Goal: Task Accomplishment & Management: Use online tool/utility

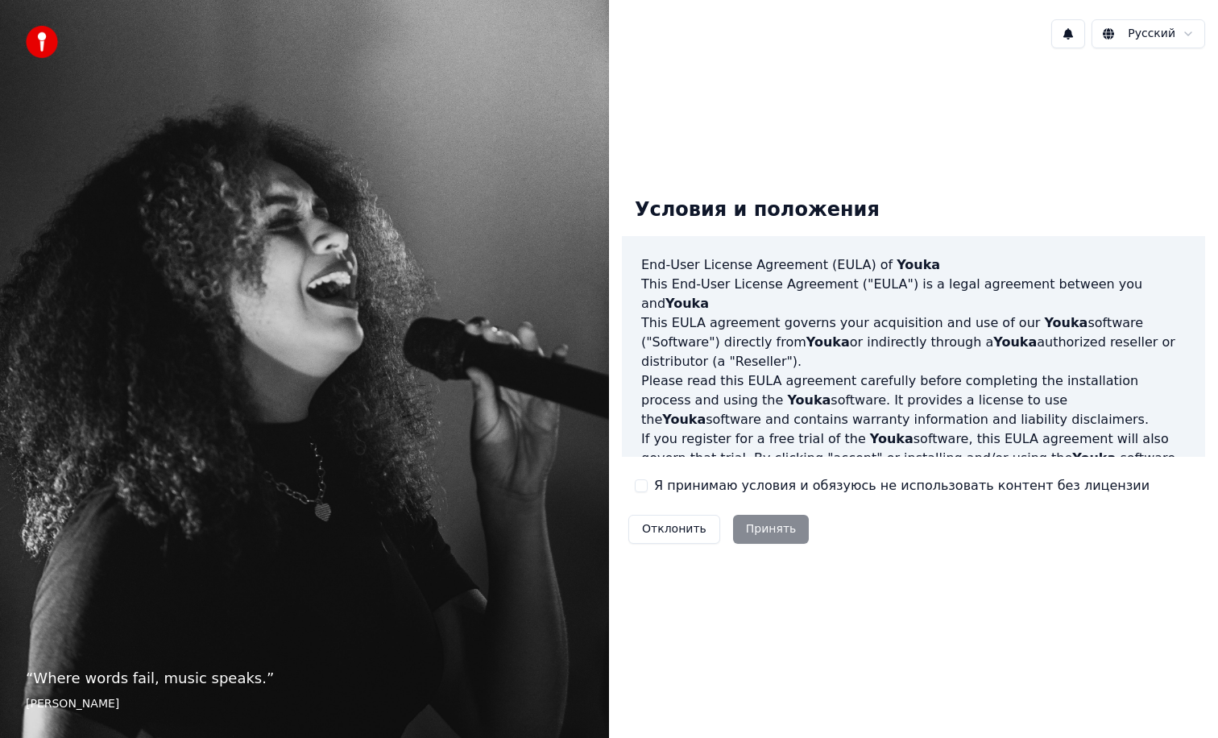
click at [641, 490] on button "Я принимаю условия и обязуюсь не использовать контент без лицензии" at bounding box center [641, 485] width 13 height 13
click at [750, 521] on button "Принять" at bounding box center [771, 529] width 77 height 29
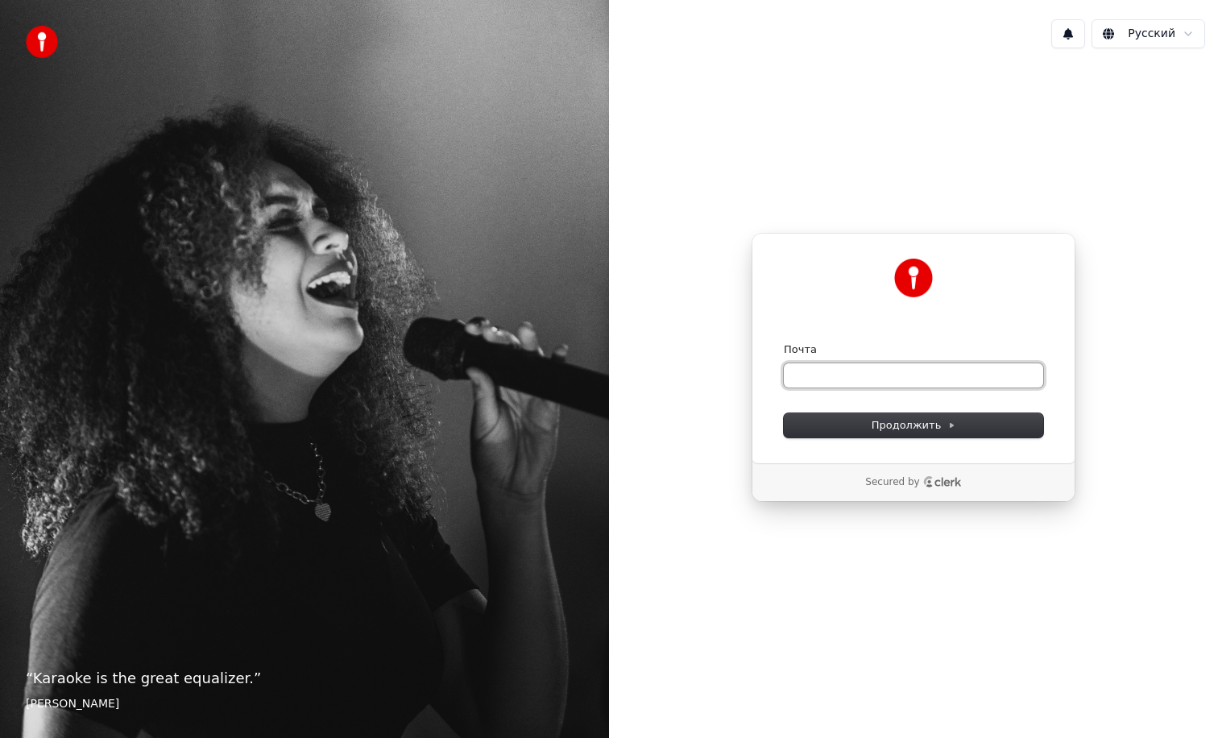
click at [827, 384] on input "Почта" at bounding box center [913, 375] width 259 height 24
type input "*"
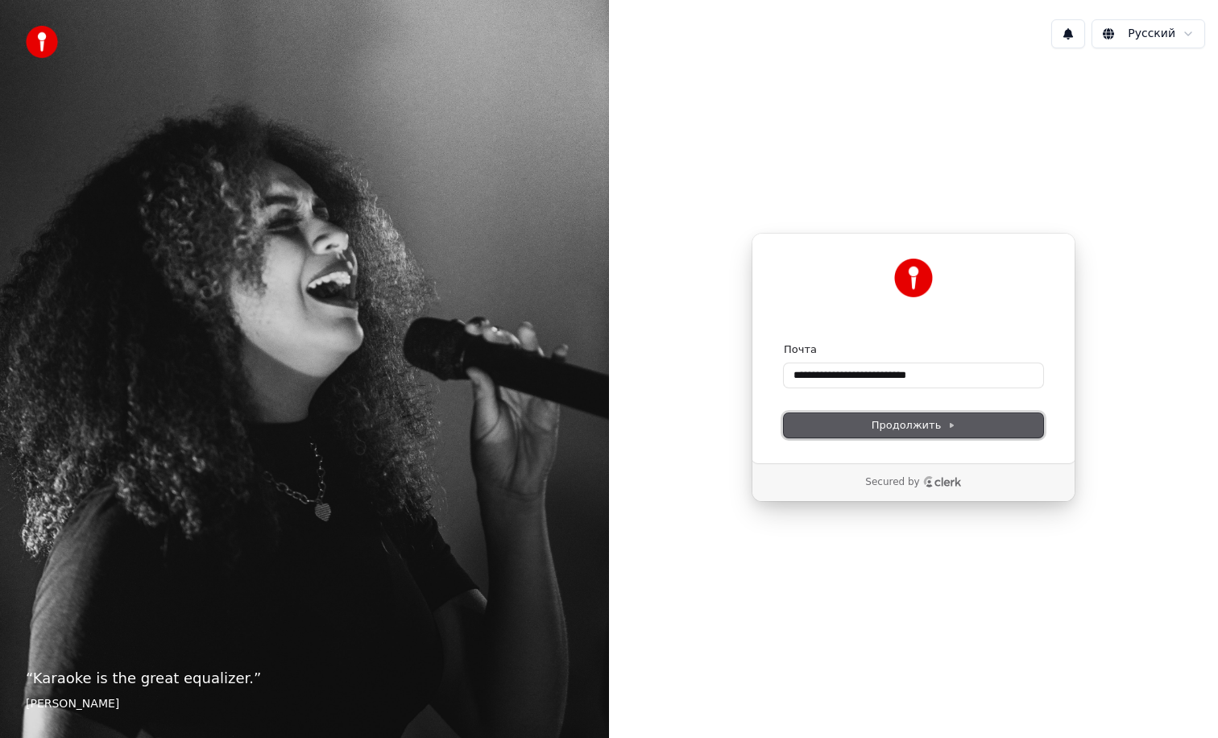
click at [830, 421] on button "Продолжить" at bounding box center [913, 425] width 259 height 24
type input "**********"
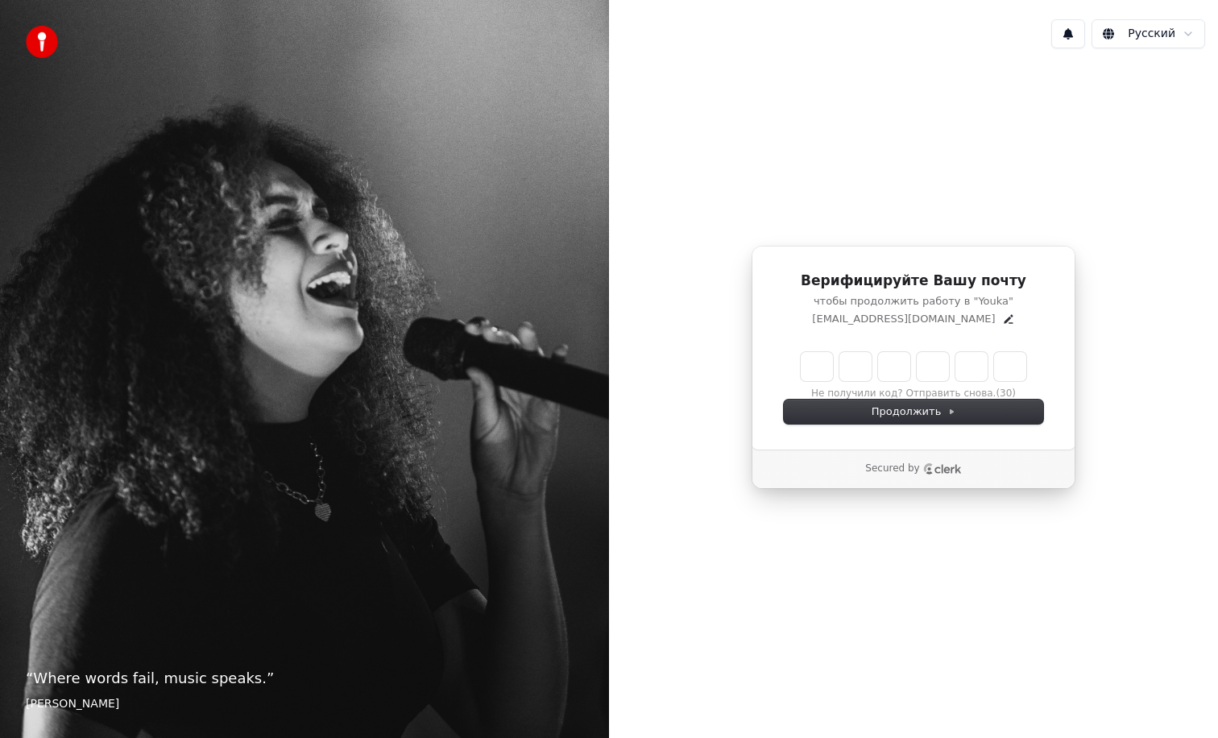
click at [820, 369] on input "Enter verification code" at bounding box center [914, 366] width 226 height 29
type input "******"
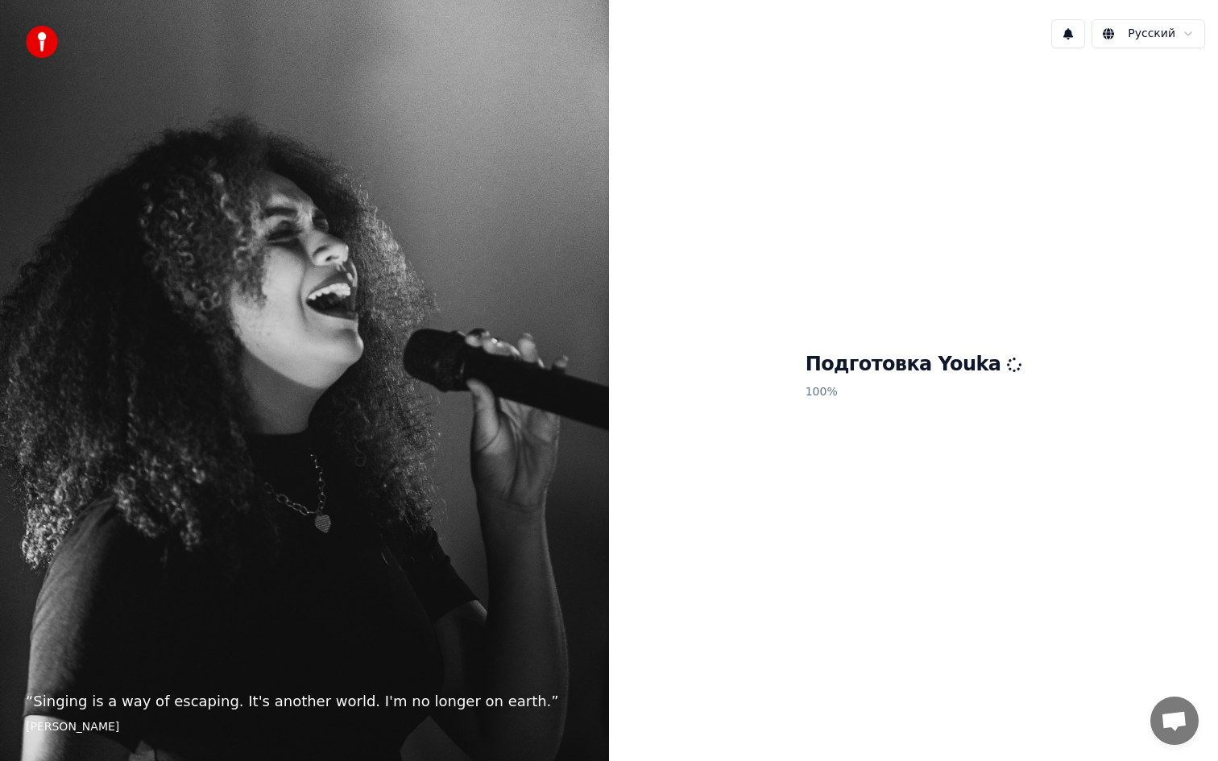
click at [973, 397] on p "100 %" at bounding box center [914, 392] width 217 height 29
click at [969, 371] on h1 "Подготовка Youka" at bounding box center [914, 365] width 217 height 26
click at [1177, 28] on html "“ Singing is a way of escaping. It's another world. I'm no longer on earth. ” […" at bounding box center [609, 380] width 1218 height 761
click at [993, 147] on html "“ Singing is a way of escaping. It's another world. I'm no longer on earth. ” […" at bounding box center [609, 380] width 1218 height 761
click at [1126, 35] on html "“ Singing is a way of escaping. It's another world. I'm no longer on earth. ” […" at bounding box center [609, 380] width 1218 height 761
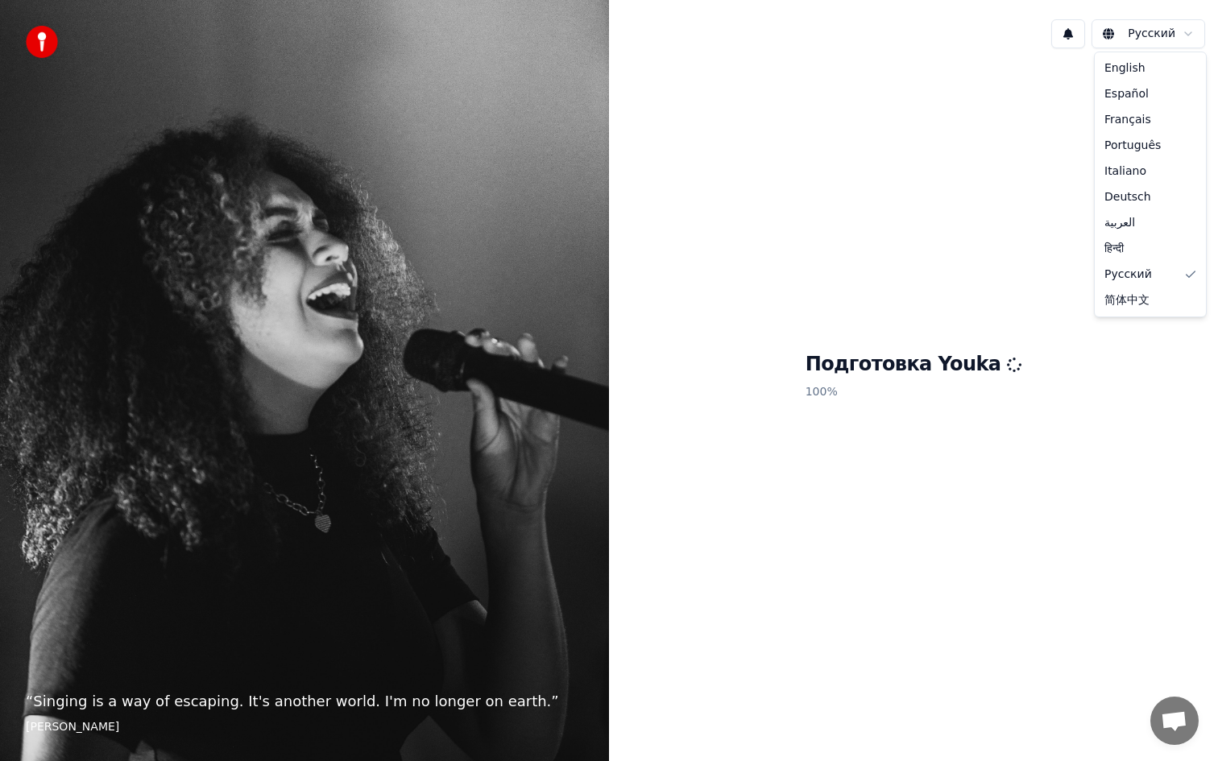
click at [984, 172] on html "“ Singing is a way of escaping. It's another world. I'm no longer on earth. ” […" at bounding box center [609, 380] width 1218 height 761
click at [1063, 36] on button at bounding box center [1068, 33] width 34 height 29
click at [1063, 35] on button at bounding box center [1068, 33] width 34 height 29
click at [31, 61] on div "“ Singing is a way of escaping. It's another world. I'm no longer on earth. ” […" at bounding box center [304, 380] width 609 height 761
click at [675, 323] on div "Подготовка Youka 100 %" at bounding box center [913, 379] width 609 height 636
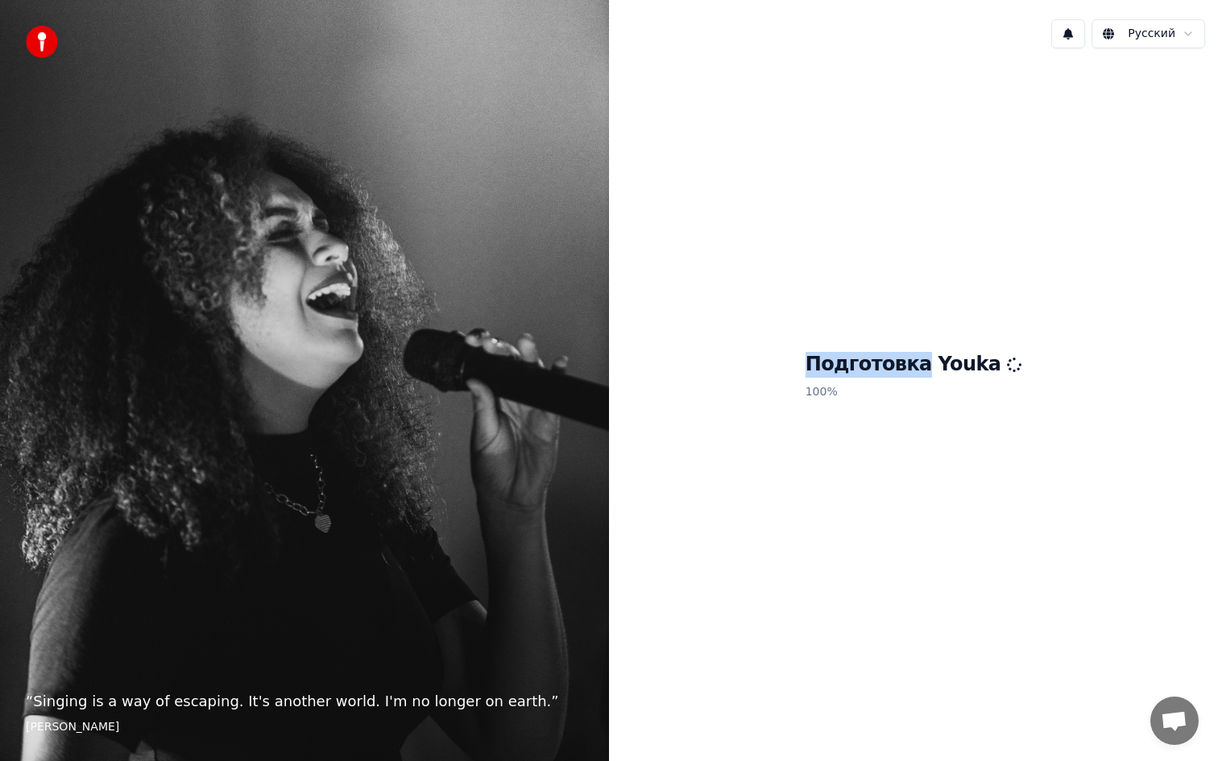
click at [675, 323] on div "Подготовка Youka 100 %" at bounding box center [913, 379] width 609 height 636
click at [734, 359] on div "Подготовка Youka 100 %" at bounding box center [913, 379] width 609 height 636
click at [276, 358] on div "“ Singing is a way of escaping. It's another world. I'm no longer on earth. ” […" at bounding box center [304, 380] width 609 height 761
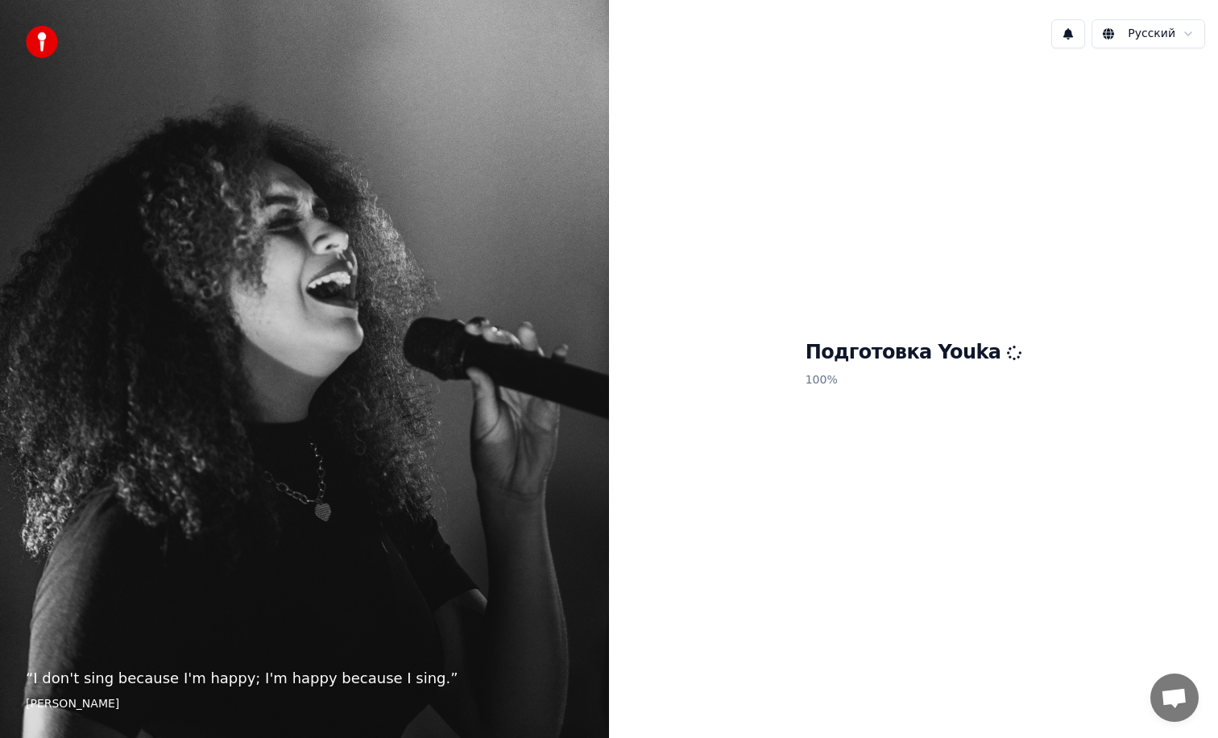
click at [859, 299] on div "Подготовка Youka 100 %" at bounding box center [913, 367] width 609 height 612
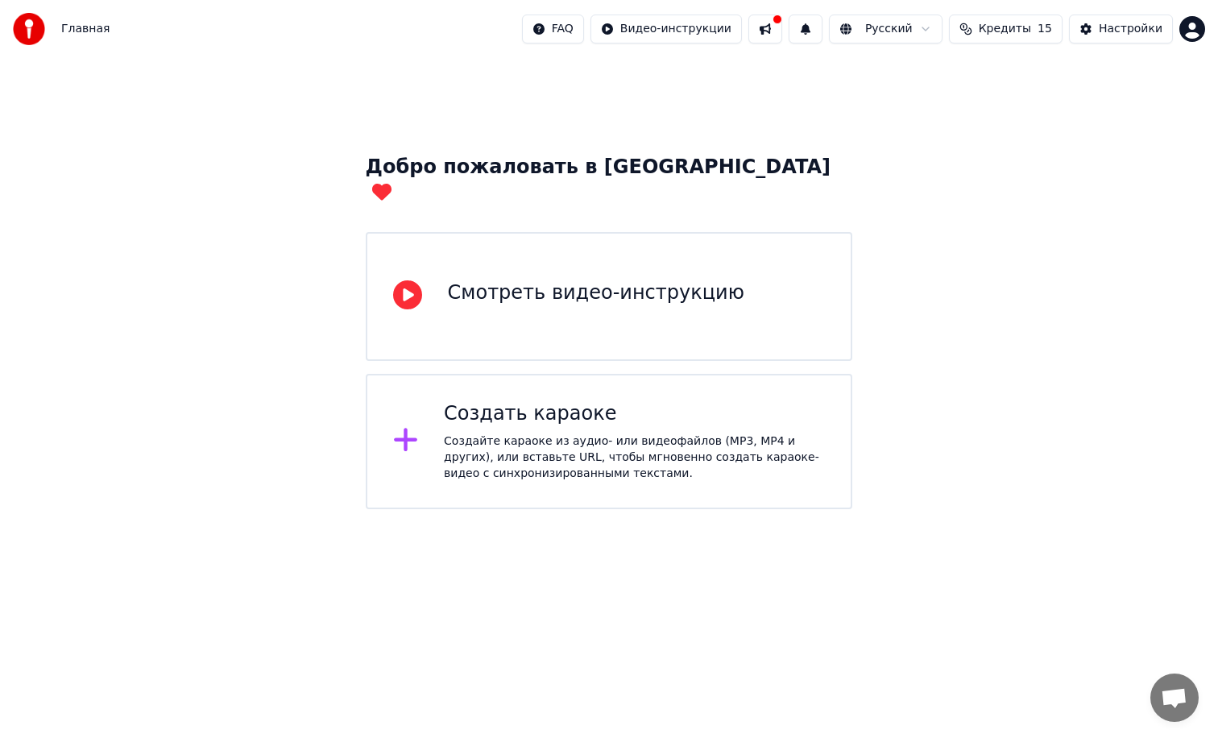
click at [541, 401] on div "Создать караоке" at bounding box center [634, 414] width 381 height 26
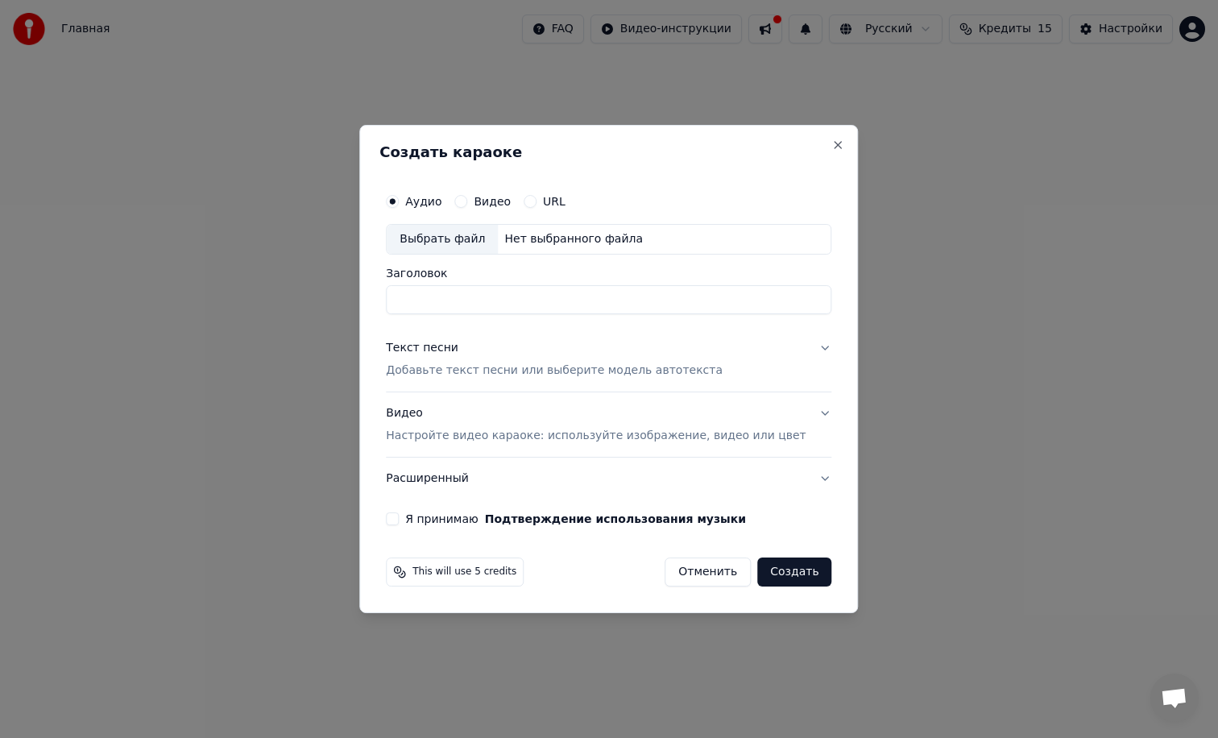
click at [477, 195] on div "Видео" at bounding box center [482, 201] width 56 height 13
click at [467, 201] on button "Видео" at bounding box center [460, 201] width 13 height 13
click at [454, 247] on div "Выбрать файл" at bounding box center [442, 239] width 111 height 29
click at [810, 344] on button "Текст песни Добавьте текст песни или выберите модель автотекста" at bounding box center [608, 359] width 445 height 64
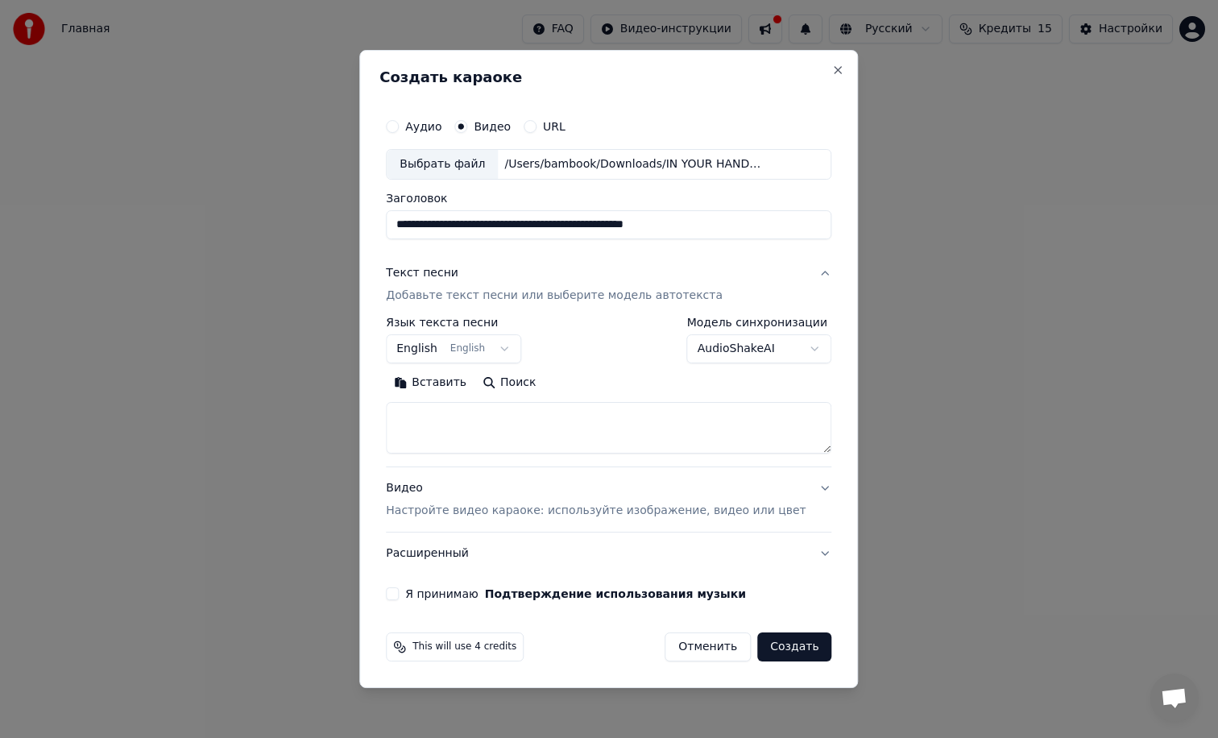
click at [503, 341] on body "**********" at bounding box center [609, 254] width 1218 height 509
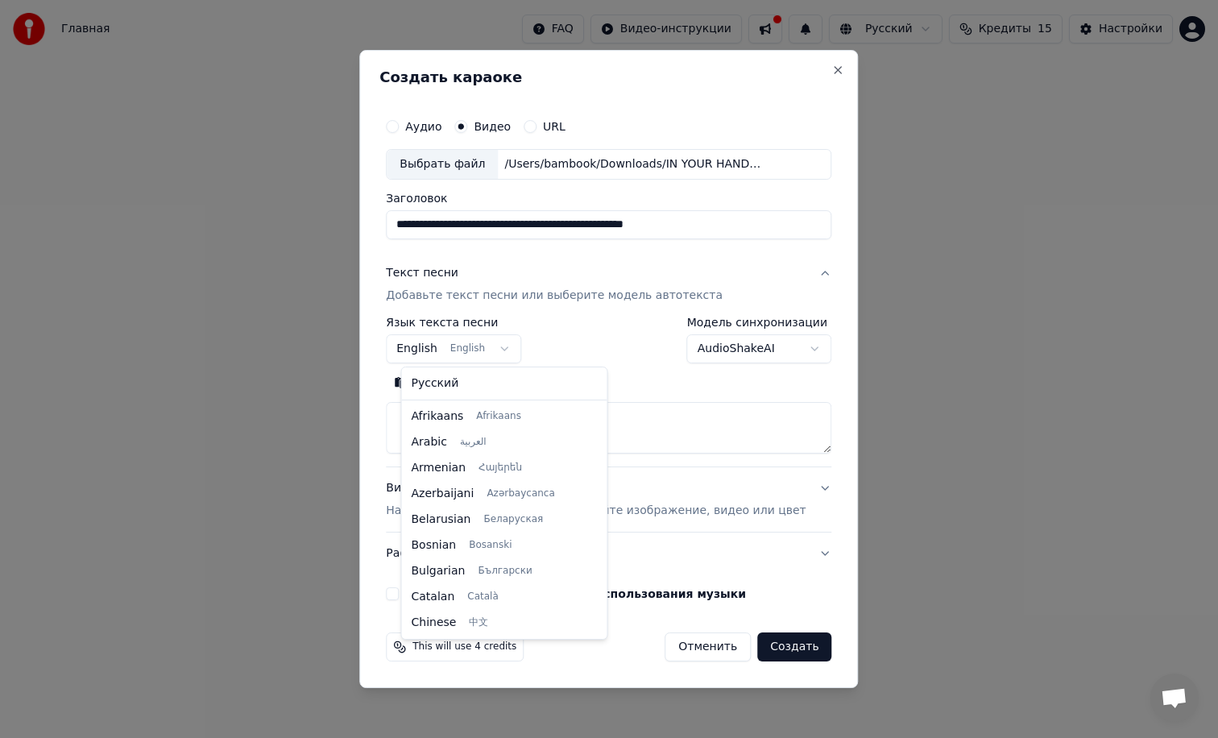
scroll to position [129, 0]
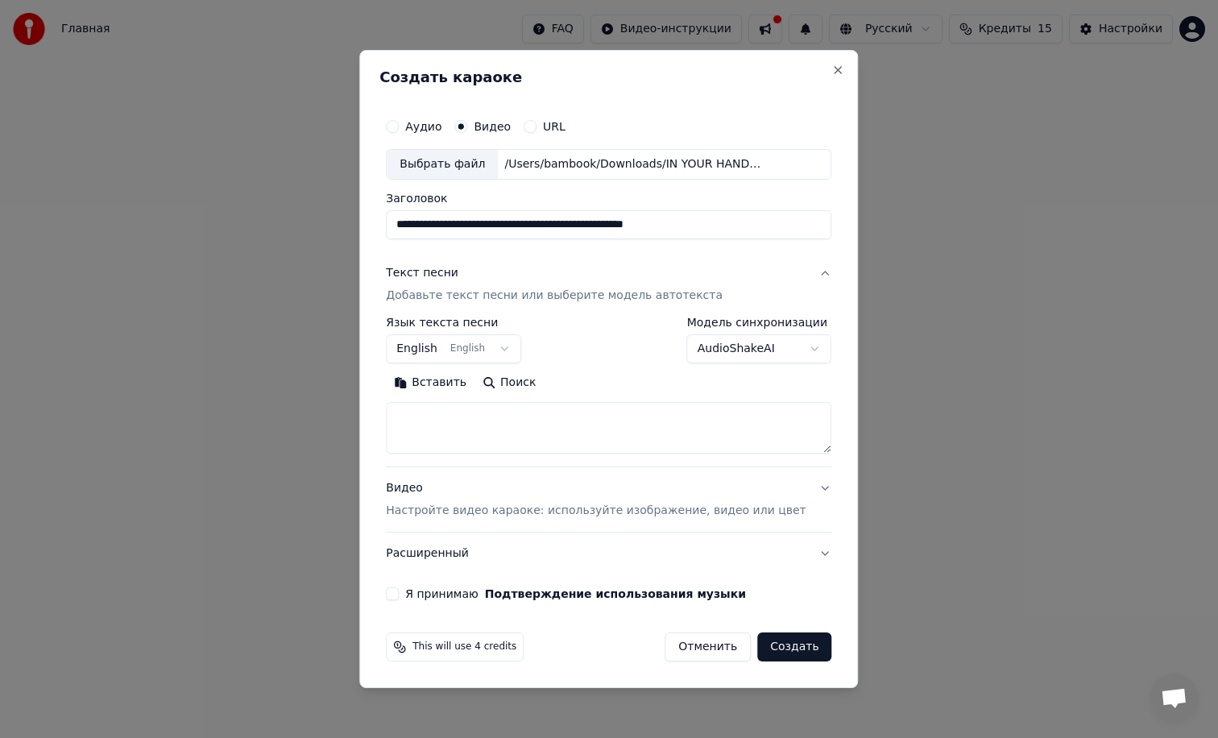
click at [548, 337] on body "**********" at bounding box center [609, 254] width 1218 height 509
click at [700, 352] on body "**********" at bounding box center [609, 254] width 1218 height 509
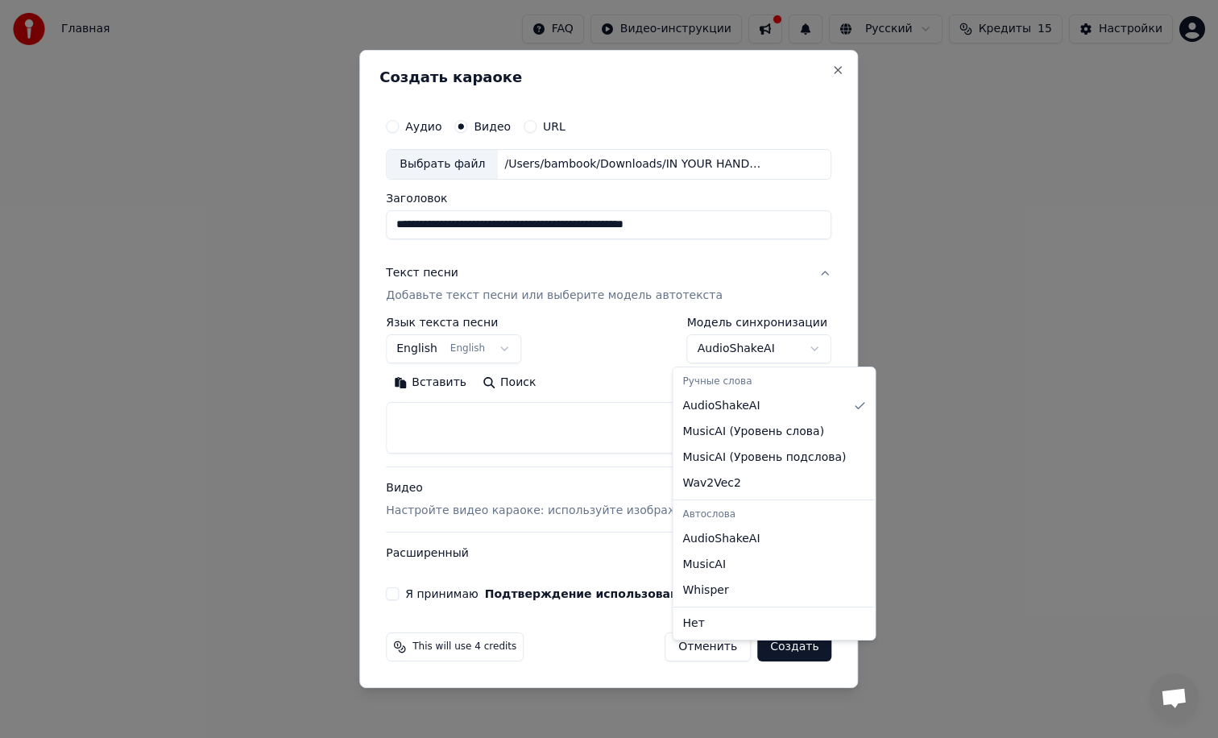
click at [603, 341] on body "**********" at bounding box center [609, 254] width 1218 height 509
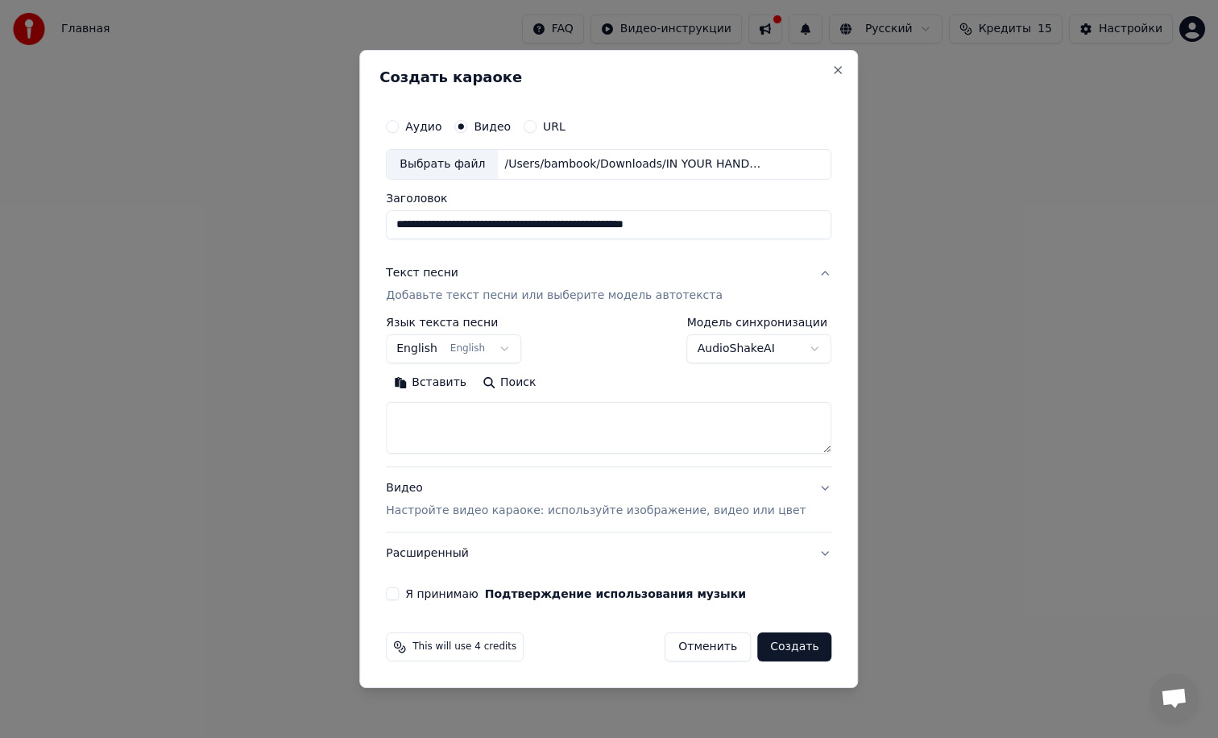
click at [741, 224] on input "**********" at bounding box center [608, 224] width 445 height 29
type input "**********"
click at [686, 292] on p "Добавьте текст песни или выберите модель автотекста" at bounding box center [554, 296] width 337 height 16
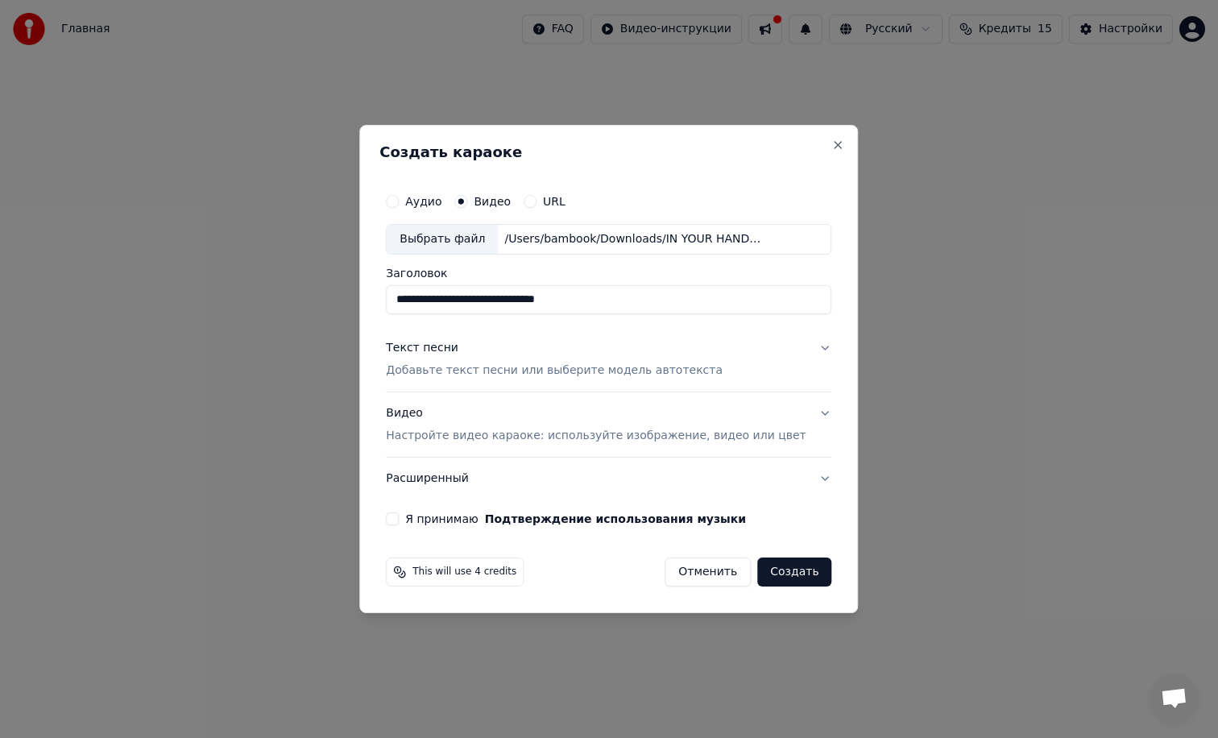
click at [656, 367] on p "Добавьте текст песни или выберите модель автотекста" at bounding box center [554, 371] width 337 height 16
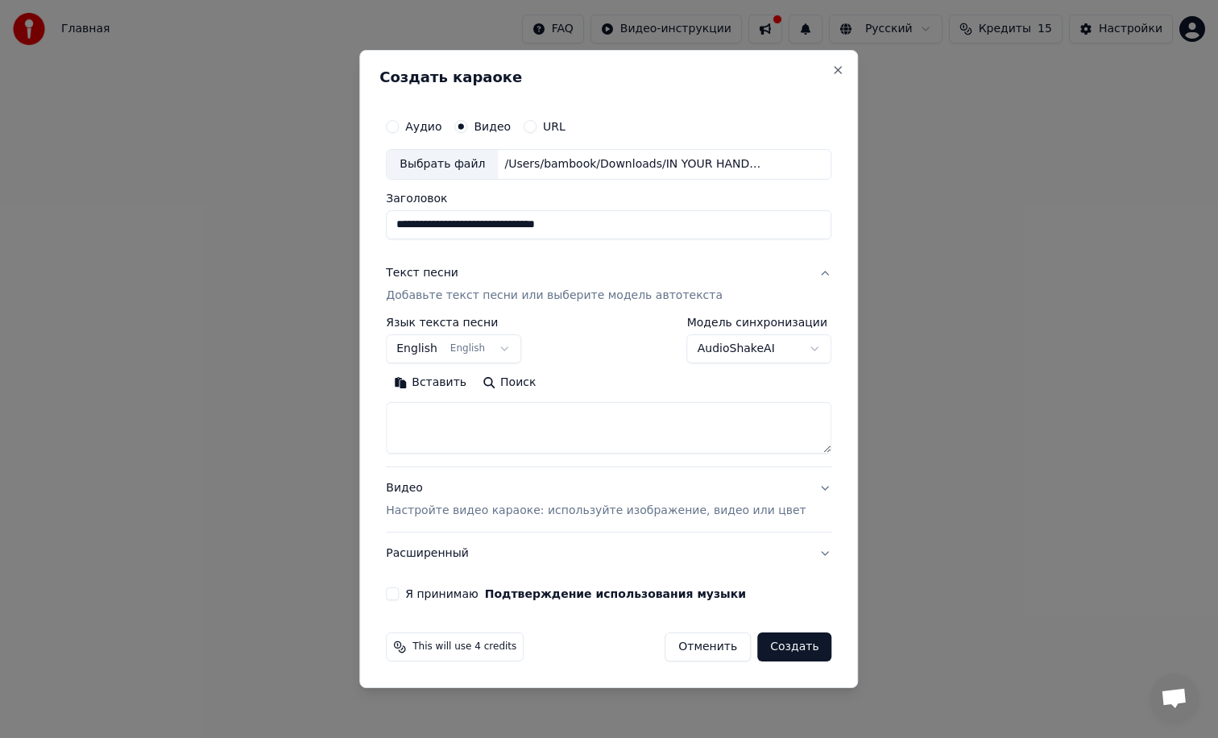
click at [465, 429] on textarea at bounding box center [608, 428] width 445 height 52
click at [468, 429] on textarea at bounding box center [608, 428] width 445 height 52
paste textarea "**********"
type textarea "**********"
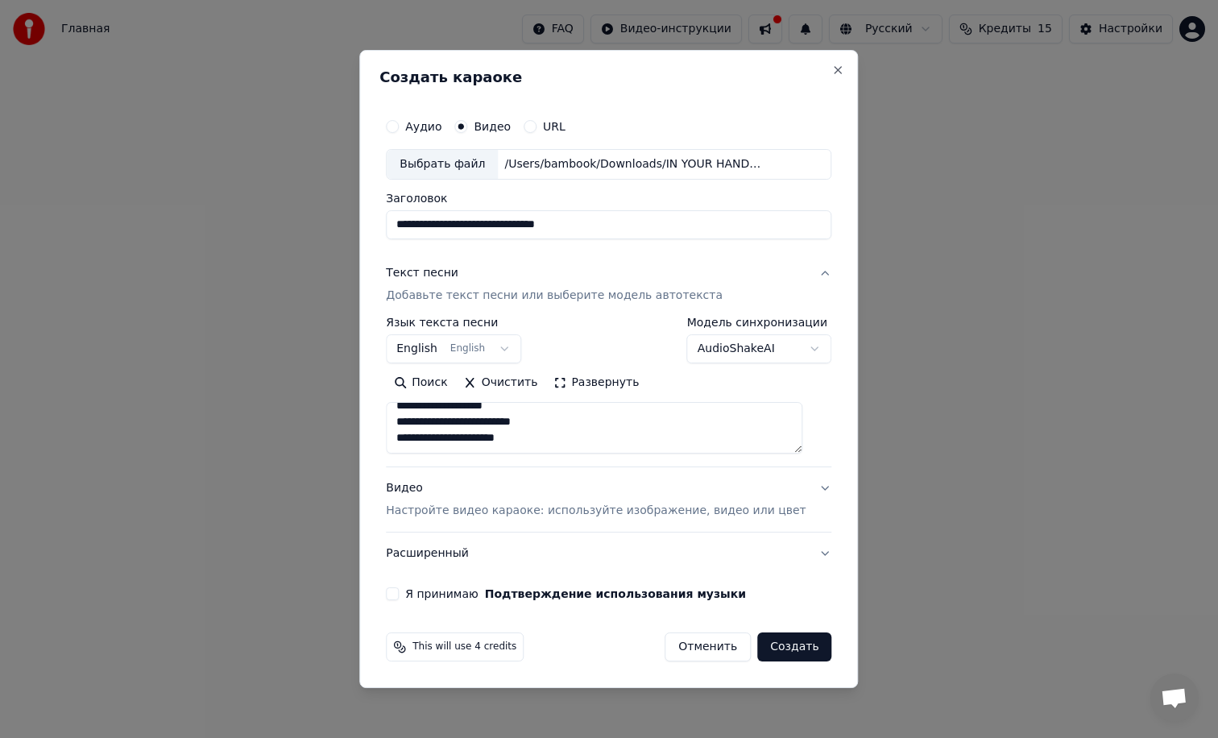
click at [615, 356] on div "**********" at bounding box center [608, 340] width 445 height 47
click at [584, 486] on div "Видео Настройте видео караоке: используйте изображение, видео или цвет" at bounding box center [596, 499] width 420 height 39
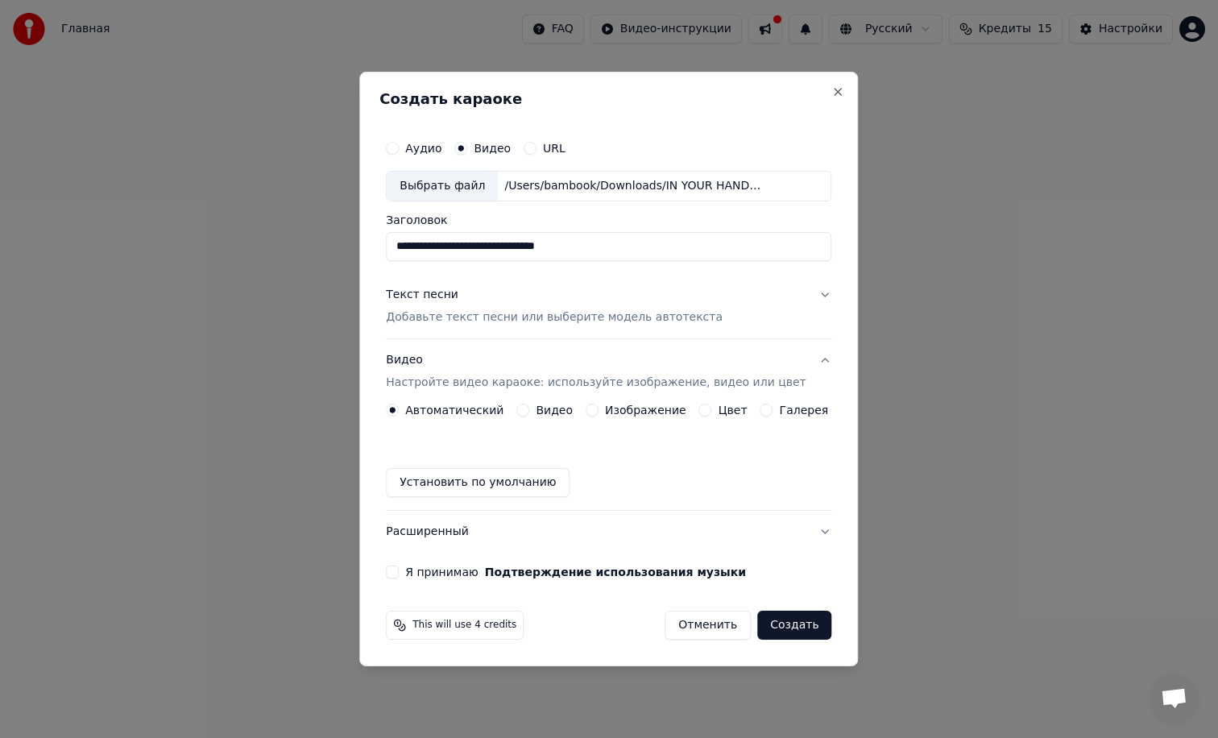
click at [525, 408] on button "Видео" at bounding box center [522, 410] width 13 height 13
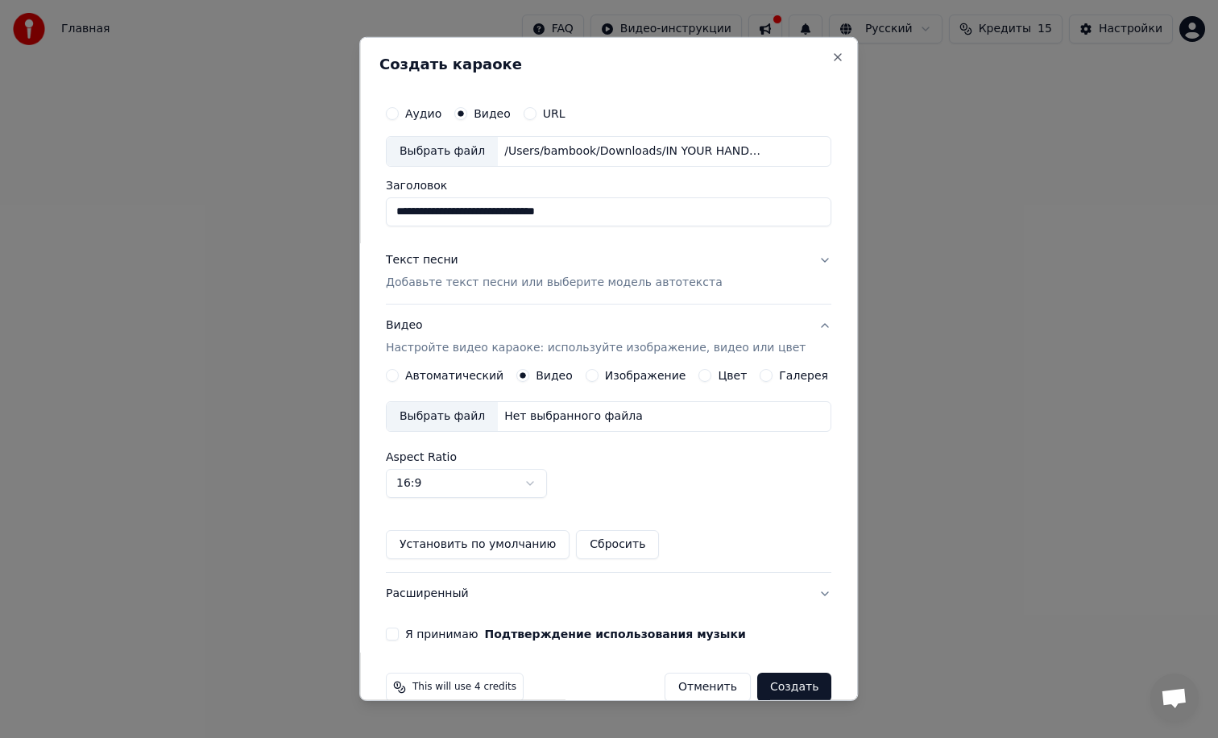
click at [601, 371] on div "Изображение" at bounding box center [636, 375] width 101 height 13
click at [598, 372] on button "Изображение" at bounding box center [592, 375] width 13 height 13
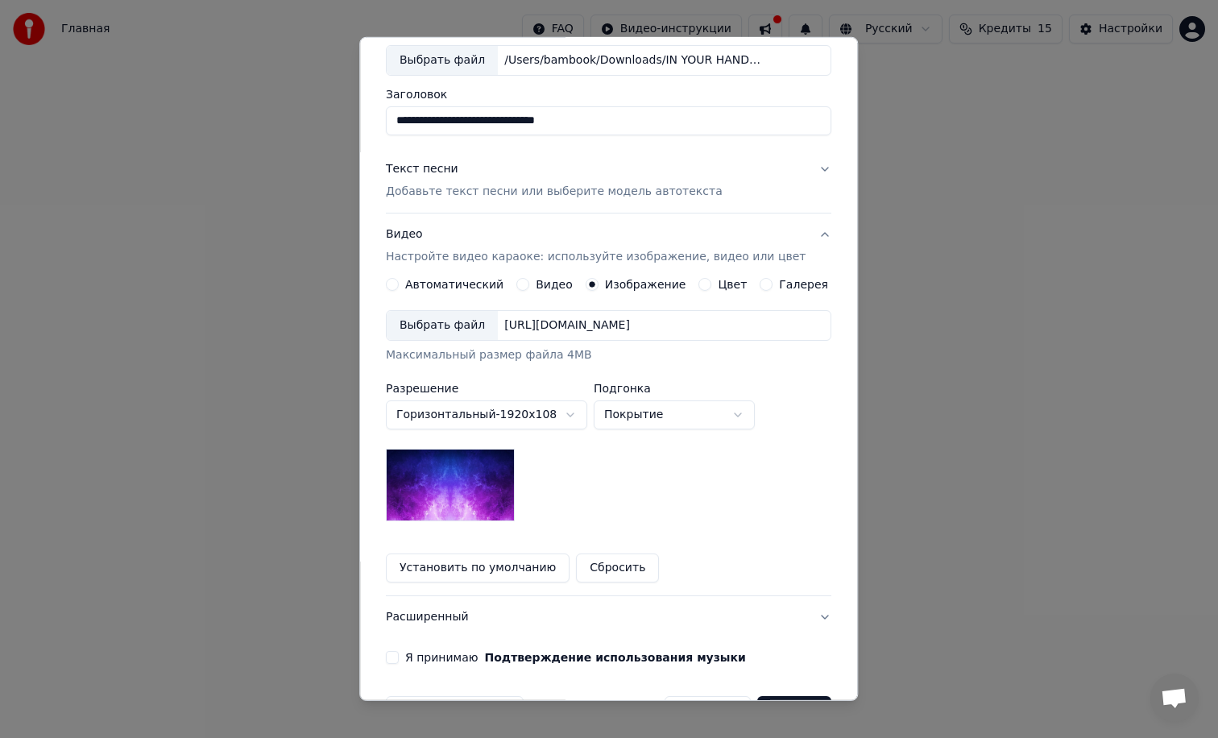
scroll to position [141, 0]
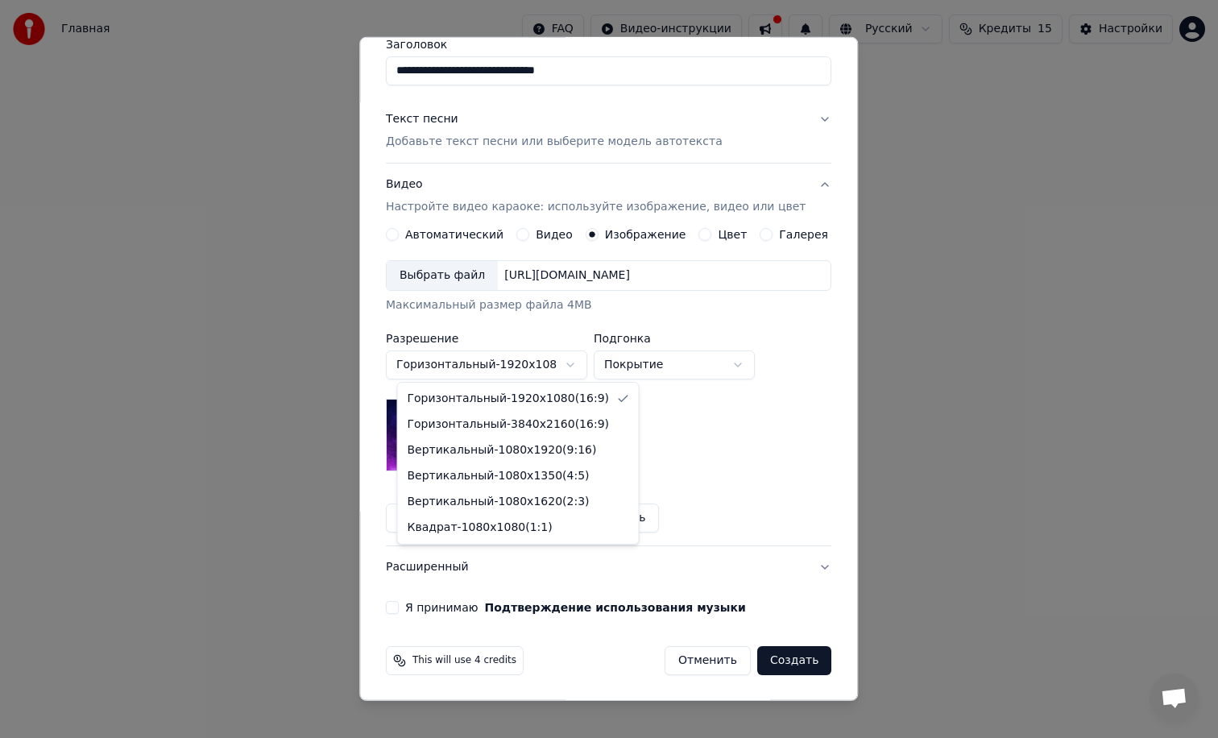
click at [557, 354] on body "**********" at bounding box center [609, 254] width 1218 height 509
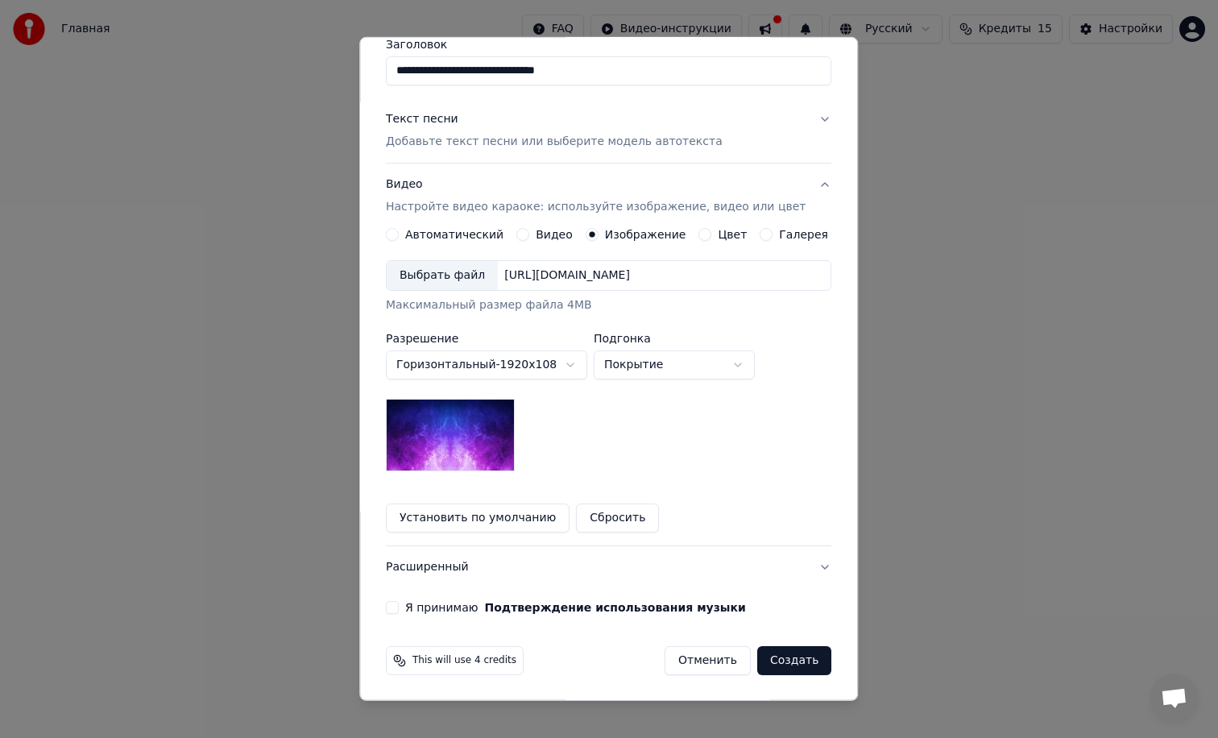
click at [549, 365] on body "**********" at bounding box center [609, 254] width 1218 height 509
click at [628, 364] on body "**********" at bounding box center [609, 254] width 1218 height 509
click at [644, 366] on body "**********" at bounding box center [609, 254] width 1218 height 509
select select "*****"
click at [604, 516] on button "Сбросить" at bounding box center [618, 517] width 83 height 29
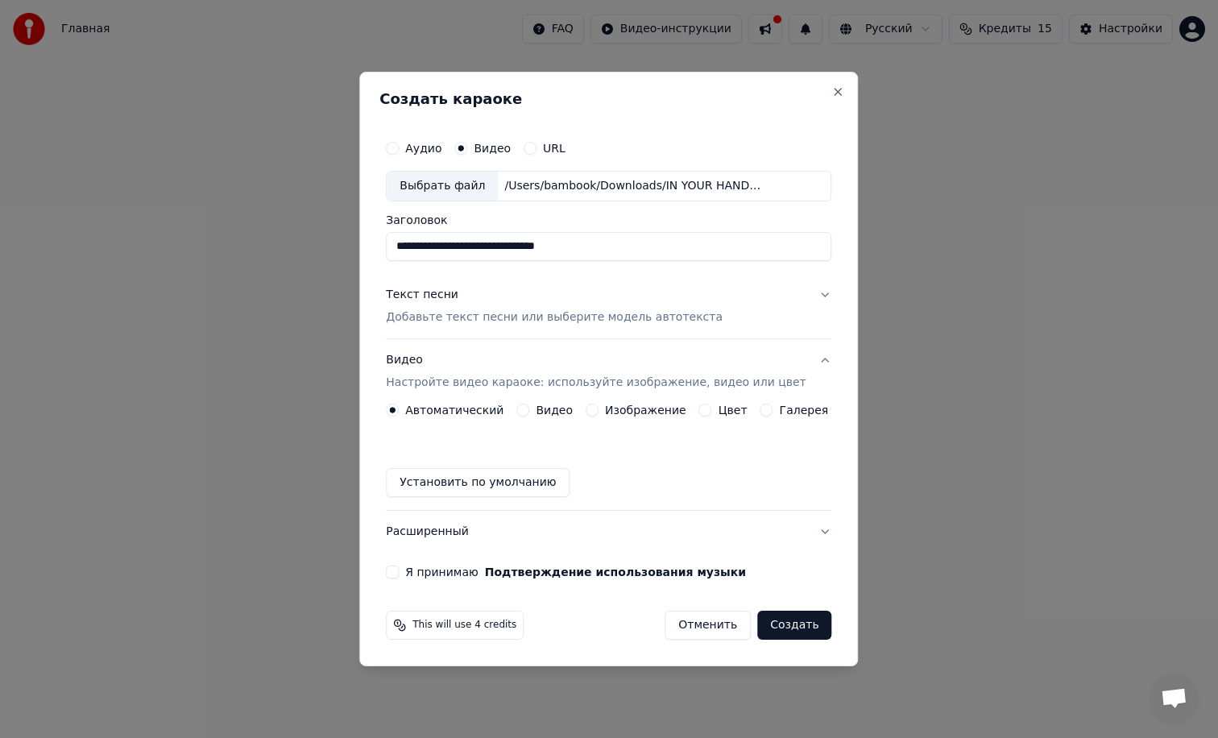
scroll to position [0, 0]
click at [594, 411] on button "Изображение" at bounding box center [592, 410] width 13 height 13
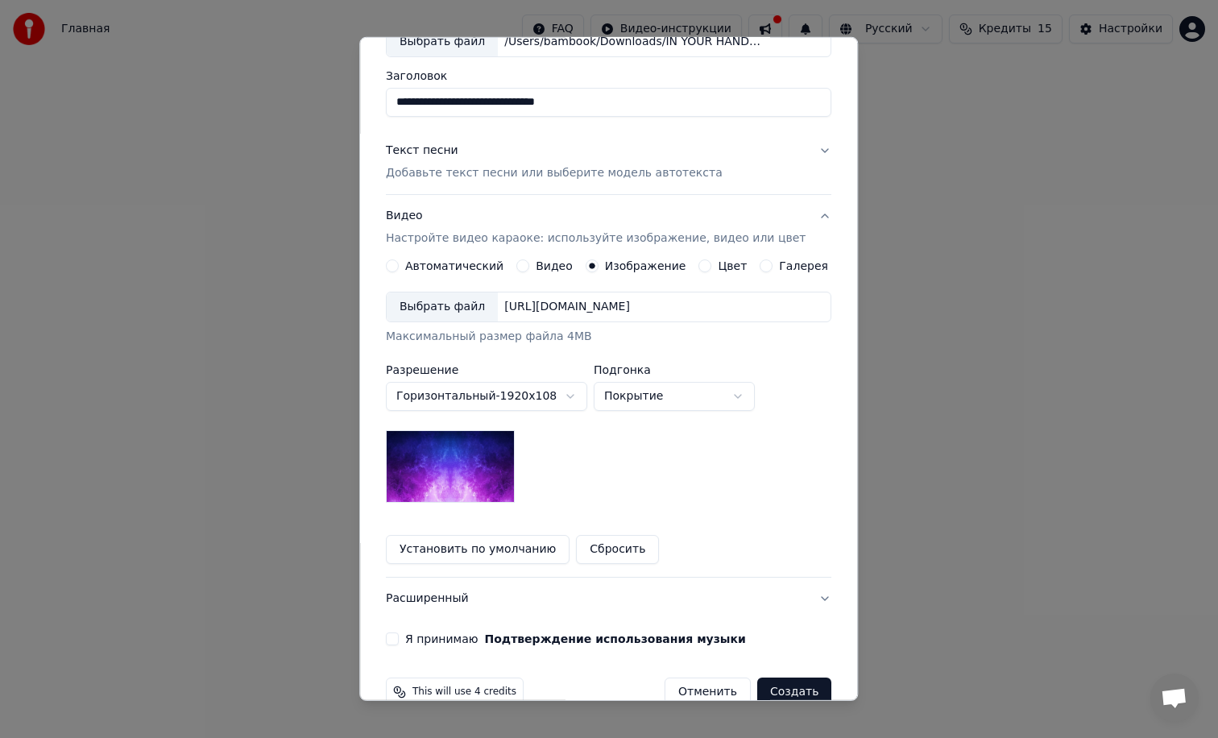
scroll to position [141, 0]
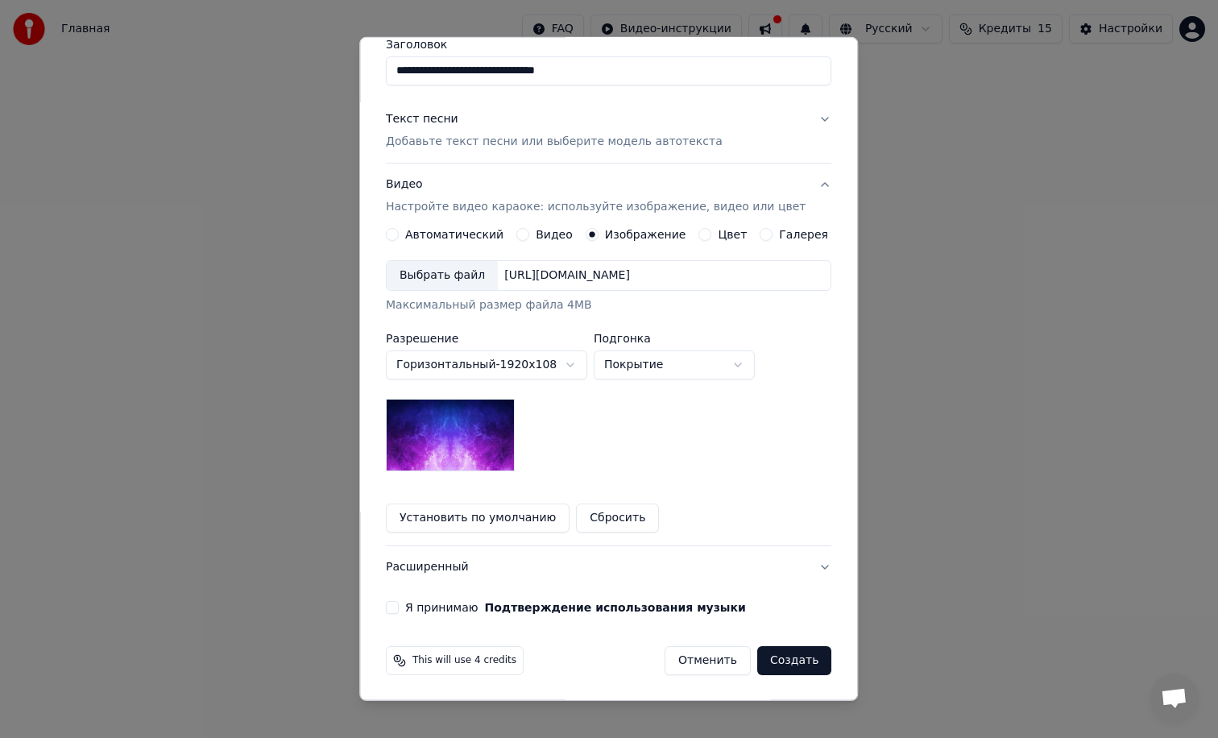
click at [399, 609] on button "Я принимаю Подтверждение использования музыки" at bounding box center [392, 607] width 13 height 13
click at [464, 278] on div "Выбрать файл" at bounding box center [442, 275] width 111 height 29
click at [534, 324] on div "**********" at bounding box center [608, 365] width 445 height 211
click at [550, 275] on div "https://imagedelivery.net/jkI57_JBx8hWPzcSI-uF5w/c7639807-3f76-4ea5-9112-66e75e…" at bounding box center [567, 275] width 139 height 16
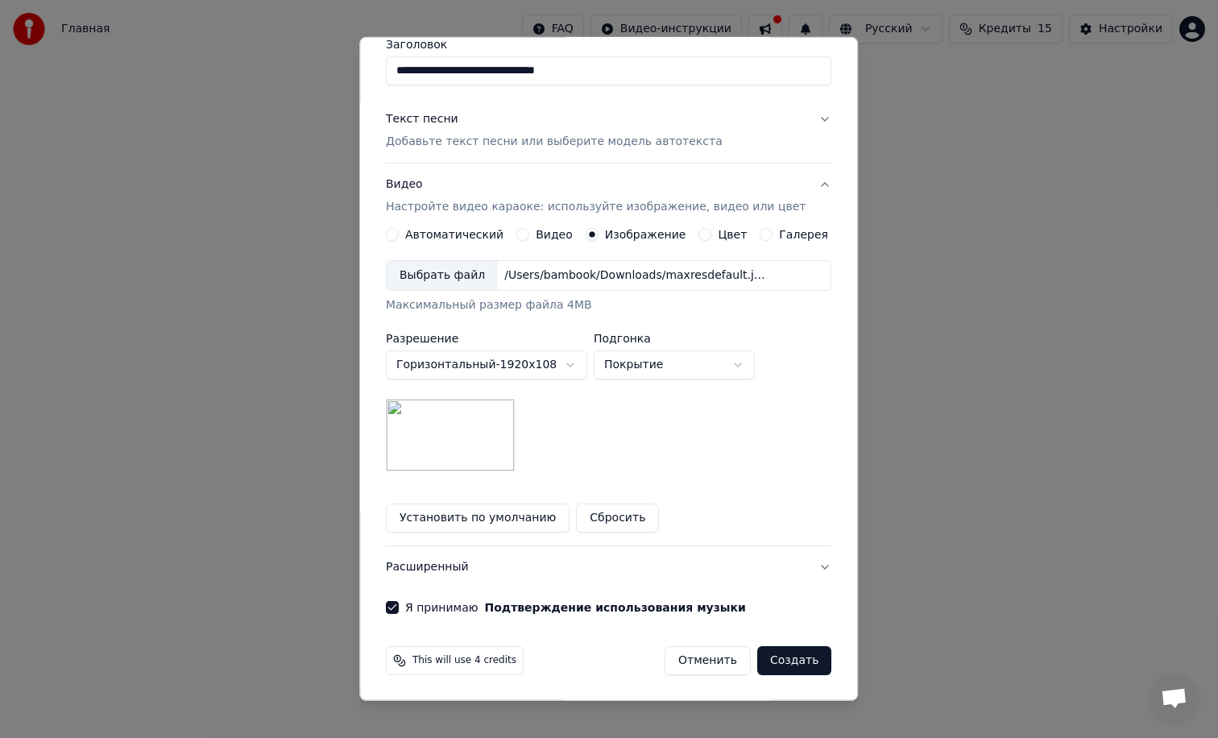
click at [781, 664] on button "Создать" at bounding box center [794, 660] width 74 height 29
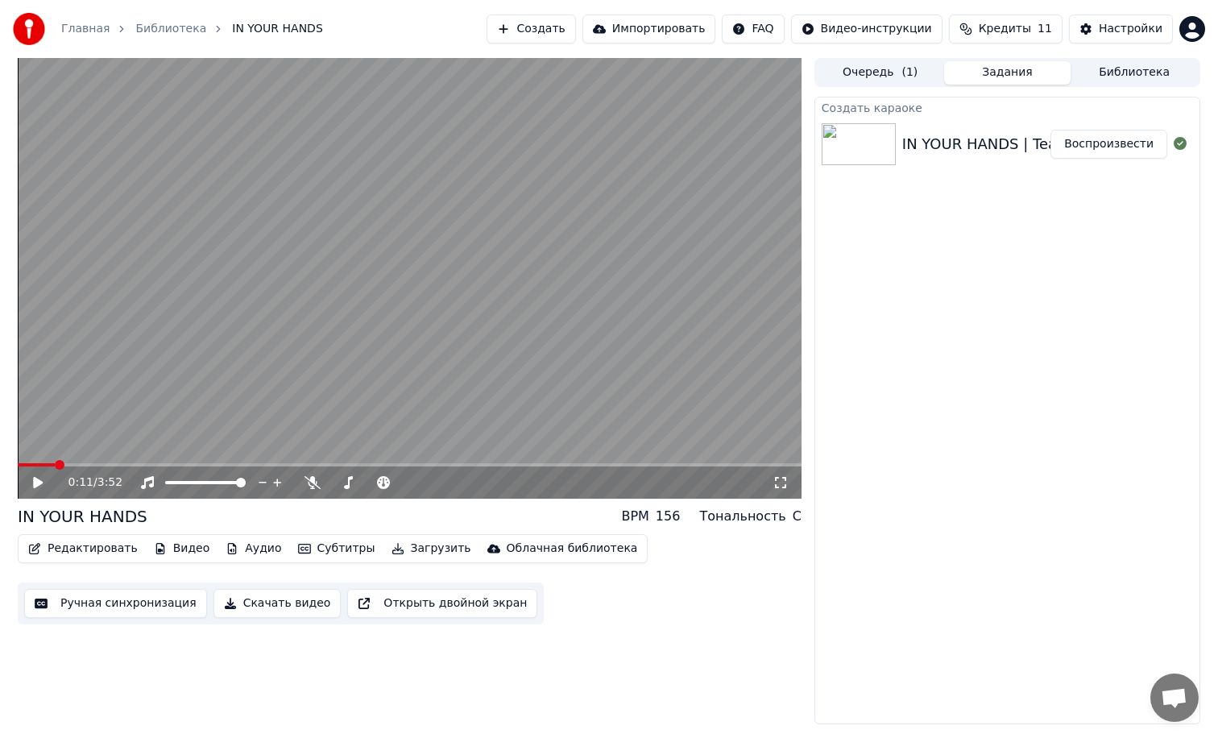
click at [18, 464] on span at bounding box center [36, 464] width 37 height 3
click at [33, 478] on icon at bounding box center [38, 482] width 10 height 11
click at [38, 481] on icon at bounding box center [50, 482] width 38 height 13
click at [38, 481] on icon at bounding box center [38, 482] width 10 height 11
click at [38, 481] on icon at bounding box center [50, 482] width 38 height 13
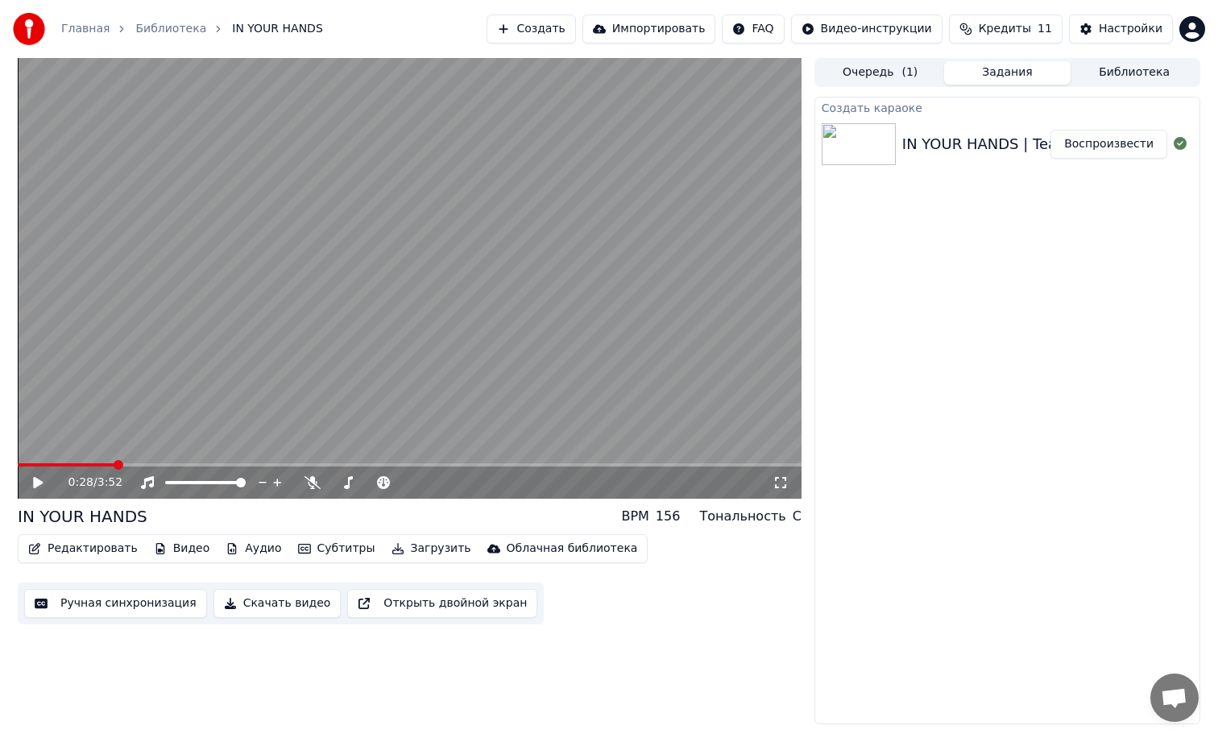
click at [38, 481] on icon at bounding box center [38, 482] width 10 height 11
click at [38, 481] on icon at bounding box center [50, 482] width 38 height 13
click at [38, 483] on icon at bounding box center [38, 482] width 10 height 11
click at [38, 483] on icon at bounding box center [50, 482] width 38 height 13
click at [80, 610] on button "Ручная синхронизация" at bounding box center [115, 603] width 183 height 29
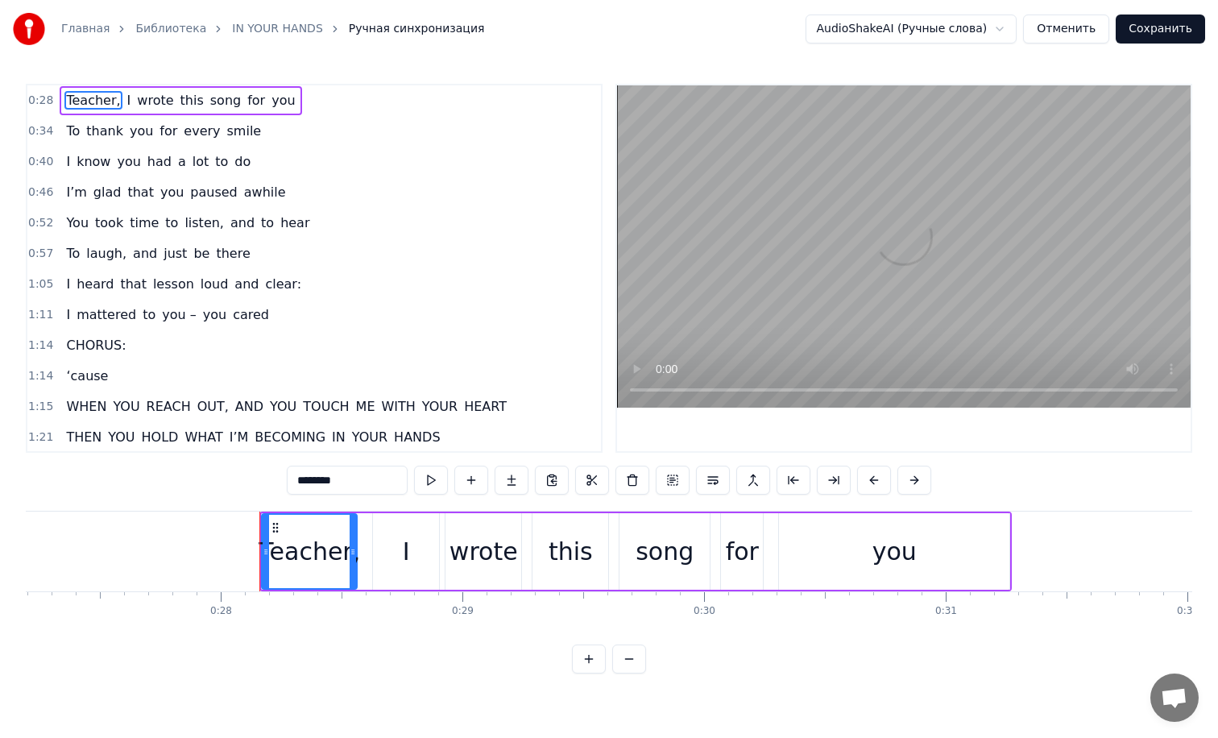
scroll to position [0, 6725]
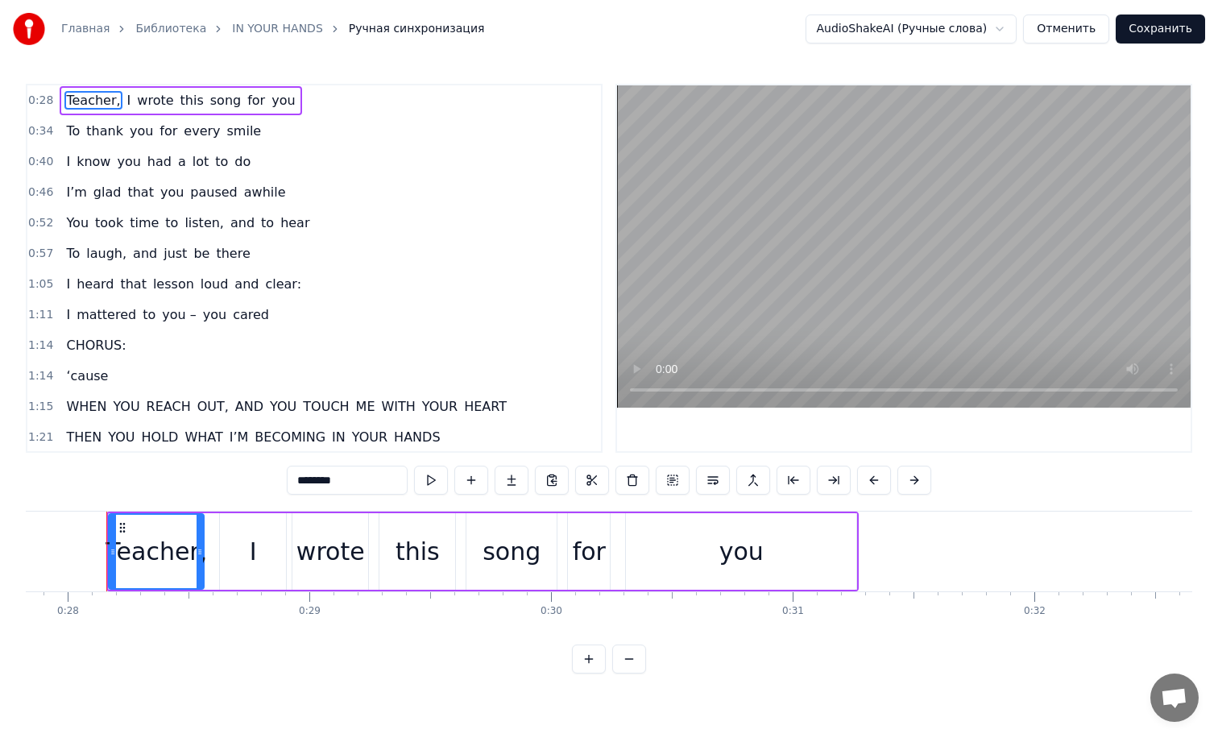
drag, startPoint x: 159, startPoint y: 537, endPoint x: 231, endPoint y: 537, distance: 72.5
click at [233, 538] on div "Teacher, I wrote this song for you" at bounding box center [482, 552] width 752 height 80
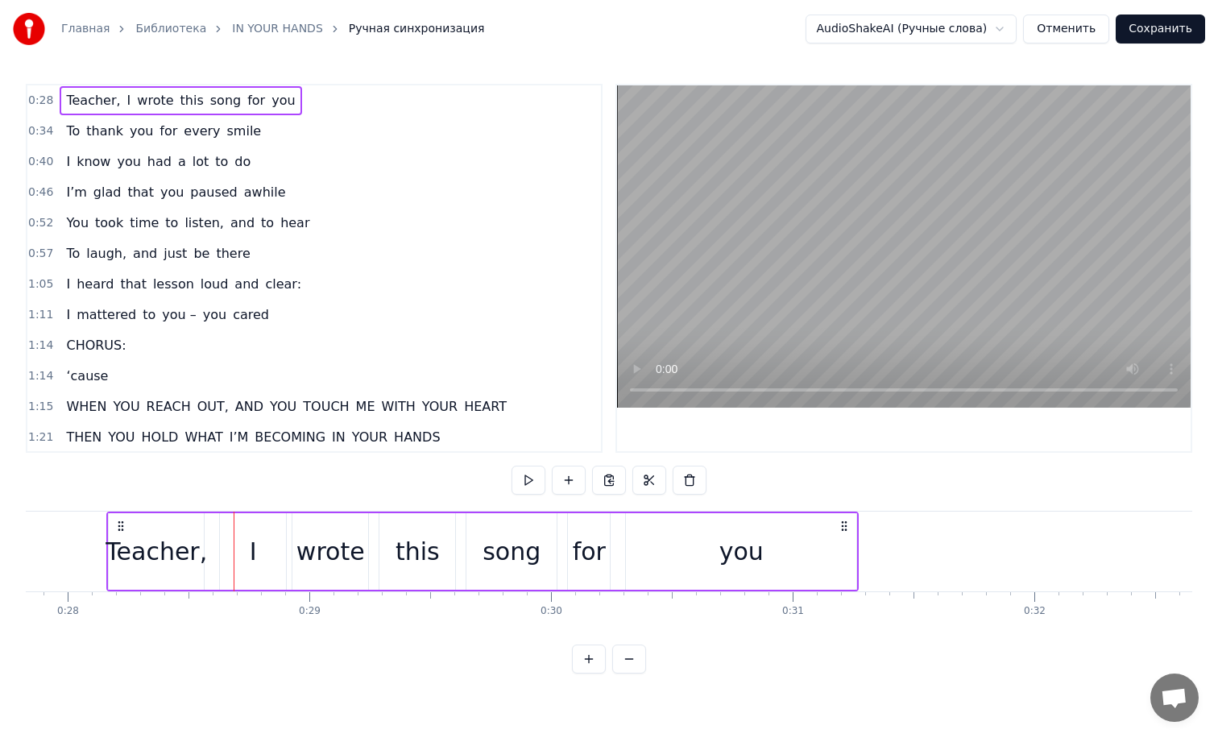
drag, startPoint x: 197, startPoint y: 537, endPoint x: 226, endPoint y: 537, distance: 29.0
click at [226, 537] on div "Teacher, I wrote this song for you" at bounding box center [482, 552] width 752 height 80
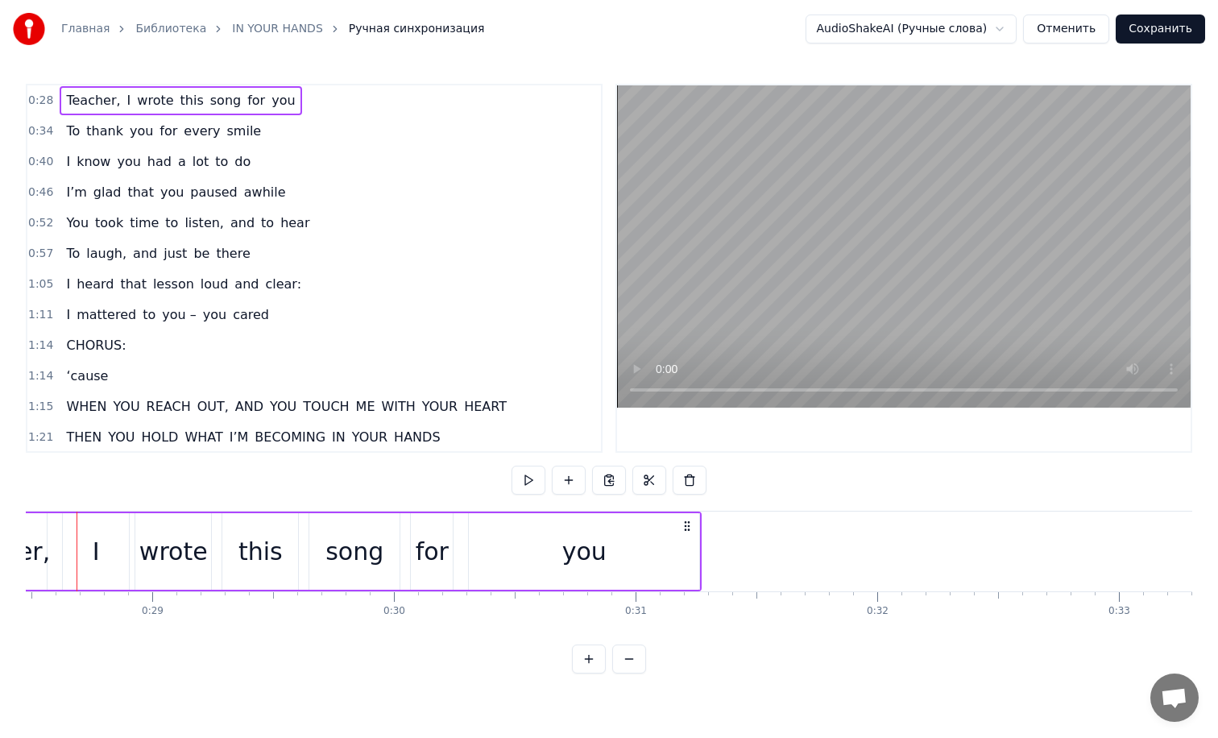
scroll to position [0, 6546]
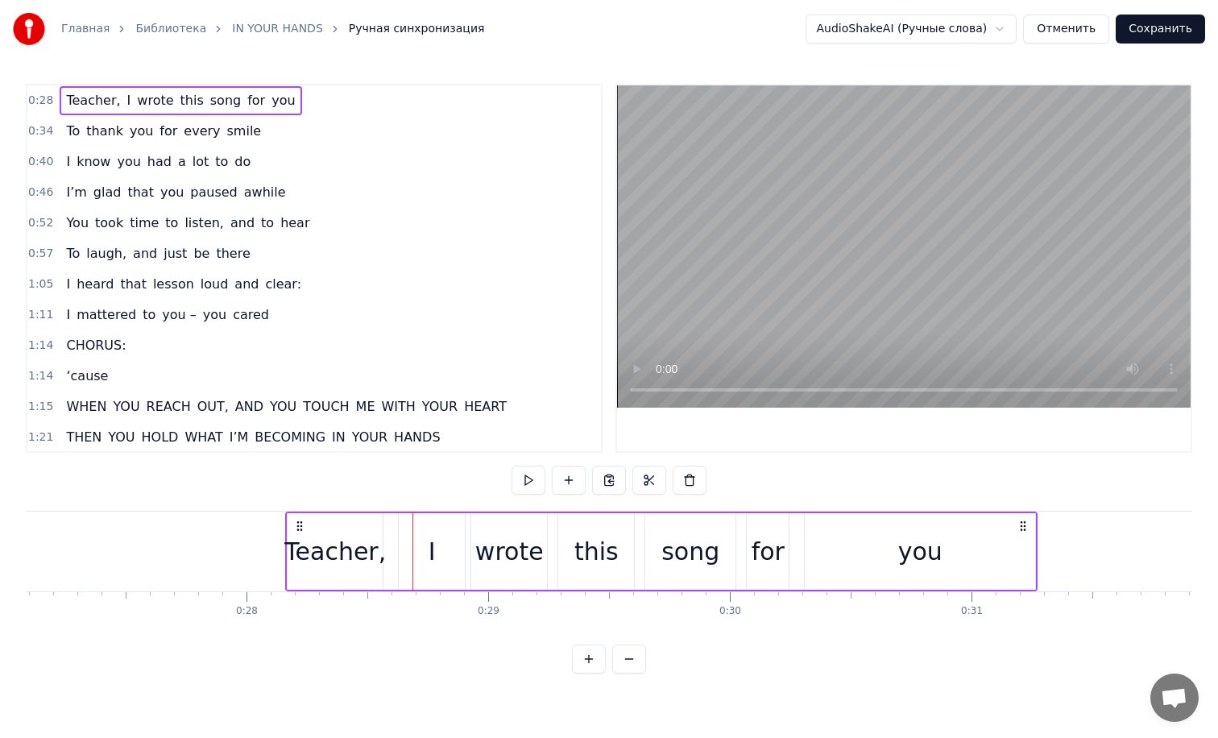
click at [226, 134] on span "smile" at bounding box center [245, 131] width 38 height 19
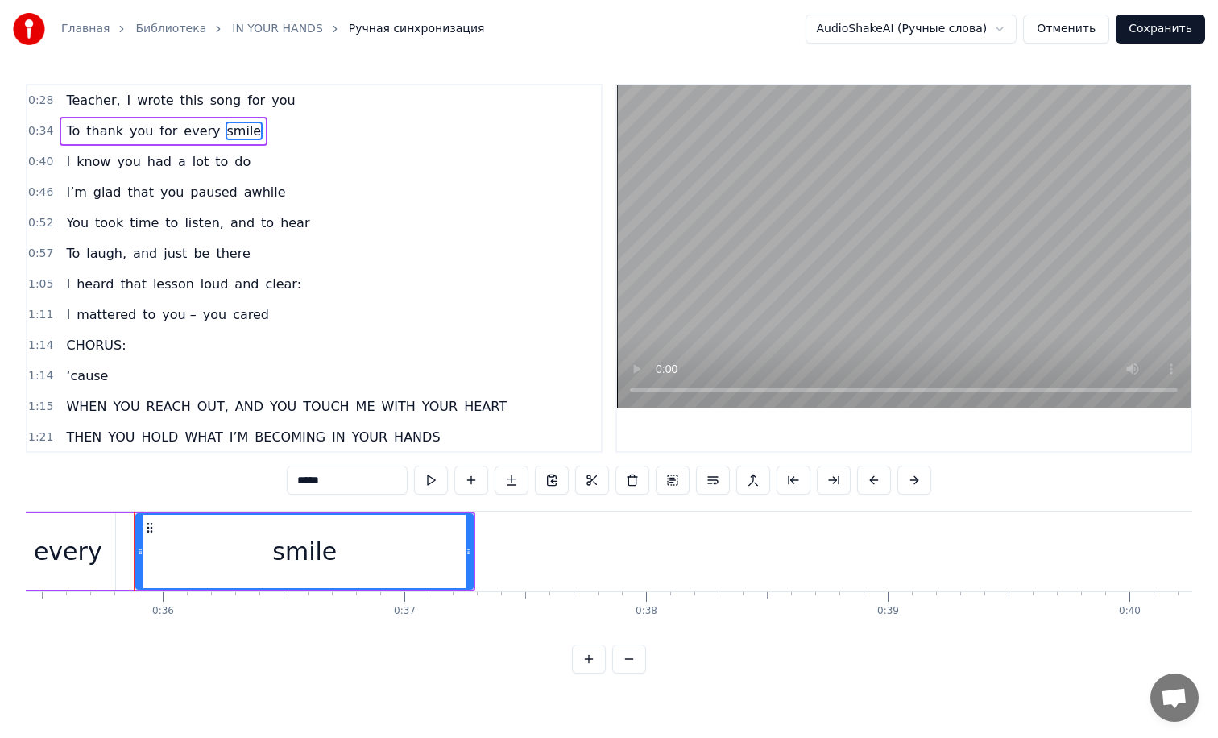
scroll to position [0, 8590]
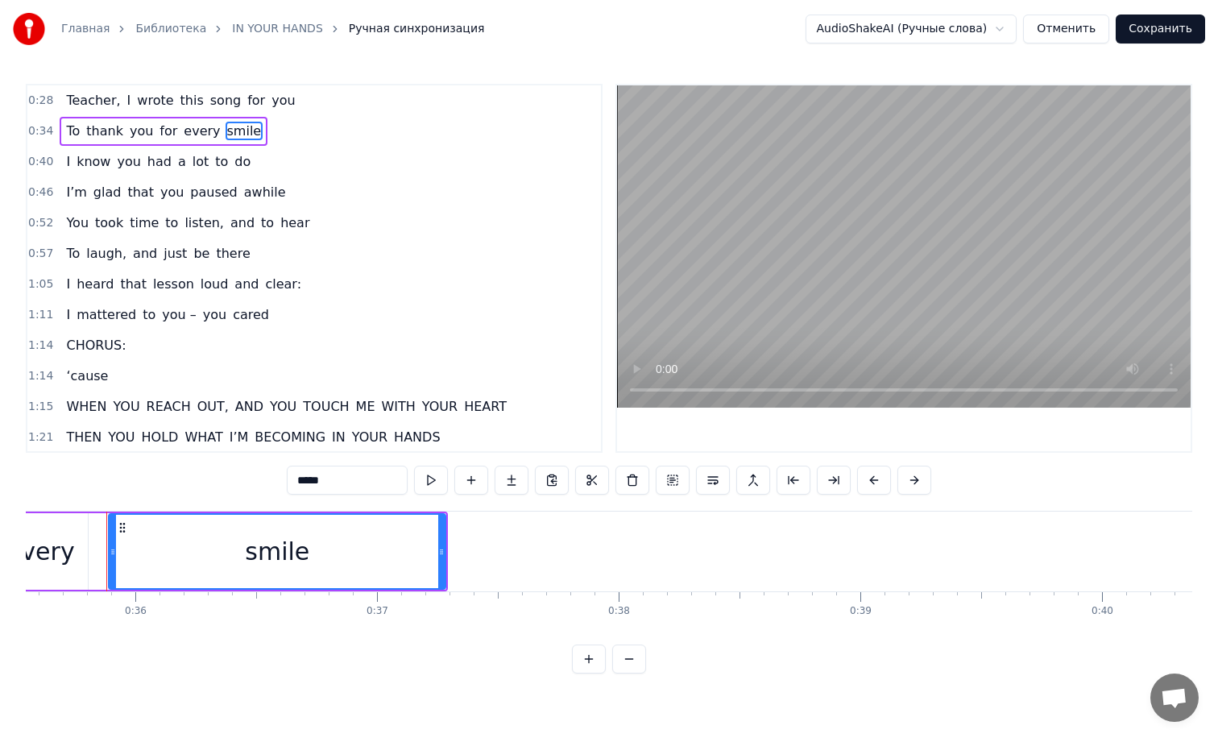
drag, startPoint x: 296, startPoint y: 547, endPoint x: 396, endPoint y: 548, distance: 99.9
click at [396, 549] on div "smile" at bounding box center [277, 551] width 335 height 73
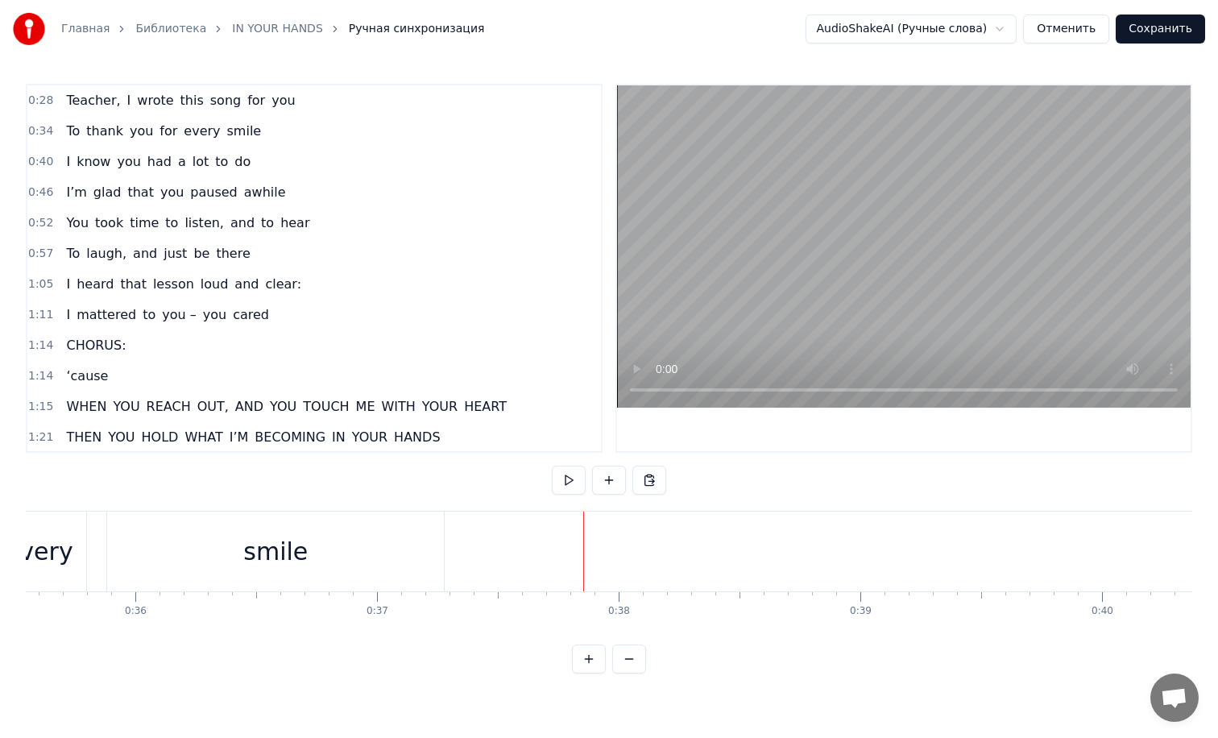
click at [368, 538] on div "smile" at bounding box center [275, 552] width 337 height 80
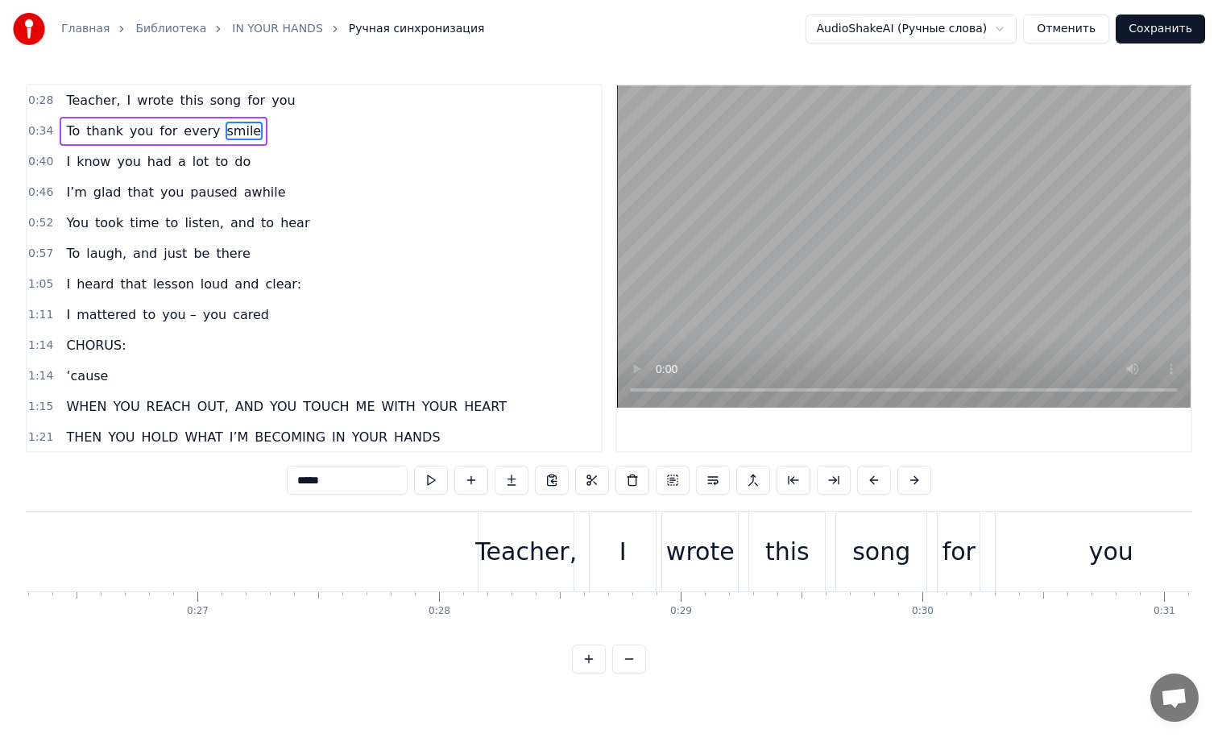
scroll to position [0, 6359]
click at [483, 549] on div "Teacher," at bounding box center [521, 551] width 102 height 36
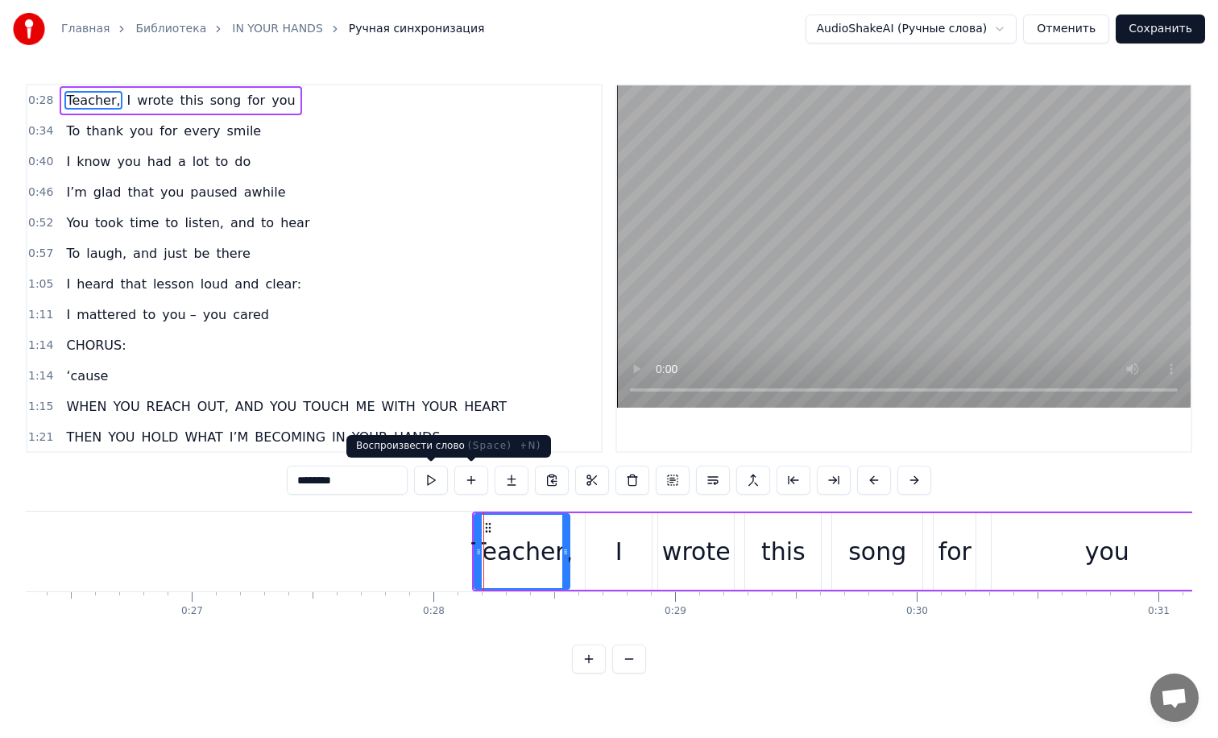
click at [441, 474] on button at bounding box center [431, 480] width 34 height 29
click at [590, 534] on div "I" at bounding box center [619, 551] width 66 height 77
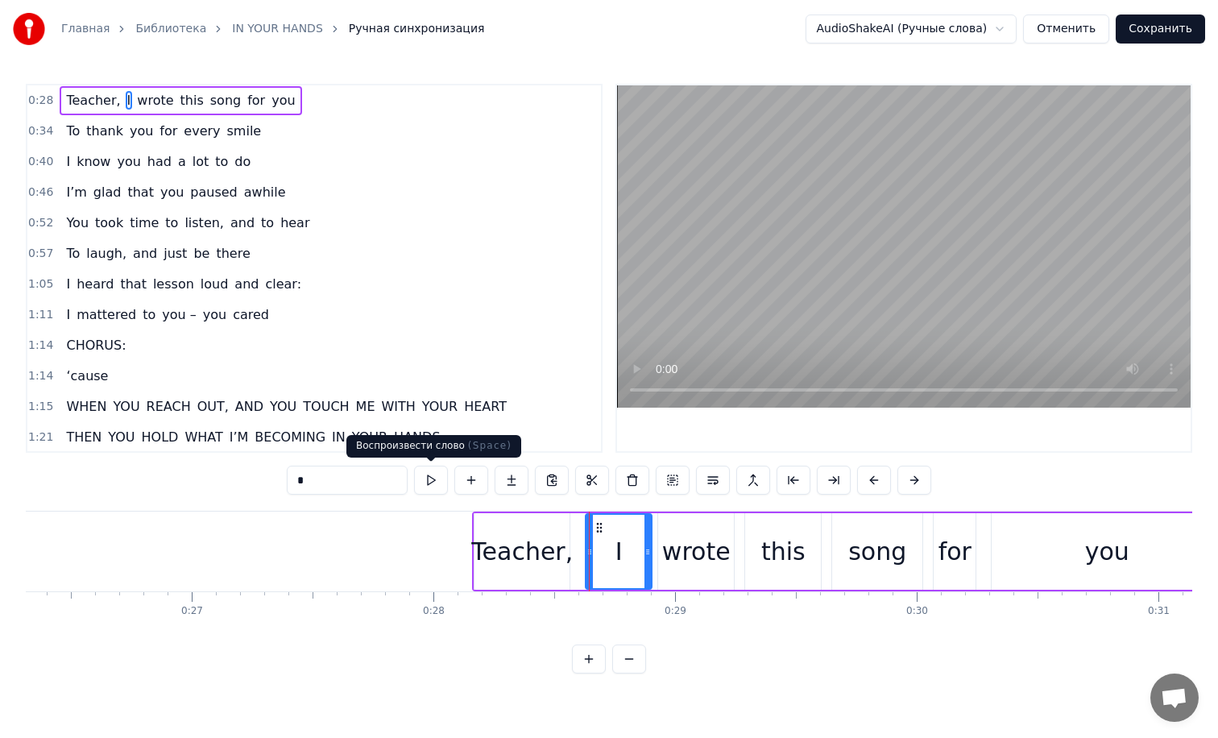
click at [440, 481] on button at bounding box center [431, 480] width 34 height 29
click at [437, 481] on button at bounding box center [431, 480] width 34 height 29
click at [719, 574] on div "wrote" at bounding box center [696, 551] width 76 height 77
click at [429, 473] on button at bounding box center [431, 480] width 34 height 29
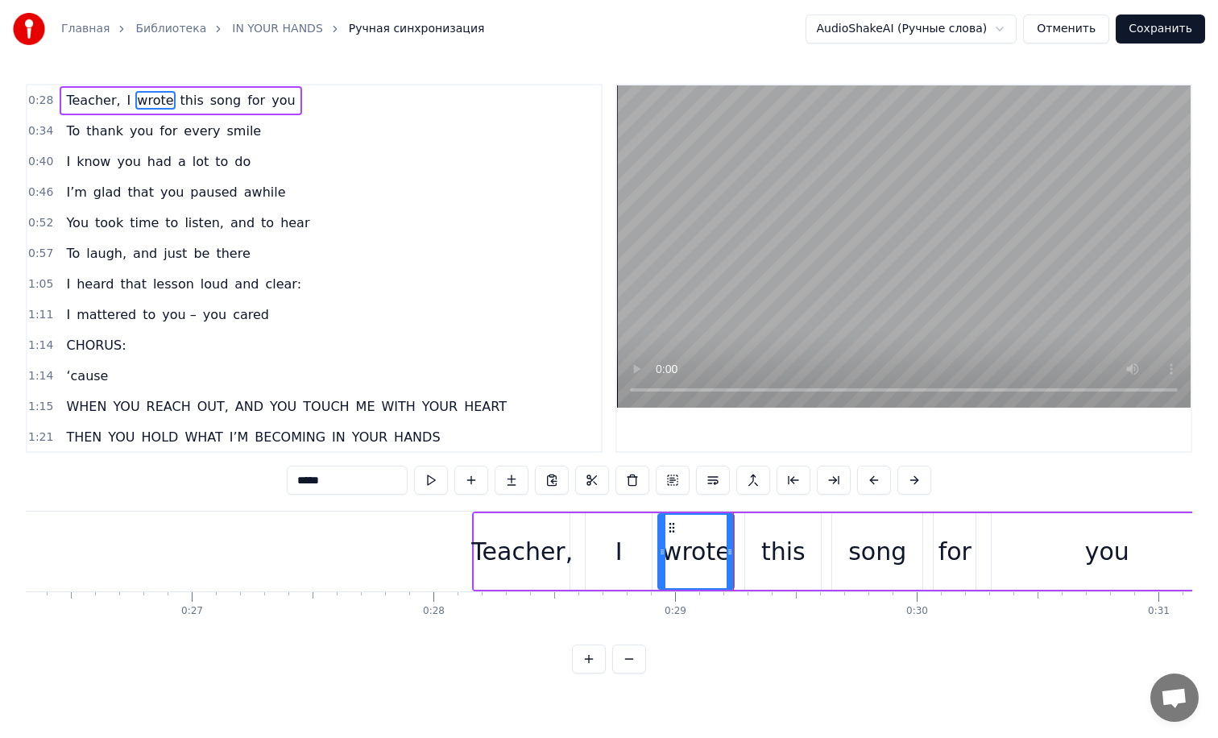
click at [429, 473] on button at bounding box center [431, 480] width 34 height 29
click at [756, 529] on div "this" at bounding box center [783, 551] width 76 height 77
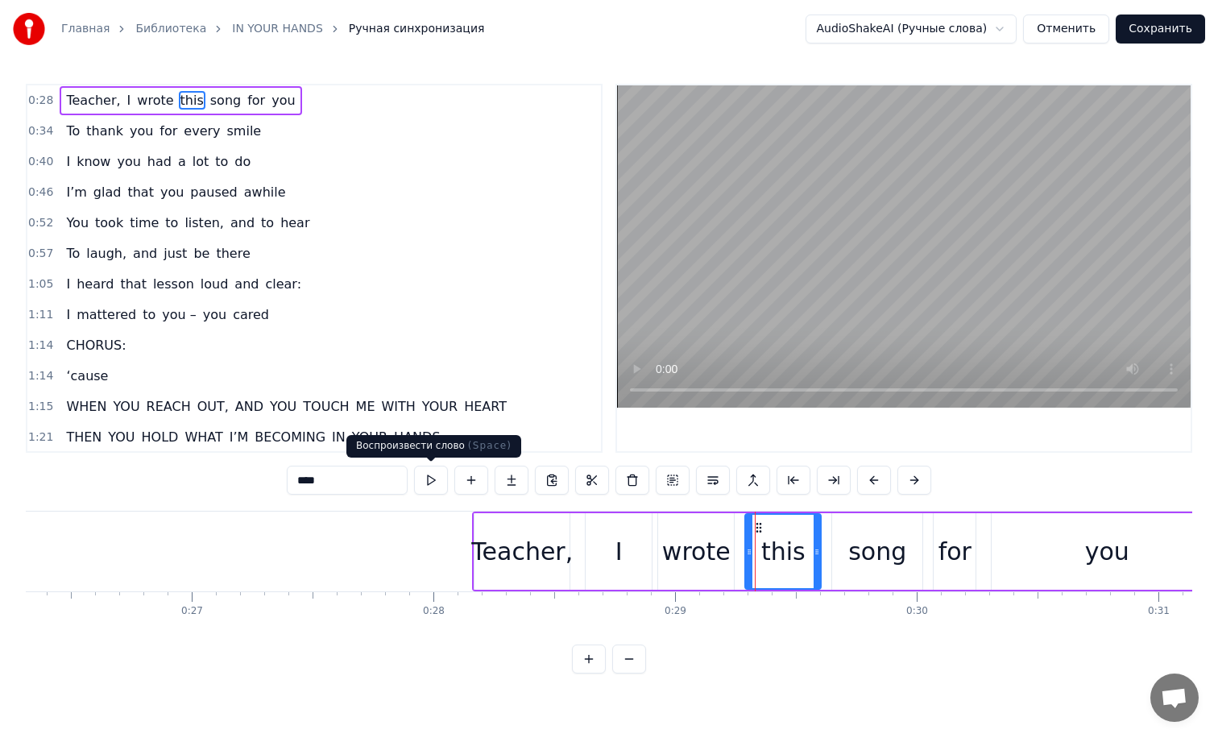
click at [438, 476] on button at bounding box center [431, 480] width 34 height 29
click at [869, 539] on div "song" at bounding box center [877, 551] width 58 height 36
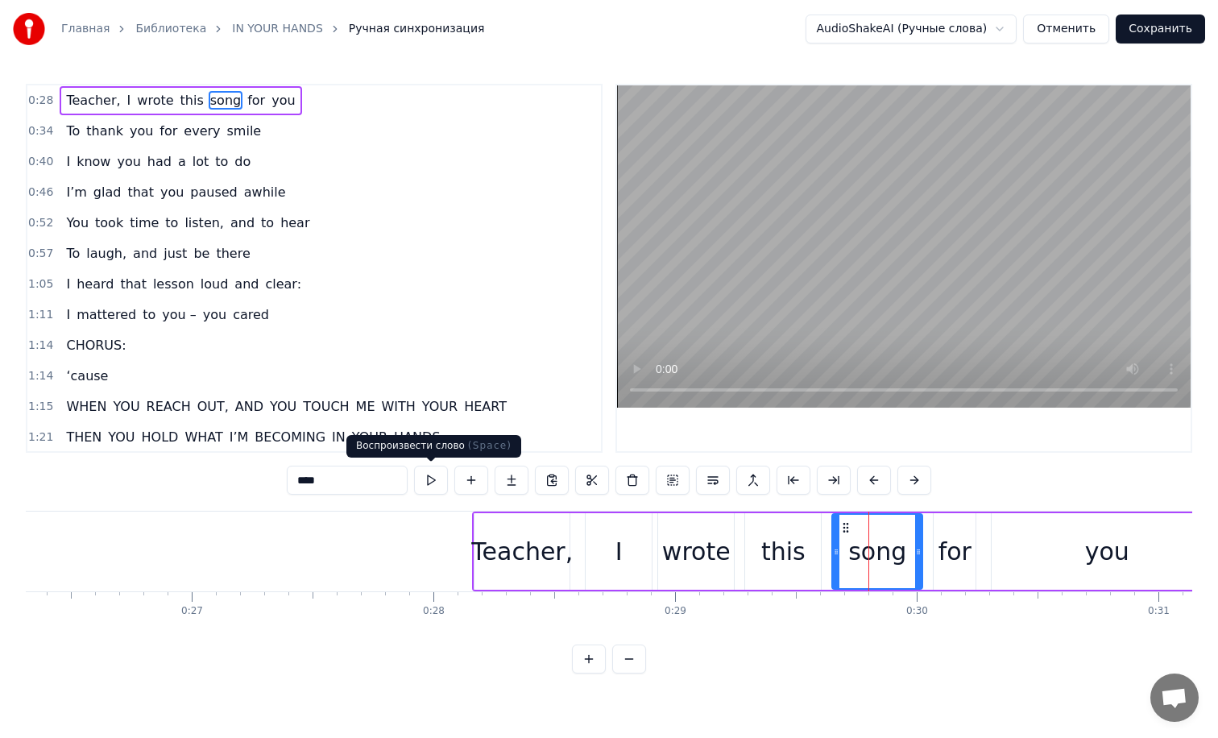
click at [431, 475] on button at bounding box center [431, 480] width 34 height 29
click at [973, 540] on div "for" at bounding box center [955, 551] width 42 height 77
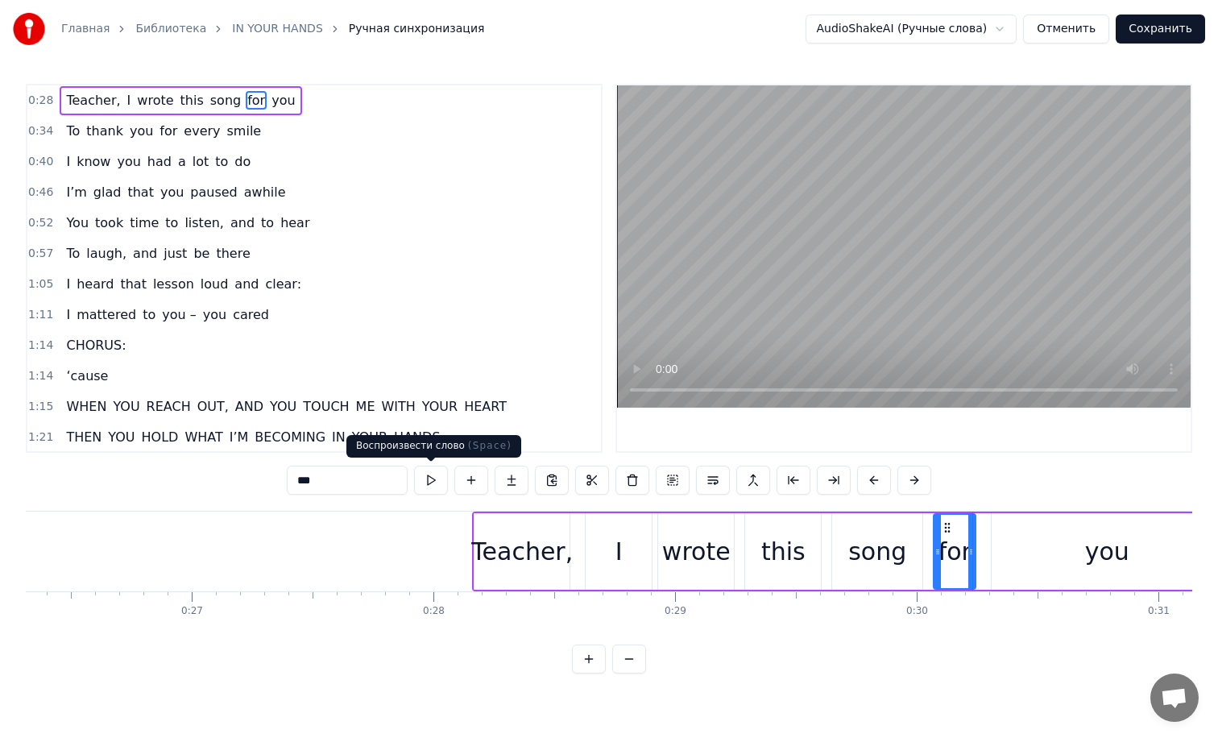
click at [433, 479] on button at bounding box center [431, 480] width 34 height 29
click at [1038, 530] on div "you" at bounding box center [1107, 551] width 230 height 77
type input "***"
click at [441, 475] on button at bounding box center [431, 480] width 34 height 29
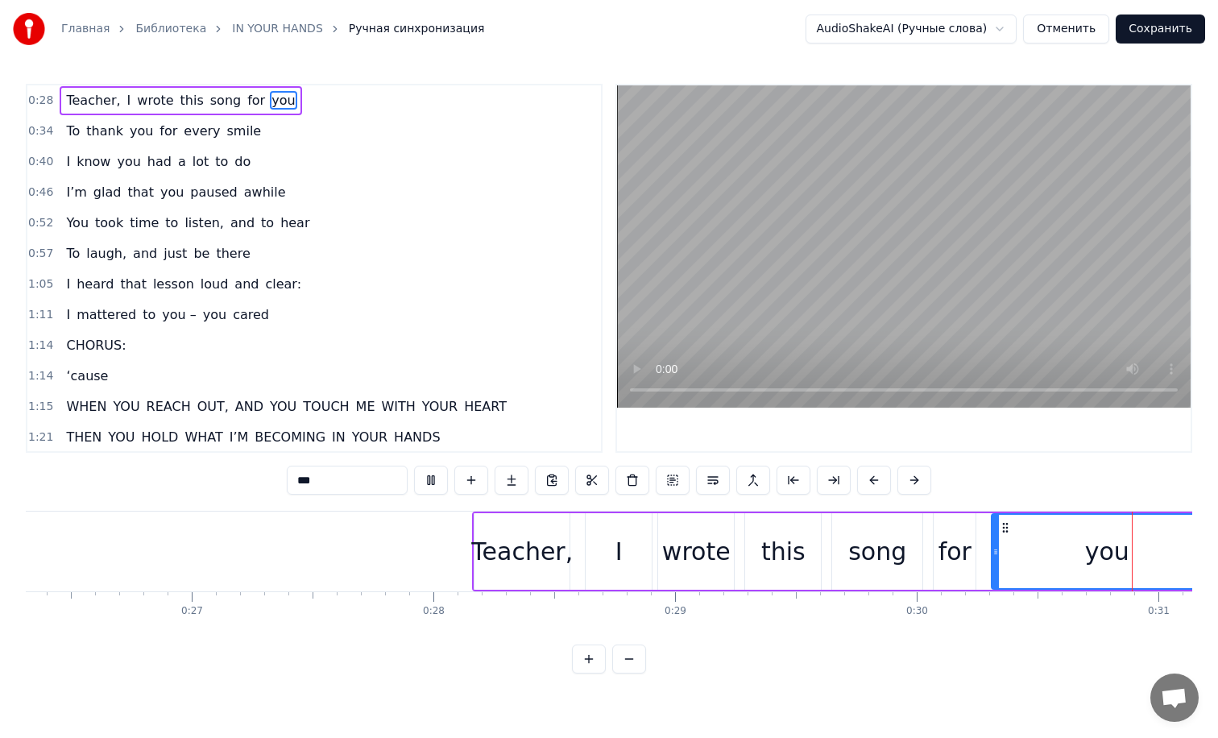
click at [441, 475] on button at bounding box center [431, 480] width 34 height 29
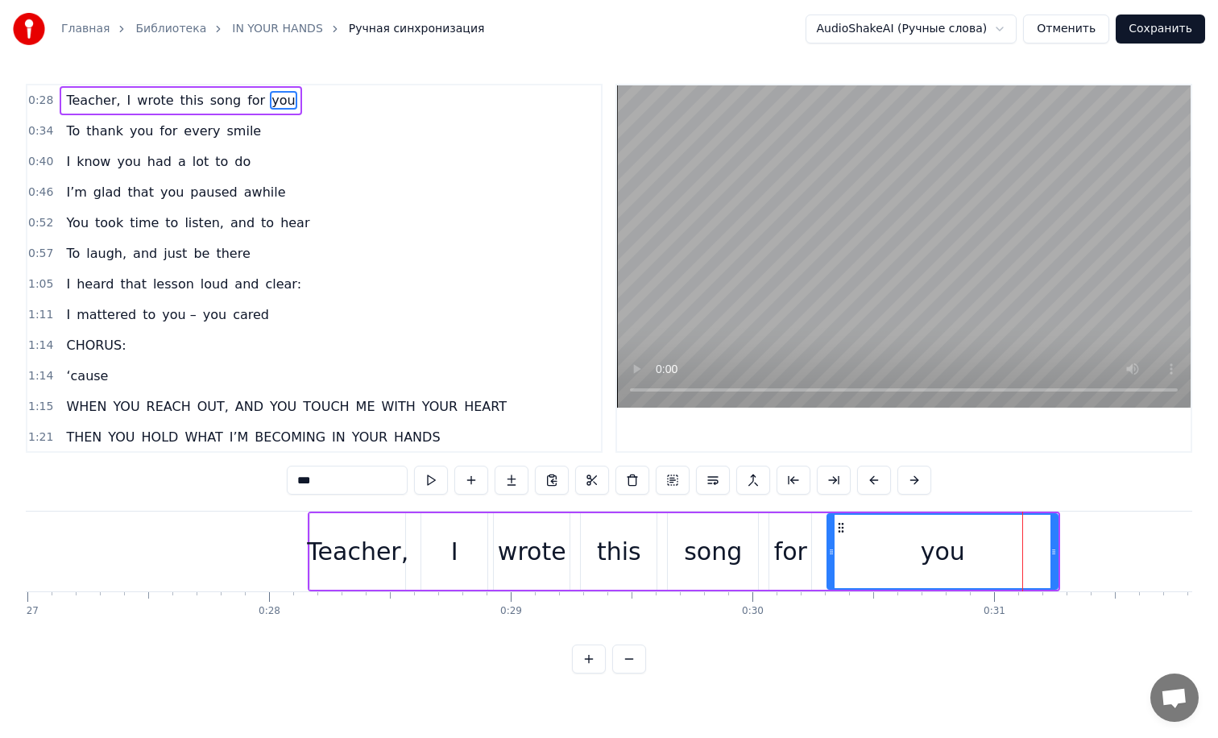
scroll to position [0, 6511]
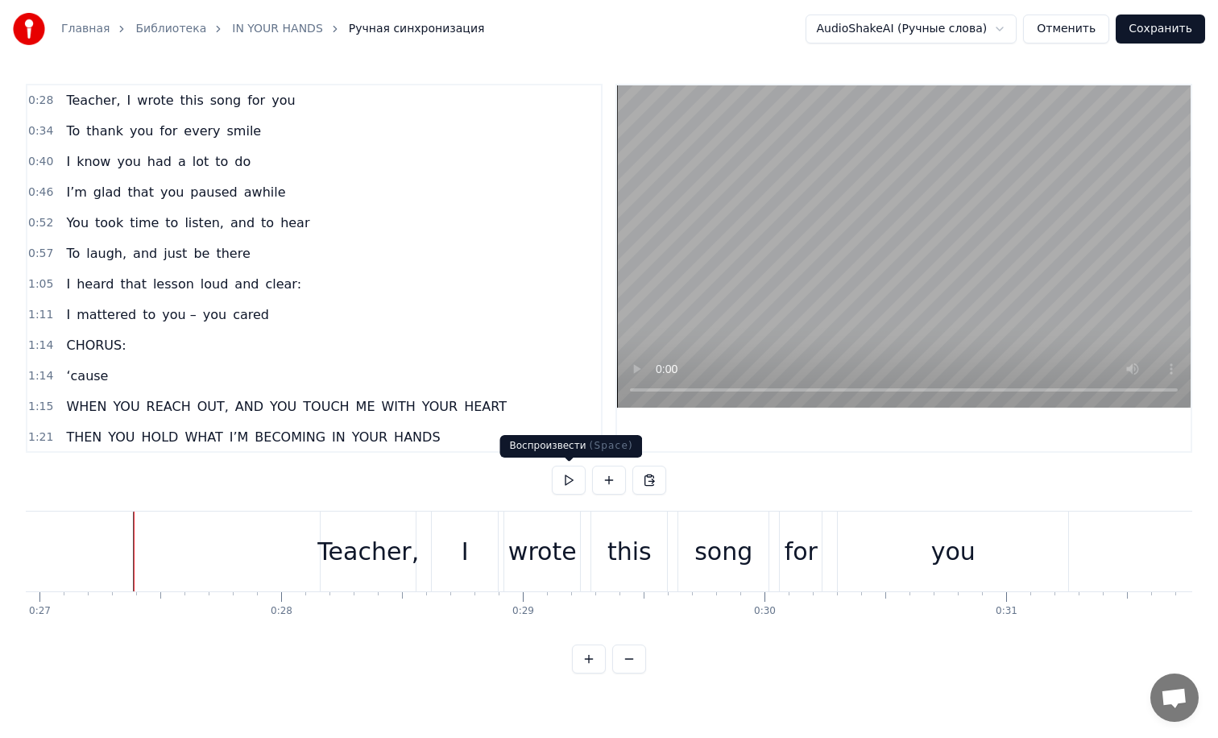
click at [572, 477] on button at bounding box center [569, 480] width 34 height 29
click at [571, 477] on button at bounding box center [569, 480] width 34 height 29
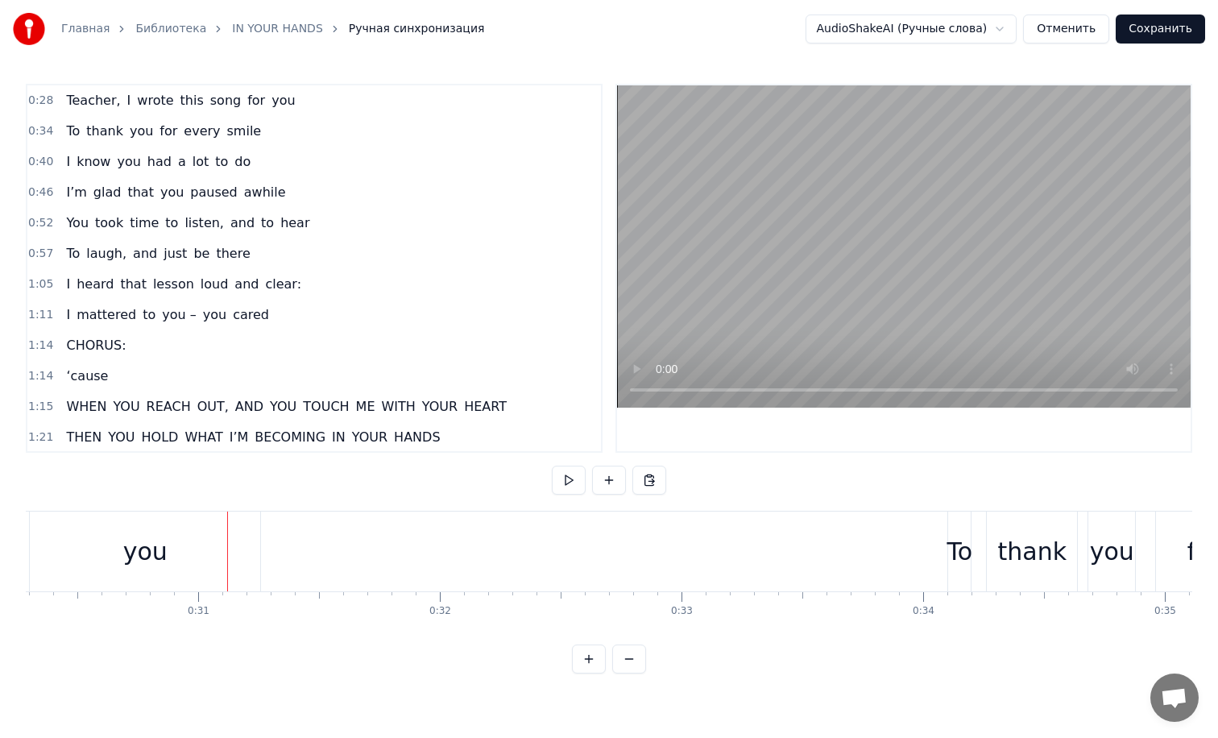
scroll to position [0, 7323]
click at [568, 482] on button at bounding box center [569, 480] width 34 height 29
click at [567, 482] on button at bounding box center [569, 480] width 34 height 29
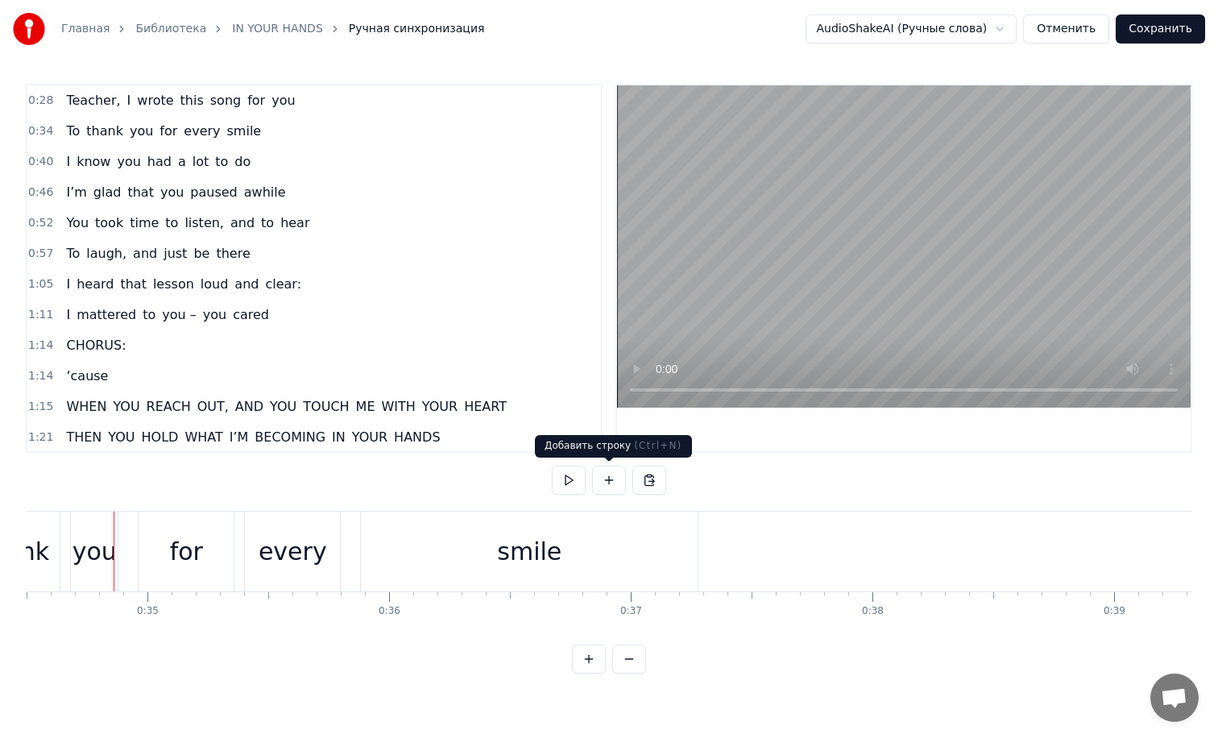
scroll to position [0, 8344]
click at [561, 475] on button at bounding box center [569, 480] width 34 height 29
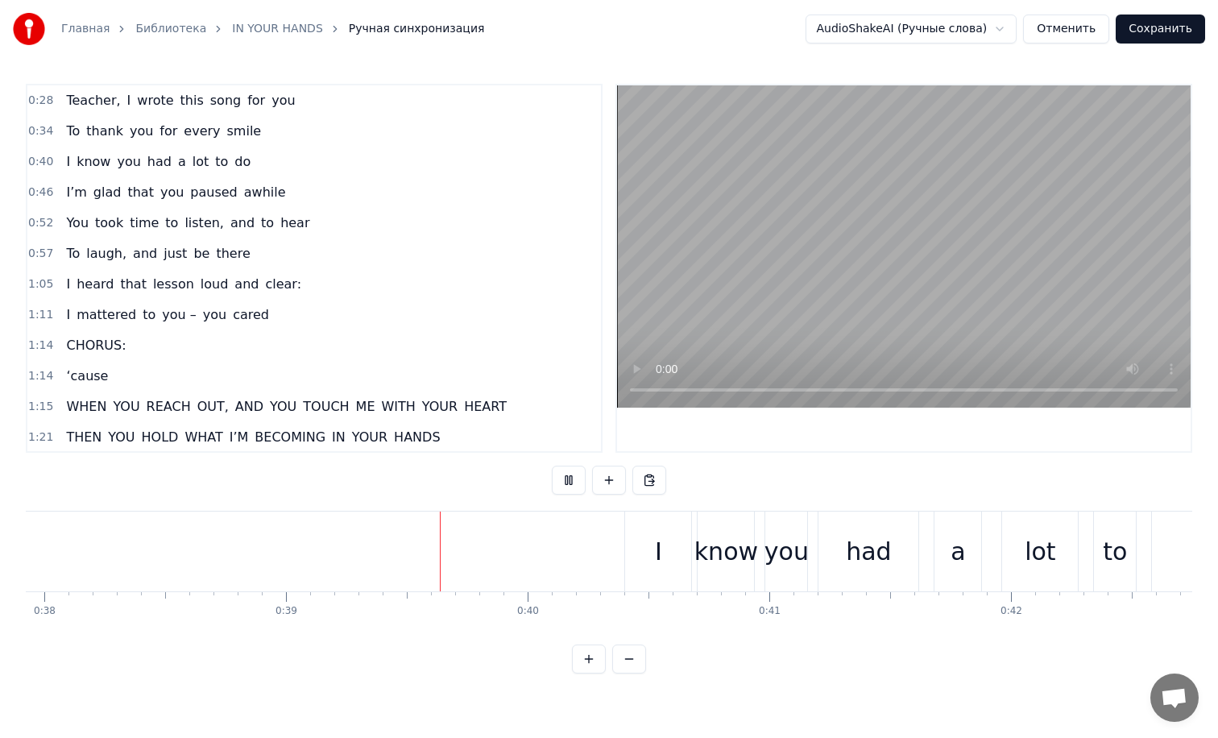
click at [561, 475] on button at bounding box center [569, 480] width 34 height 29
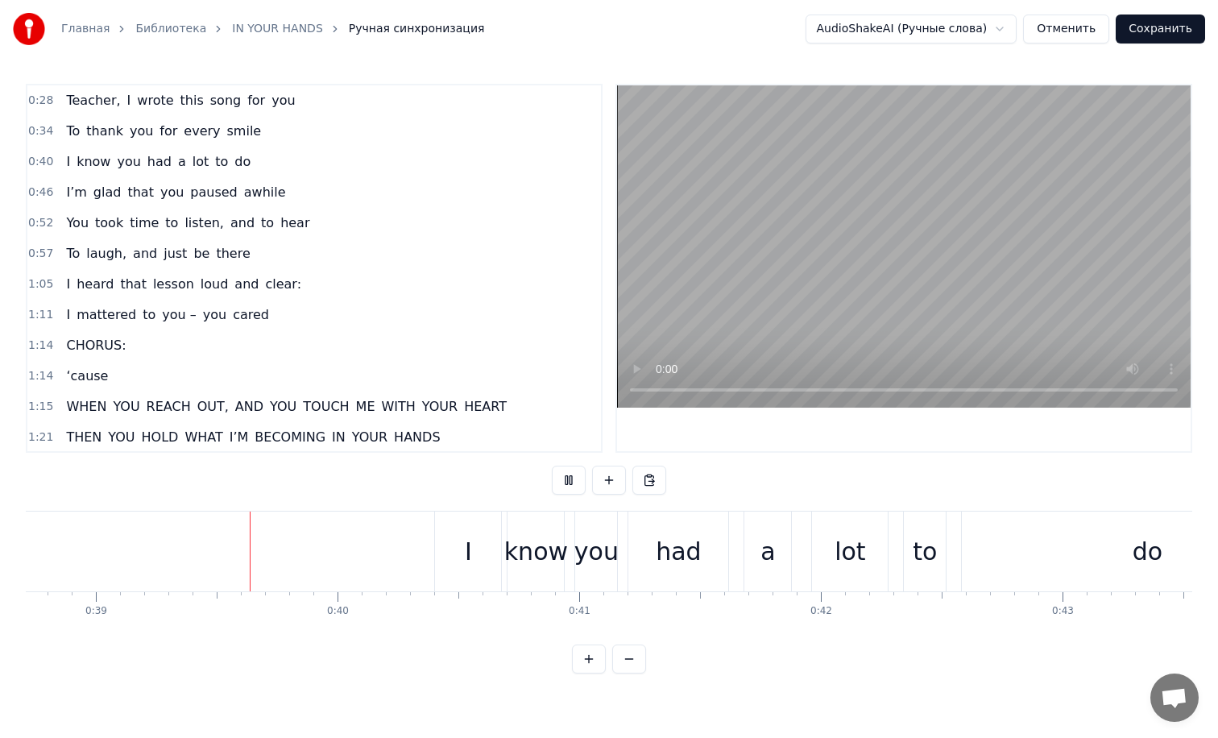
scroll to position [0, 9369]
click at [561, 475] on button at bounding box center [569, 480] width 34 height 29
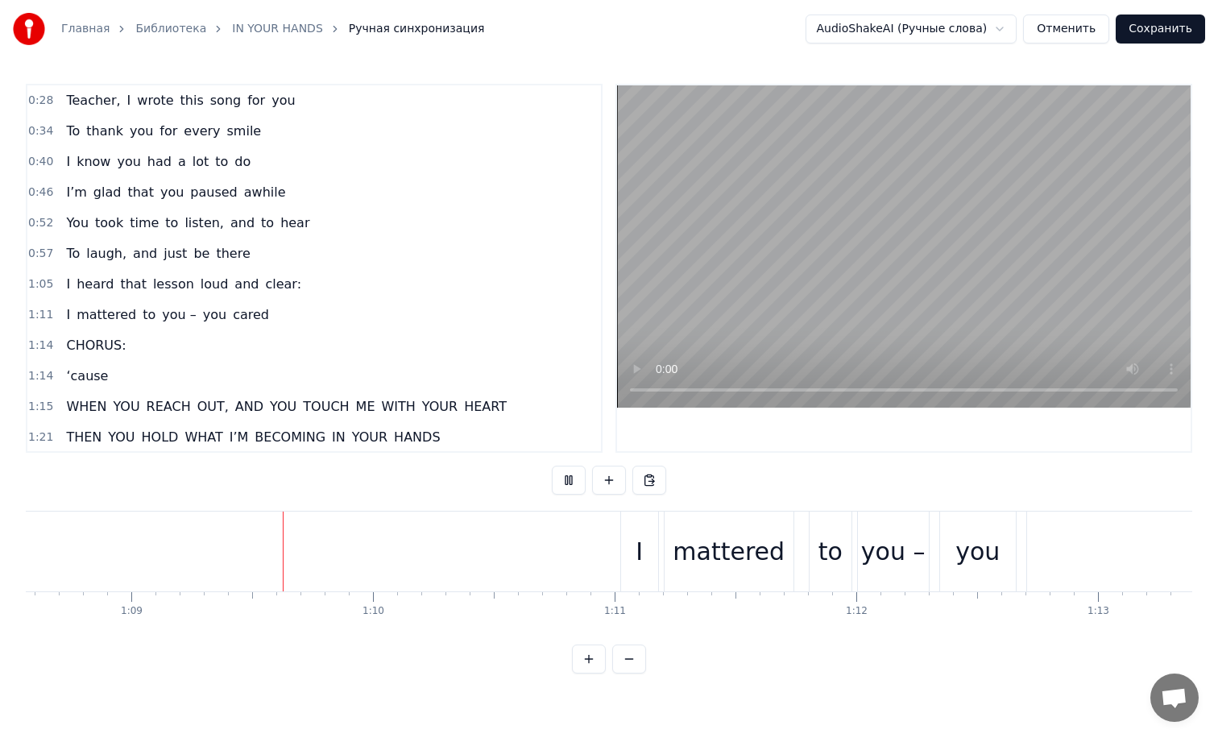
scroll to position [0, 16579]
click at [561, 474] on button at bounding box center [569, 480] width 34 height 29
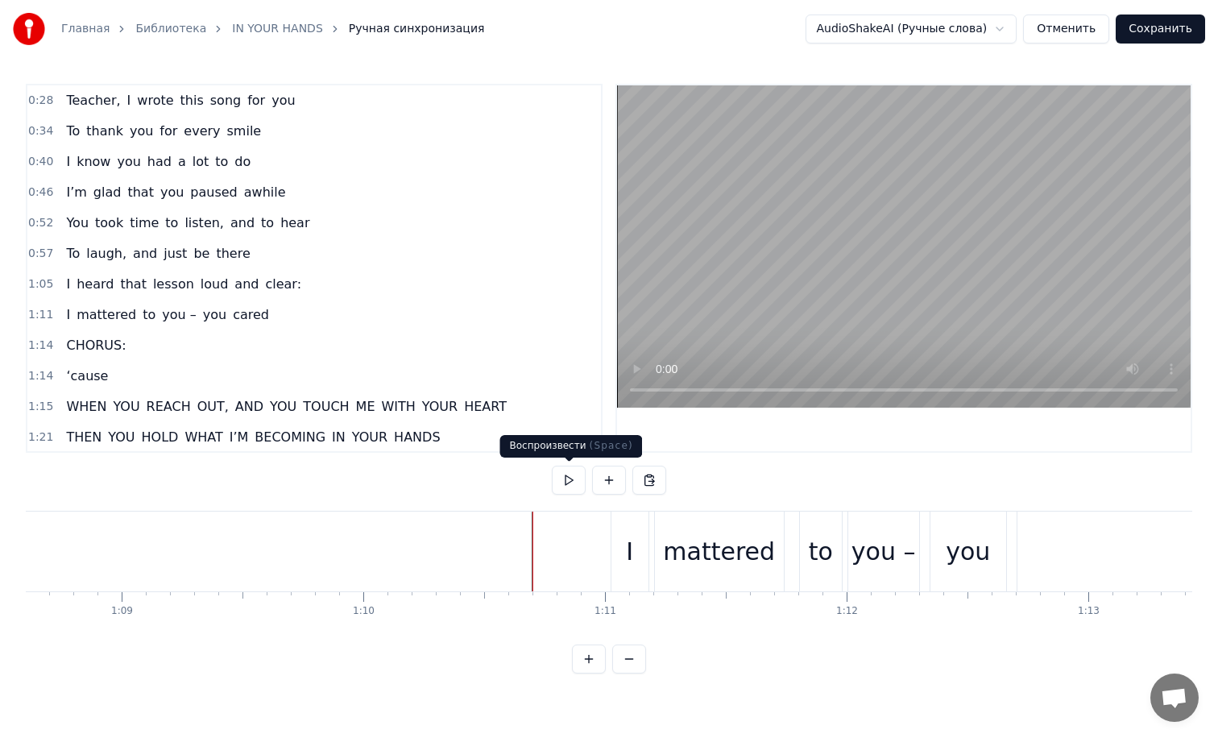
click at [572, 485] on button at bounding box center [569, 480] width 34 height 29
click at [571, 483] on button at bounding box center [569, 480] width 34 height 29
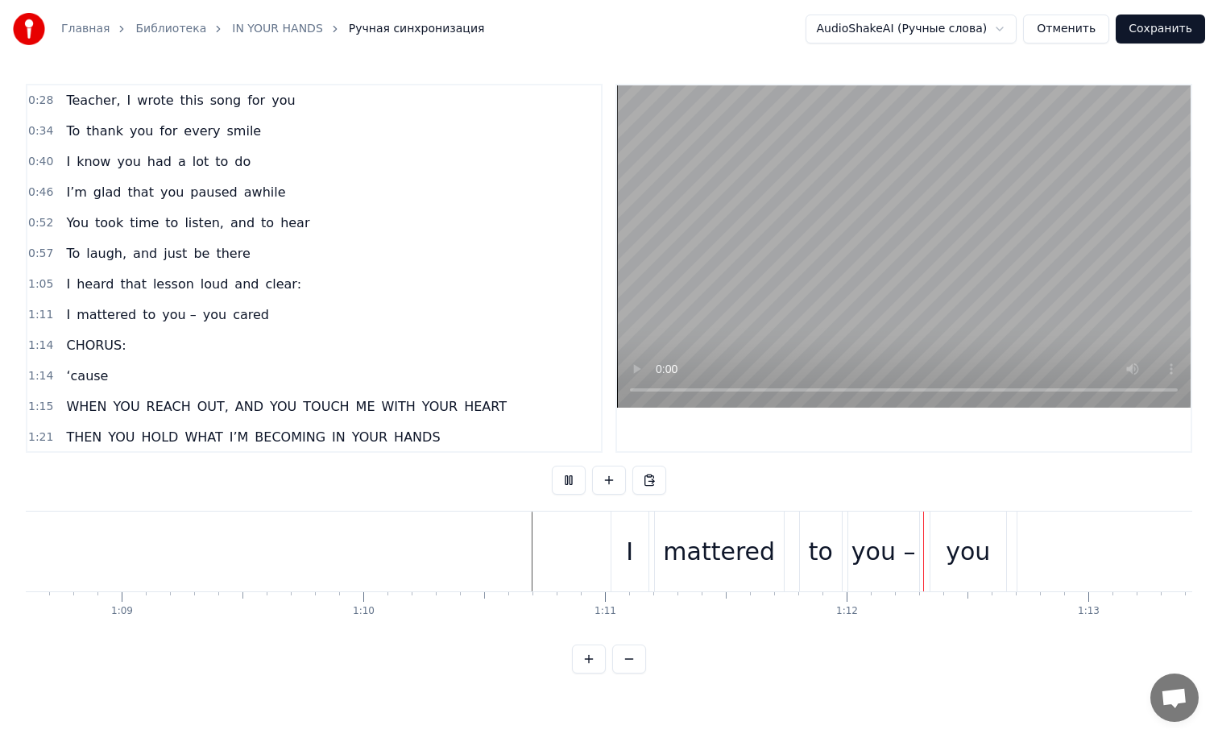
click at [571, 483] on button at bounding box center [569, 480] width 34 height 29
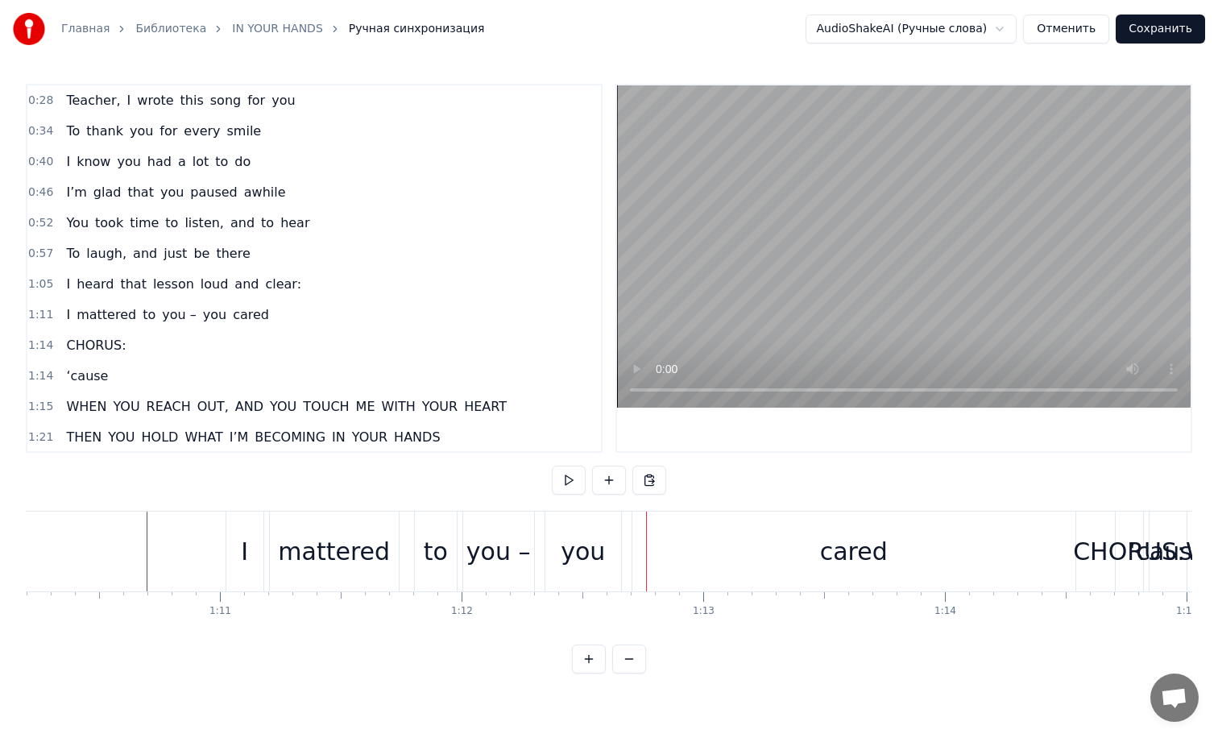
scroll to position [0, 16984]
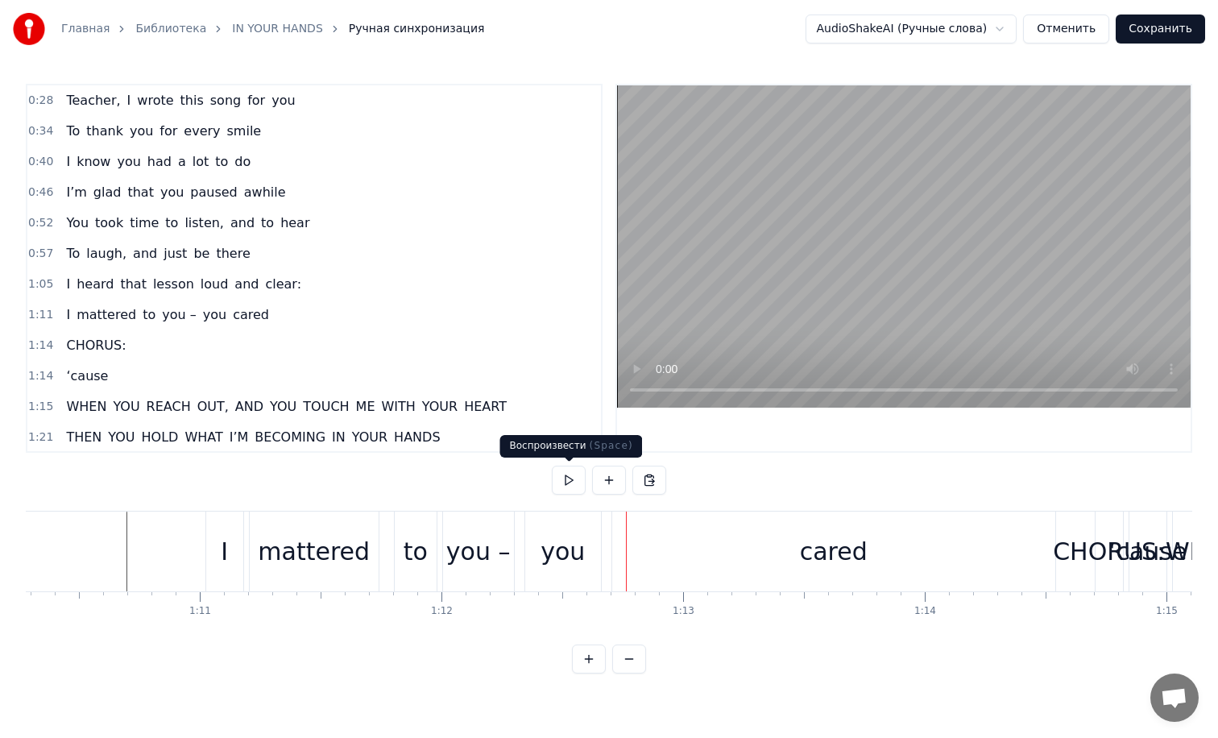
click at [577, 483] on button at bounding box center [569, 480] width 34 height 29
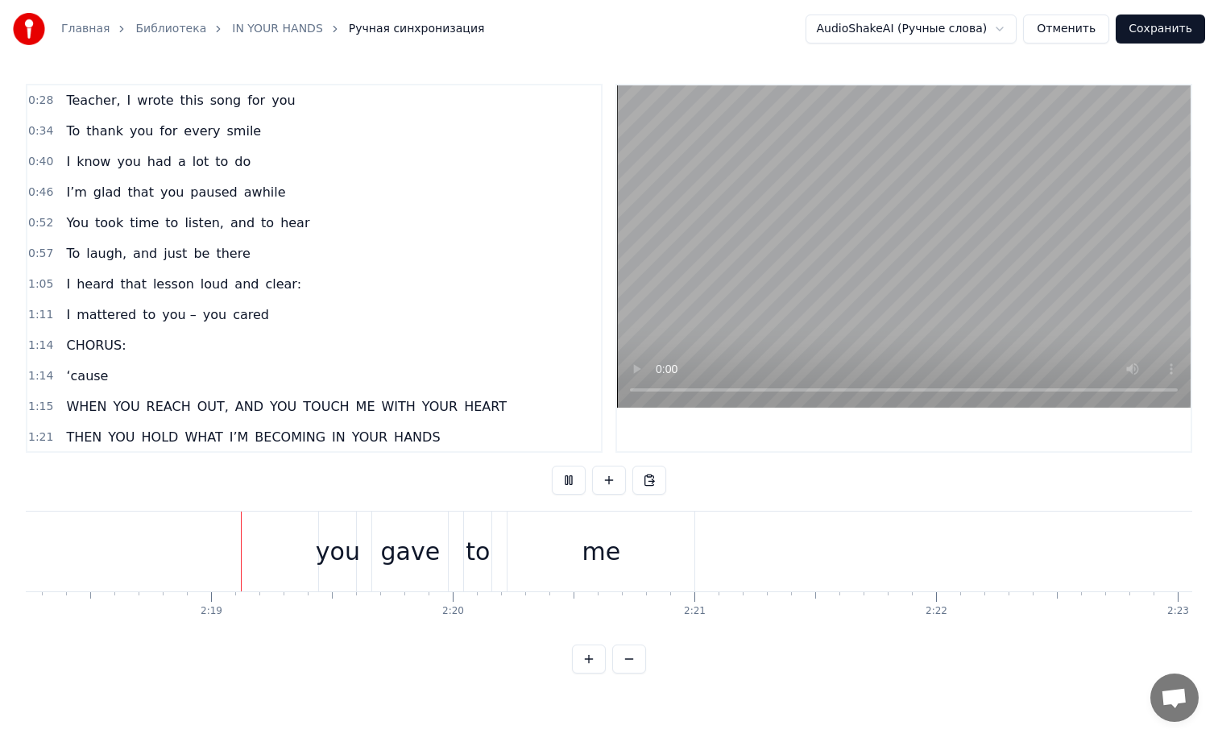
scroll to position [0, 33416]
click at [575, 483] on button at bounding box center [569, 480] width 34 height 29
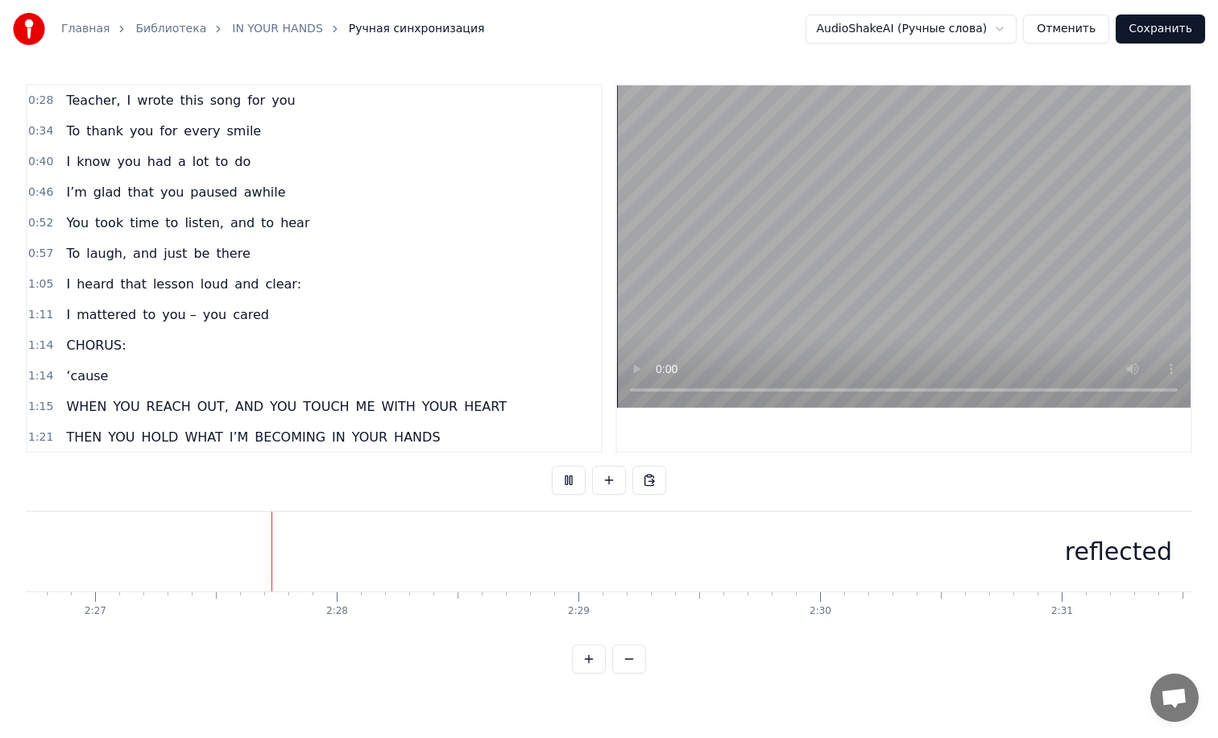
scroll to position [0, 35466]
click at [574, 483] on button at bounding box center [569, 480] width 34 height 29
click at [760, 571] on div "reflected" at bounding box center [1107, 552] width 2739 height 80
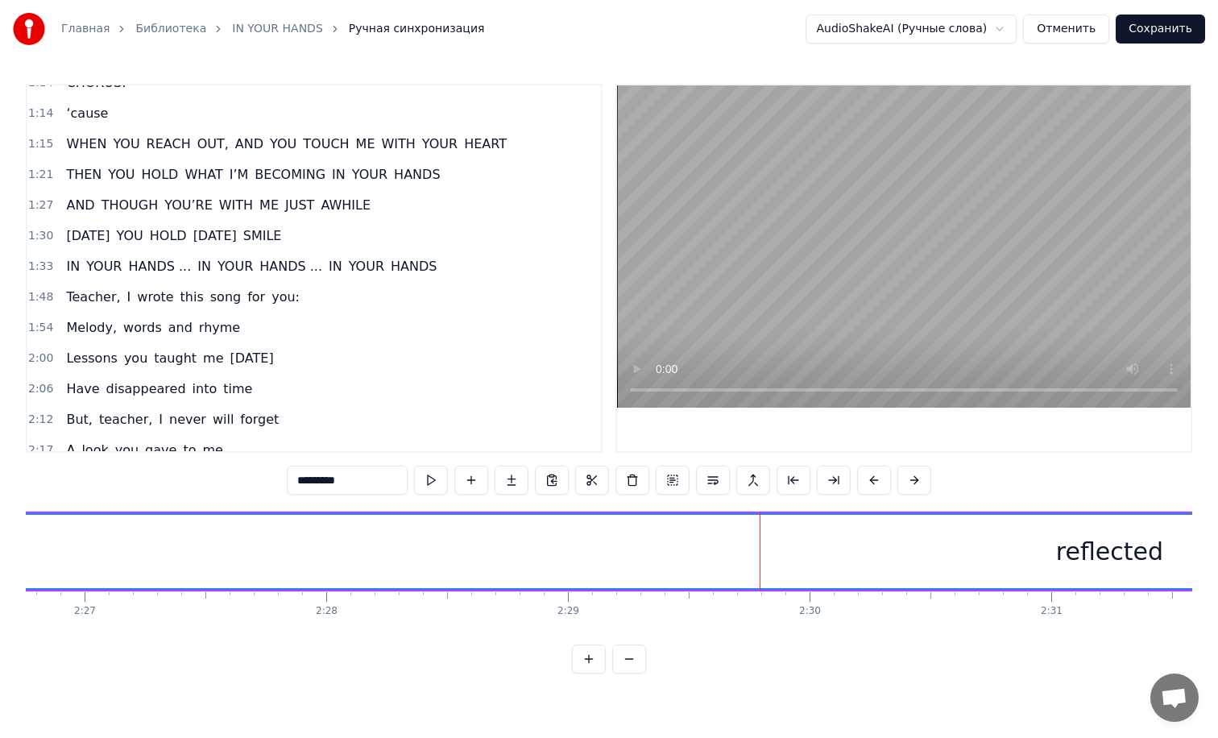
scroll to position [338, 0]
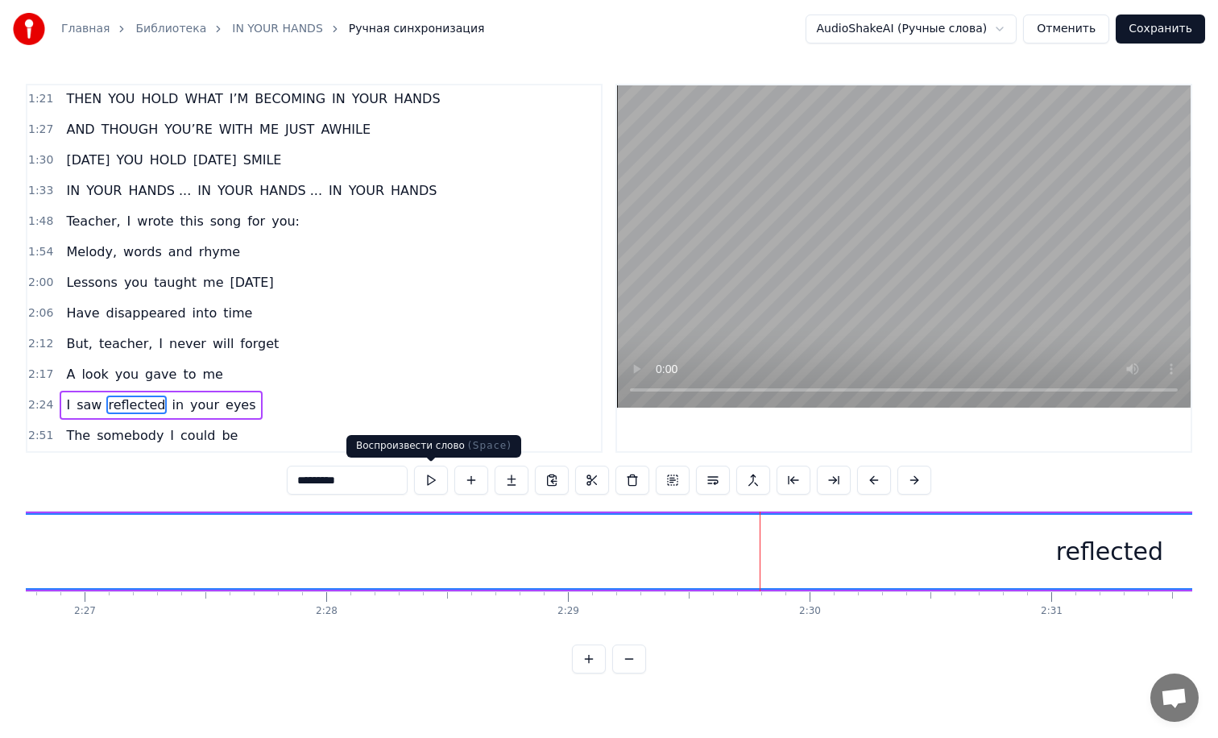
click at [422, 487] on button at bounding box center [431, 480] width 34 height 29
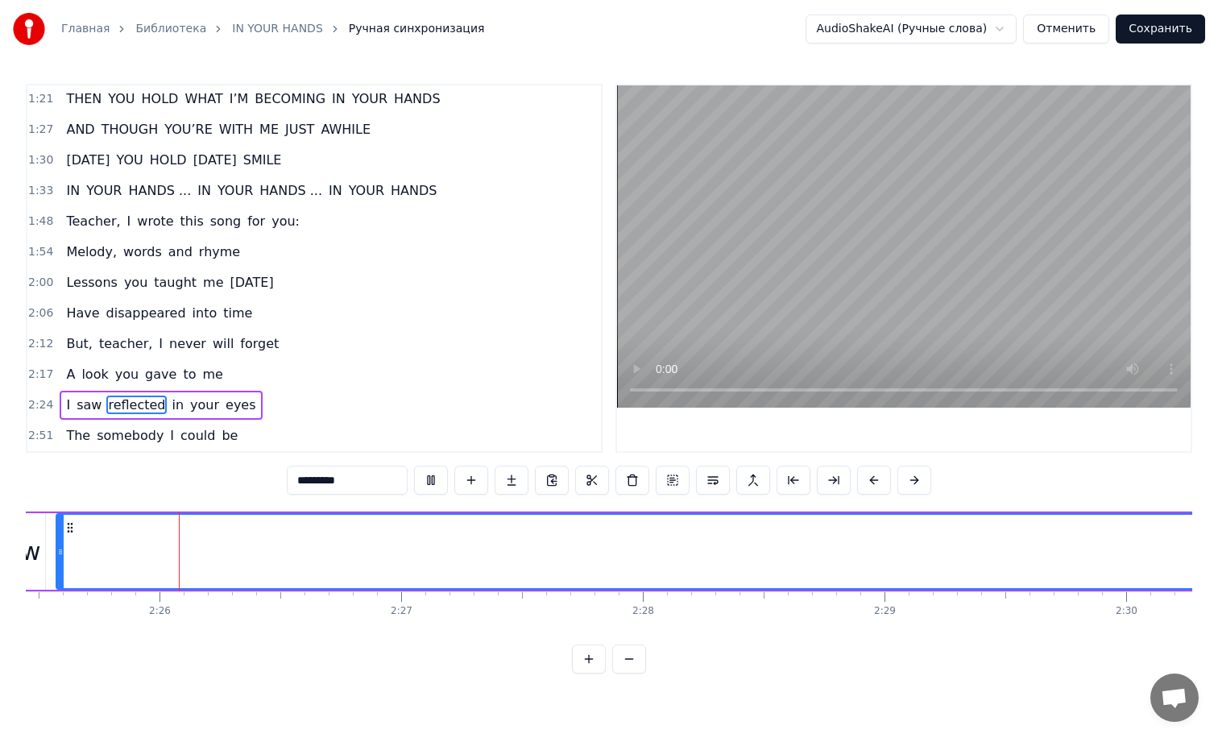
scroll to position [0, 35141]
click at [422, 486] on button at bounding box center [431, 480] width 34 height 29
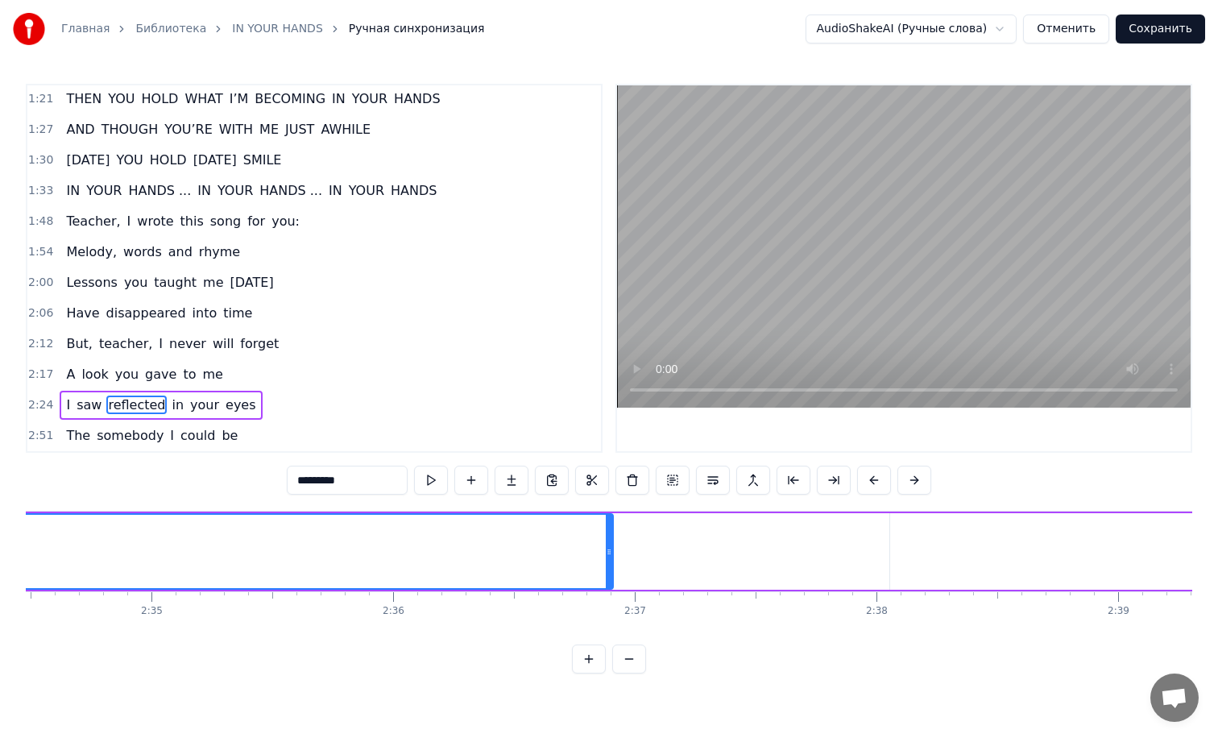
scroll to position [0, 37326]
drag, startPoint x: 615, startPoint y: 543, endPoint x: 243, endPoint y: 568, distance: 372.2
click at [252, 568] on div at bounding box center [255, 551] width 6 height 73
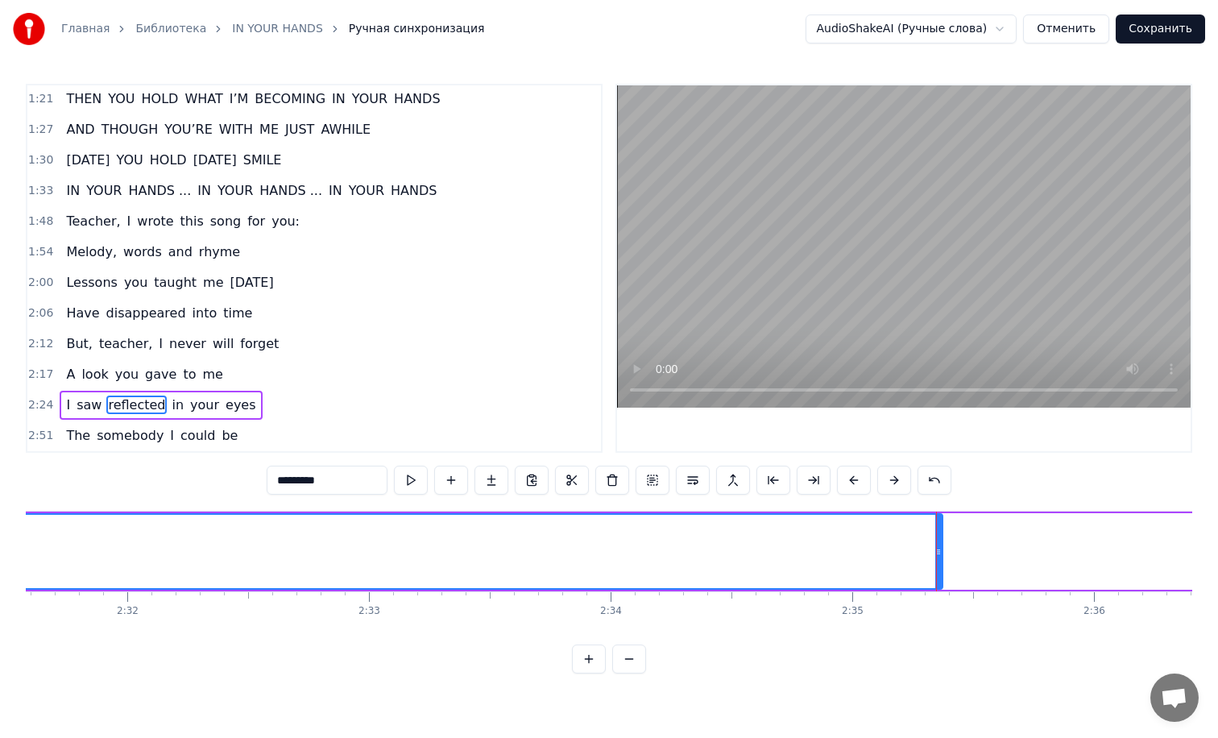
scroll to position [0, 36640]
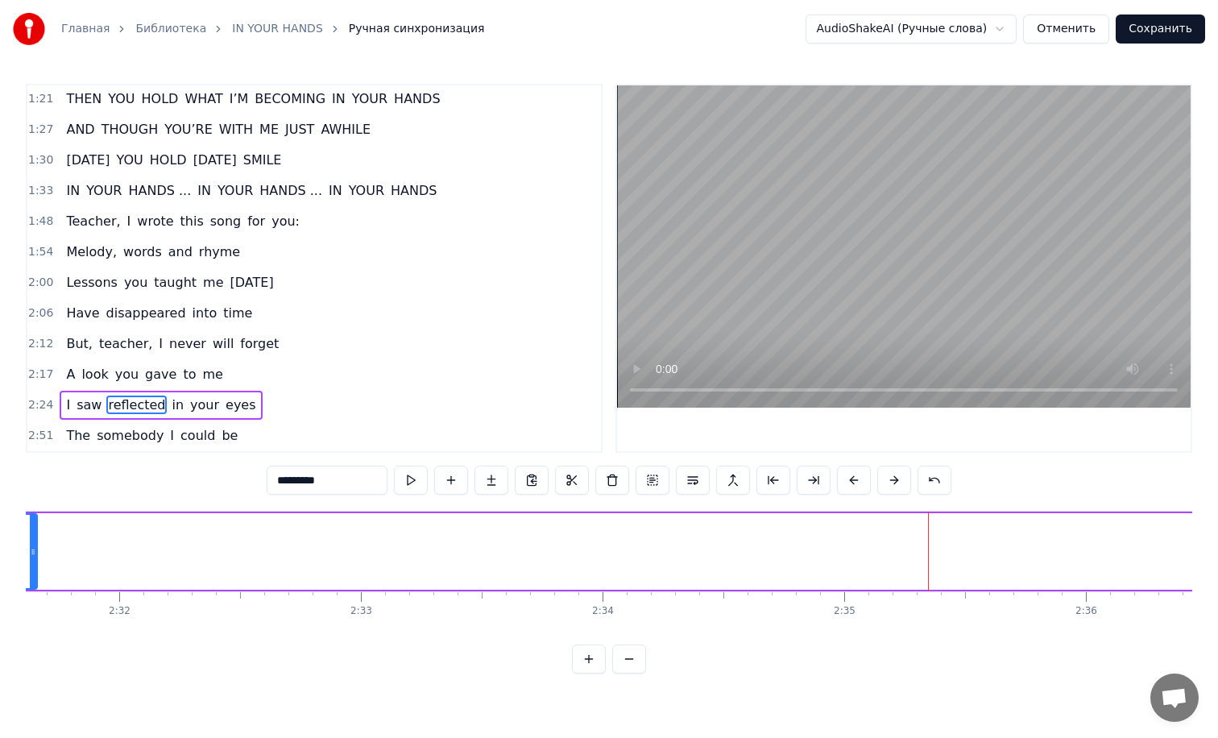
drag, startPoint x: 930, startPoint y: 532, endPoint x: 20, endPoint y: 546, distance: 909.6
click at [20, 546] on div "Главная Библиотека IN YOUR HANDS Ручная синхронизация AudioShakeAI (Ручные слов…" at bounding box center [609, 336] width 1218 height 673
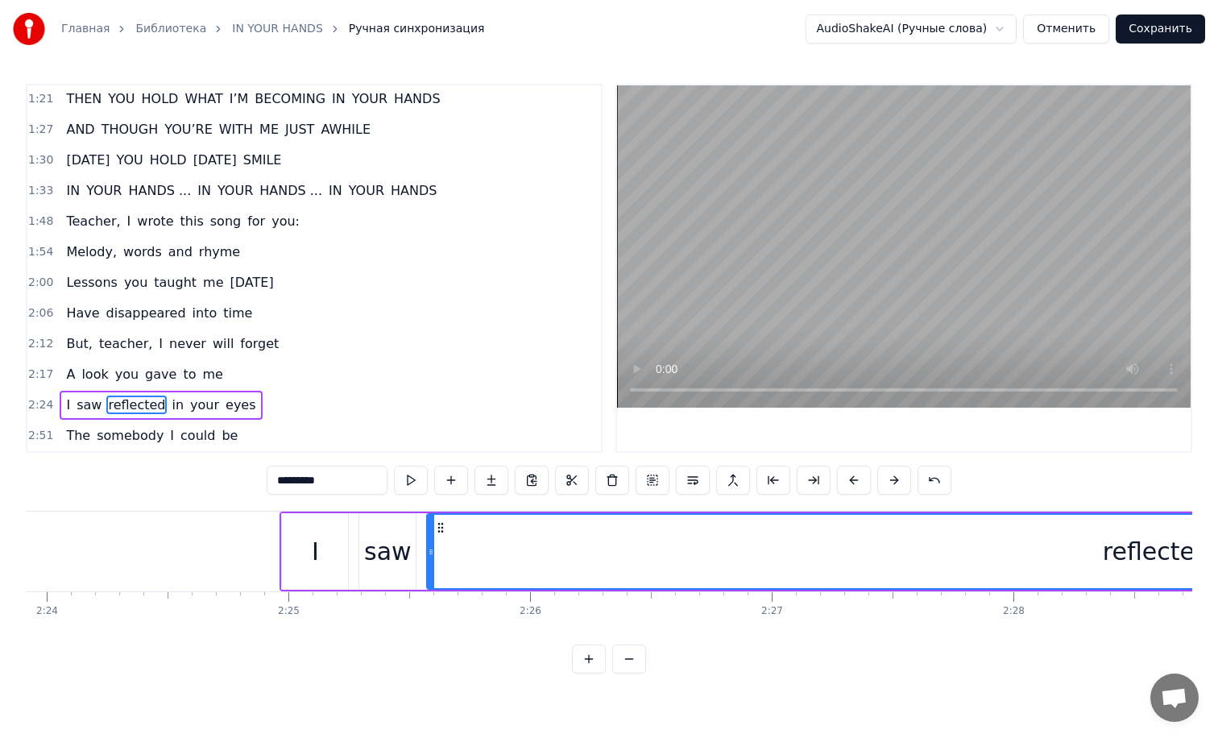
scroll to position [0, 34749]
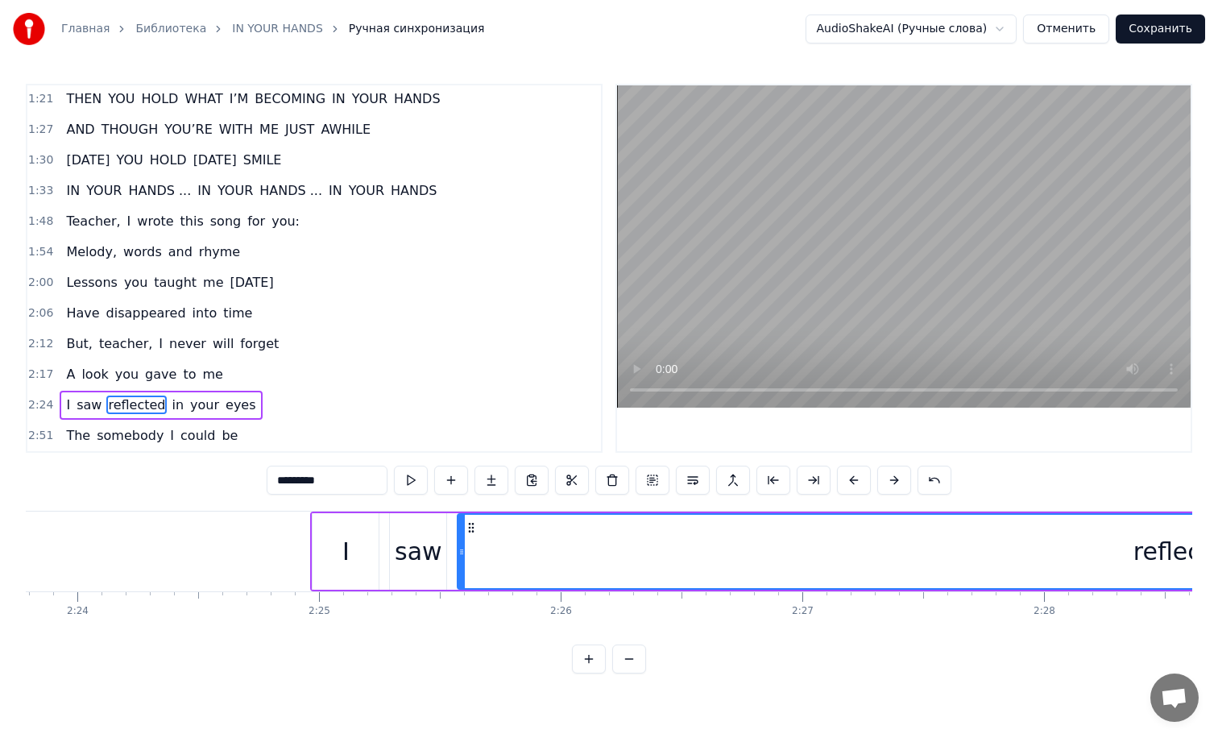
click at [355, 530] on div "I" at bounding box center [346, 551] width 66 height 77
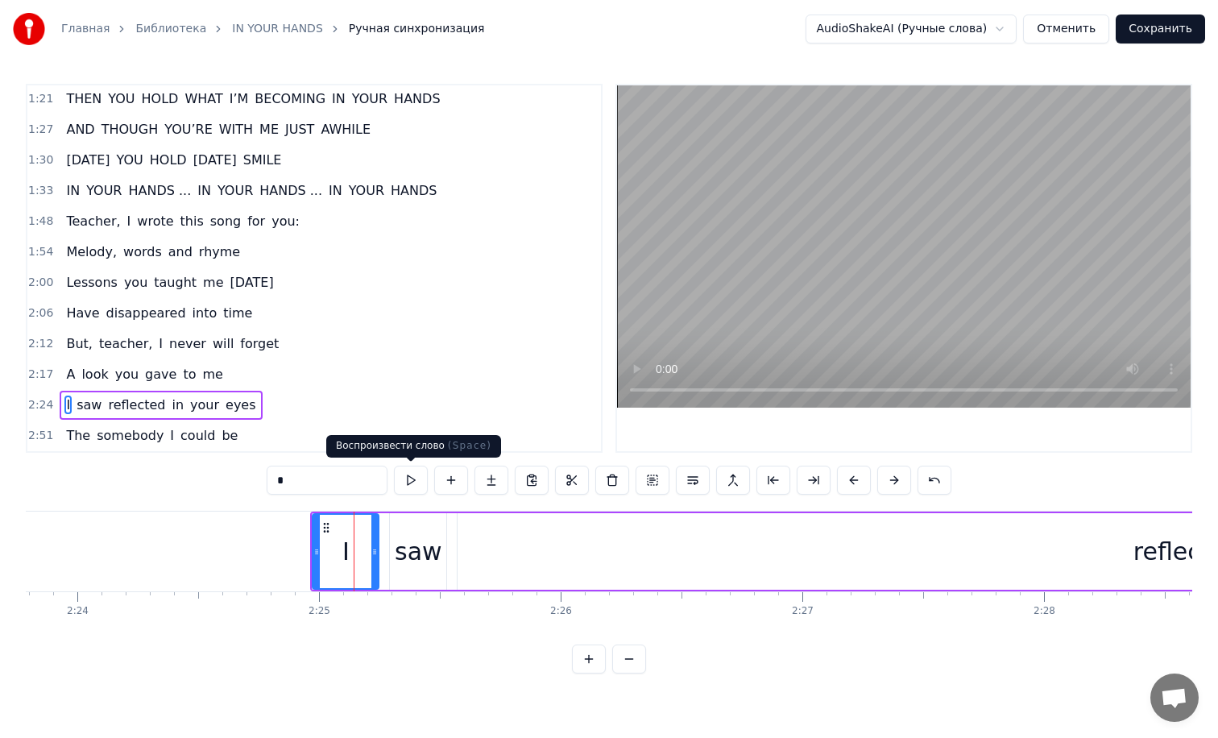
click at [417, 478] on button at bounding box center [411, 480] width 34 height 29
click at [419, 547] on div "saw" at bounding box center [419, 551] width 48 height 36
type input "***"
click at [416, 489] on button at bounding box center [411, 480] width 34 height 29
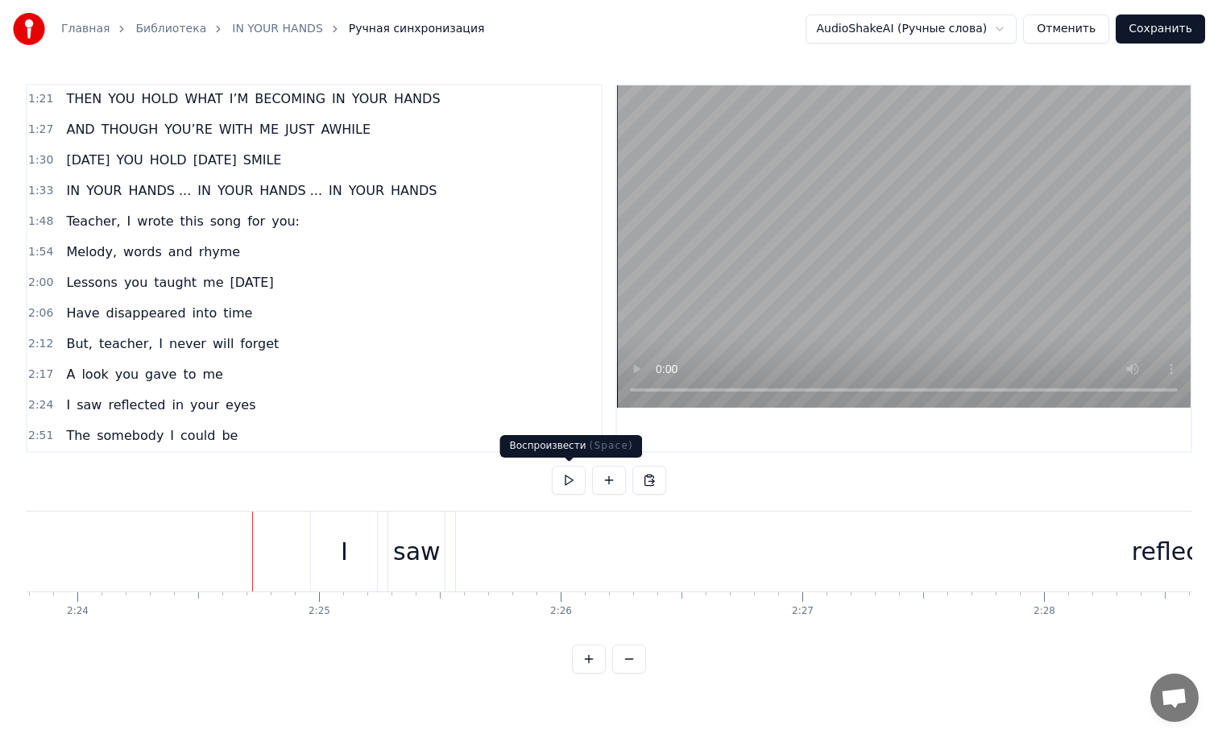
click at [565, 484] on button at bounding box center [569, 480] width 34 height 29
click at [564, 483] on button at bounding box center [569, 480] width 34 height 29
click at [721, 559] on div "reflected" at bounding box center [1185, 552] width 1458 height 80
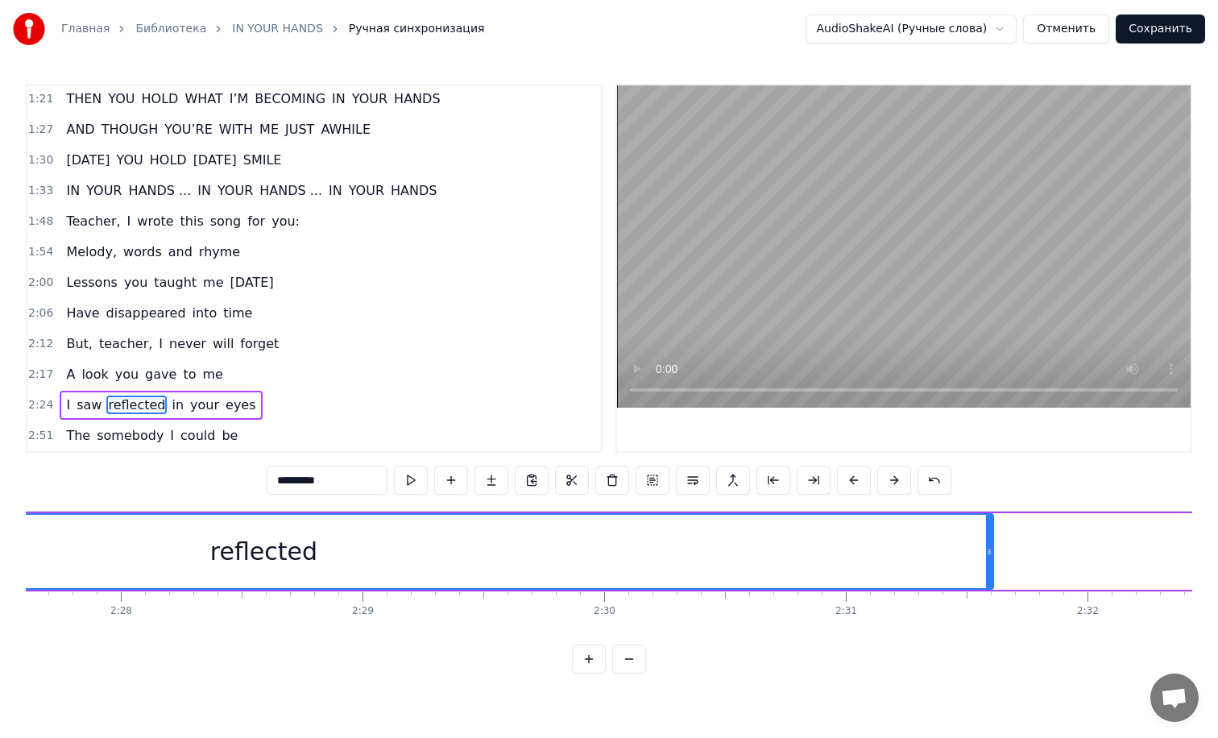
scroll to position [0, 35684]
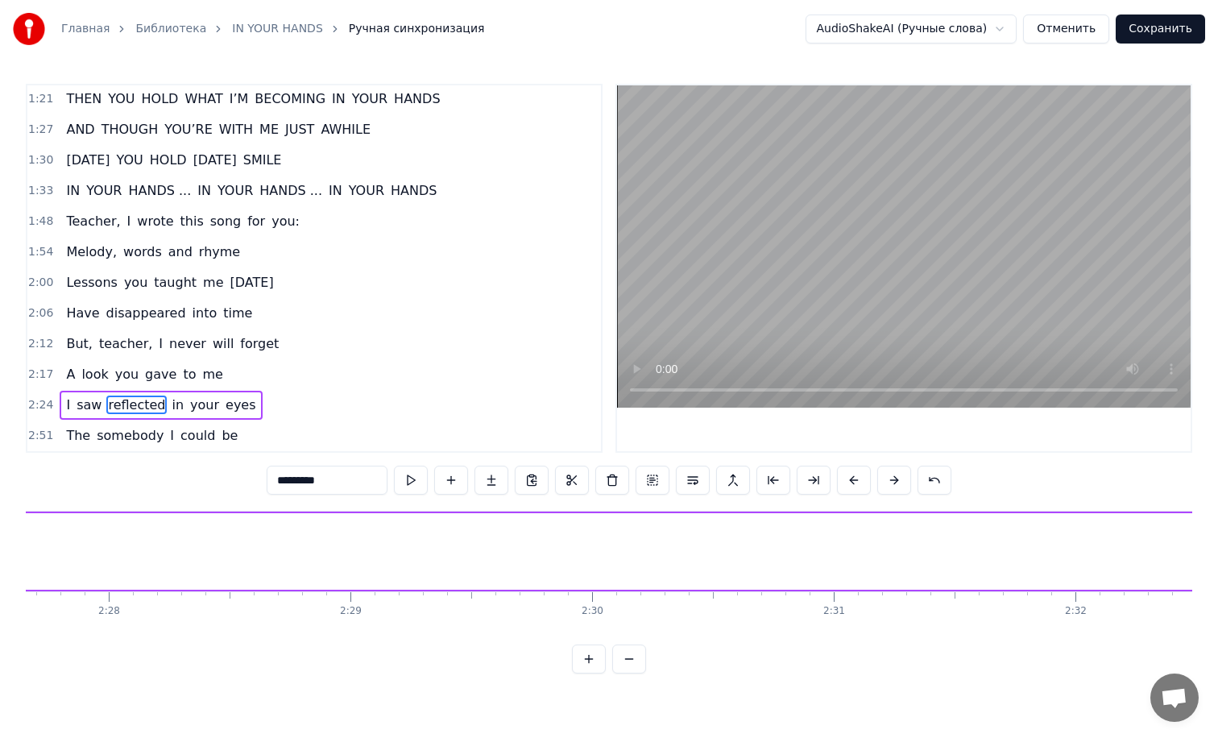
drag, startPoint x: 976, startPoint y: 543, endPoint x: 12, endPoint y: 545, distance: 964.3
click at [12, 545] on div "Главная Библиотека IN YOUR HANDS Ручная синхронизация AudioShakeAI (Ручные слов…" at bounding box center [609, 336] width 1218 height 673
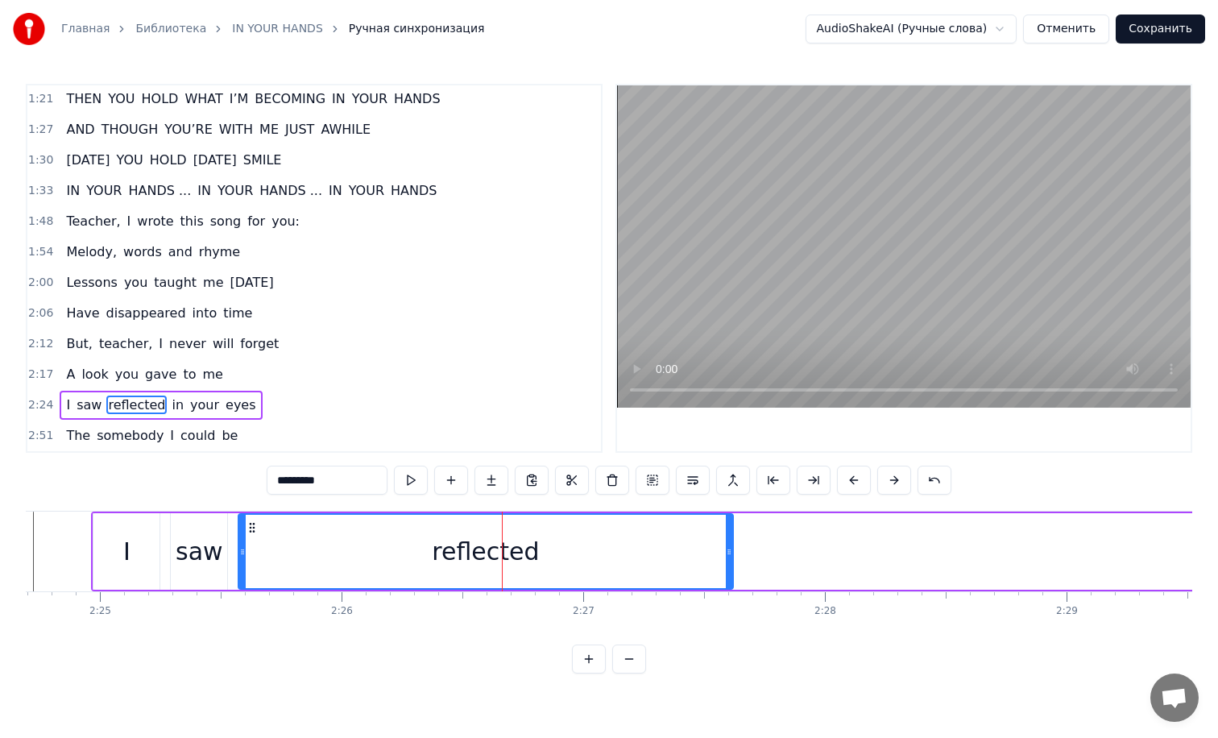
scroll to position [0, 34944]
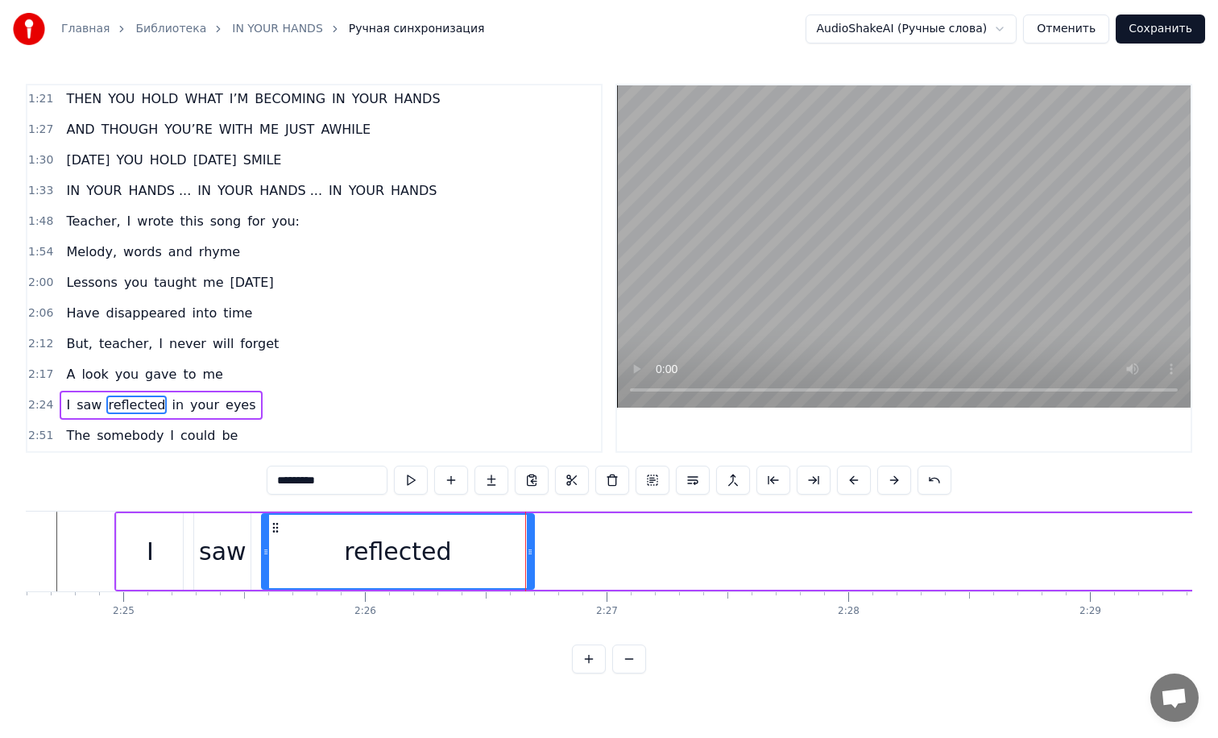
drag, startPoint x: 750, startPoint y: 543, endPoint x: 526, endPoint y: 542, distance: 223.9
click at [527, 542] on div at bounding box center [530, 551] width 6 height 73
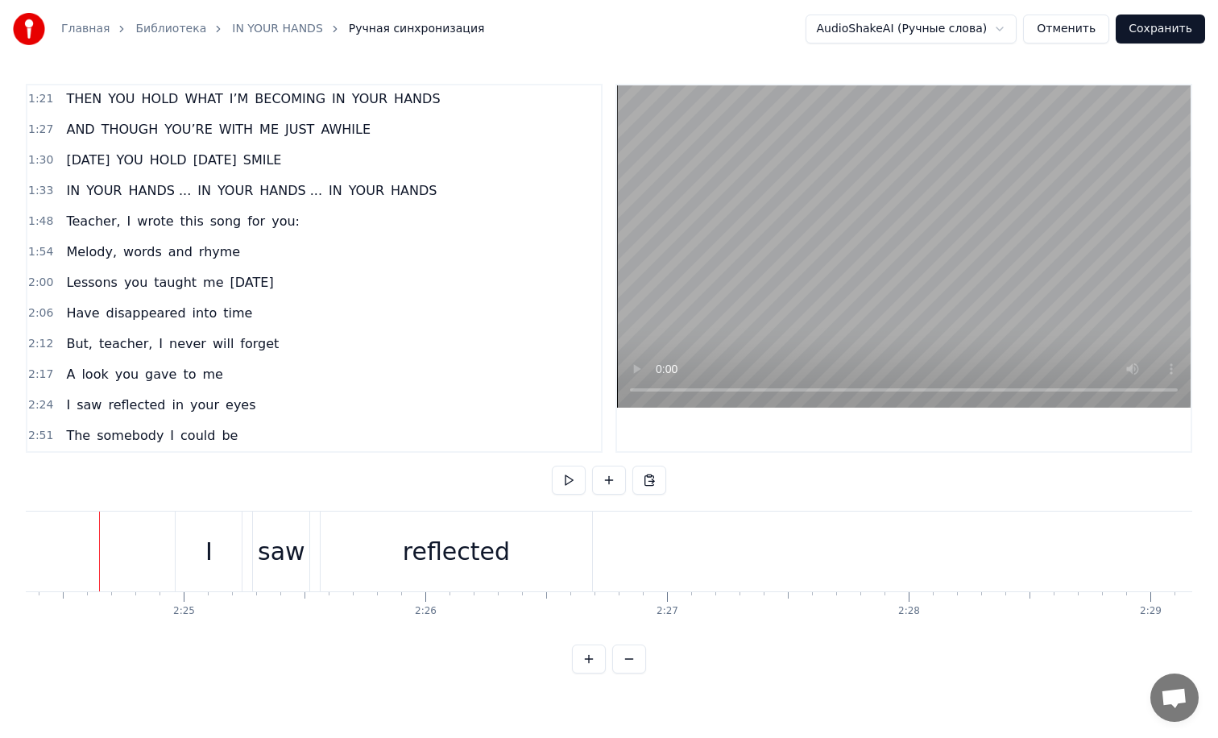
scroll to position [0, 34877]
click at [578, 484] on button at bounding box center [569, 480] width 34 height 29
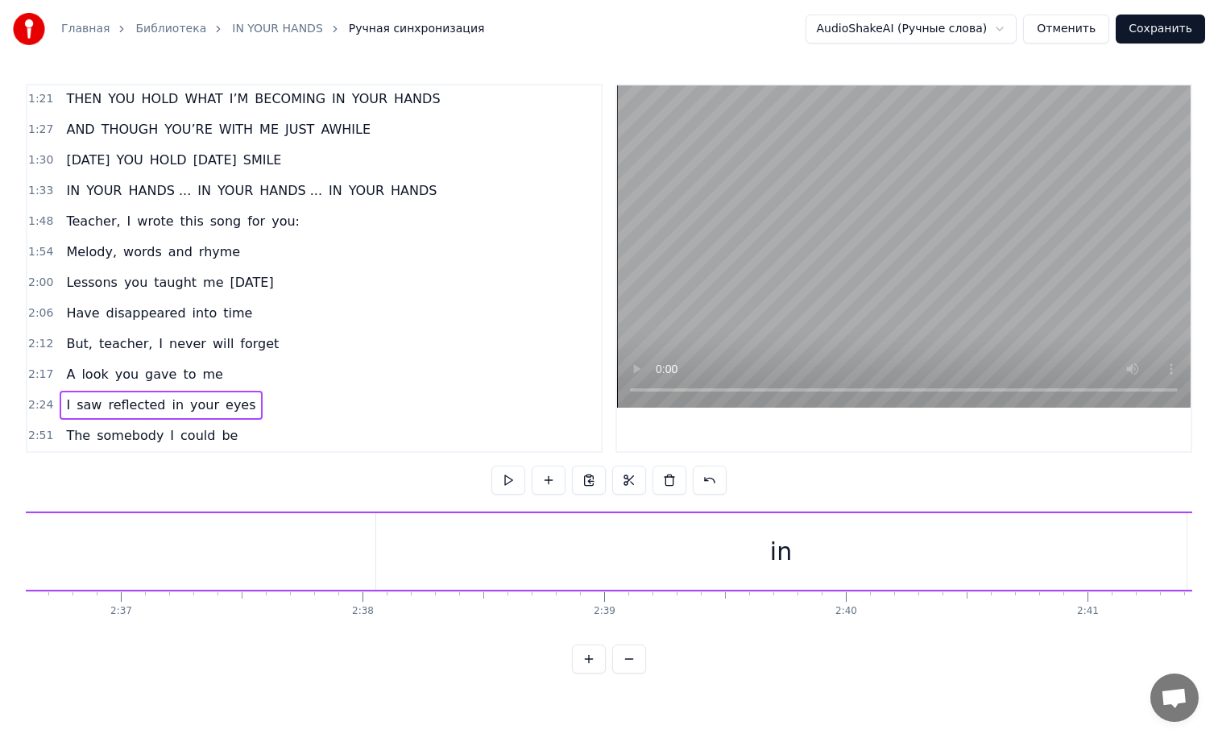
scroll to position [0, 37827]
click at [599, 549] on div "in" at bounding box center [801, 551] width 810 height 77
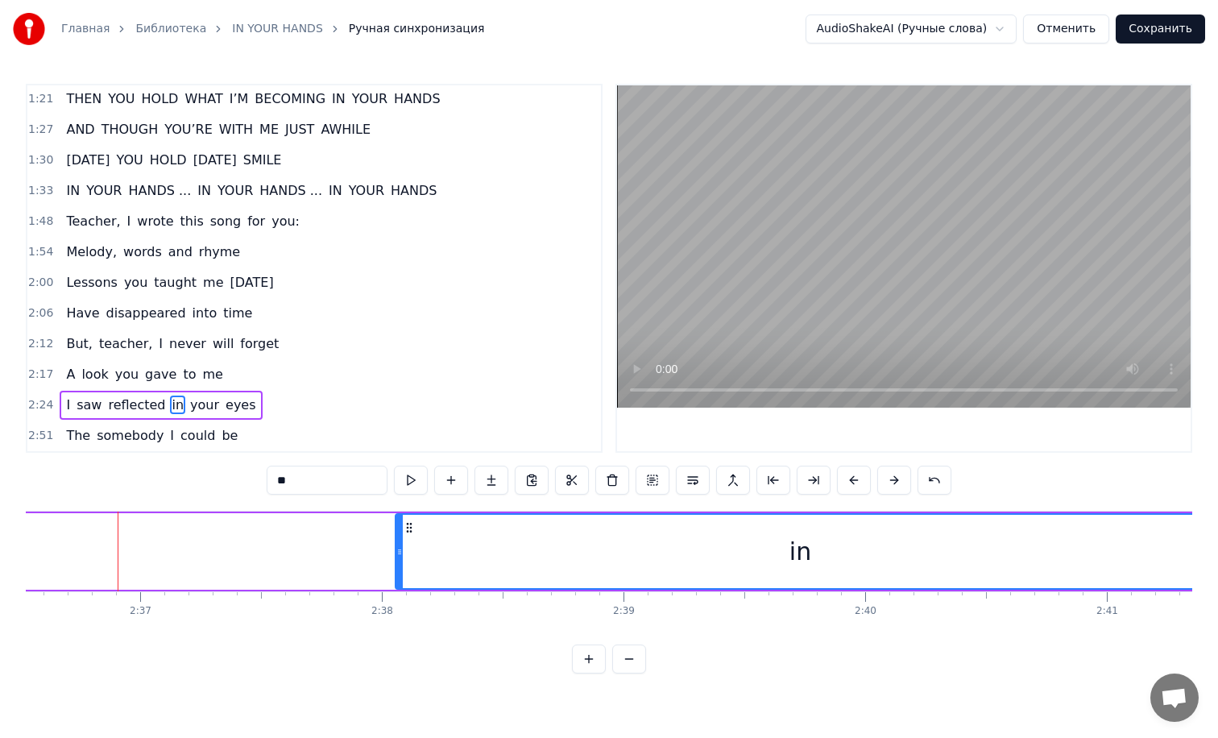
drag, startPoint x: 566, startPoint y: 545, endPoint x: 408, endPoint y: 552, distance: 157.3
click at [408, 552] on div "in" at bounding box center [800, 551] width 809 height 73
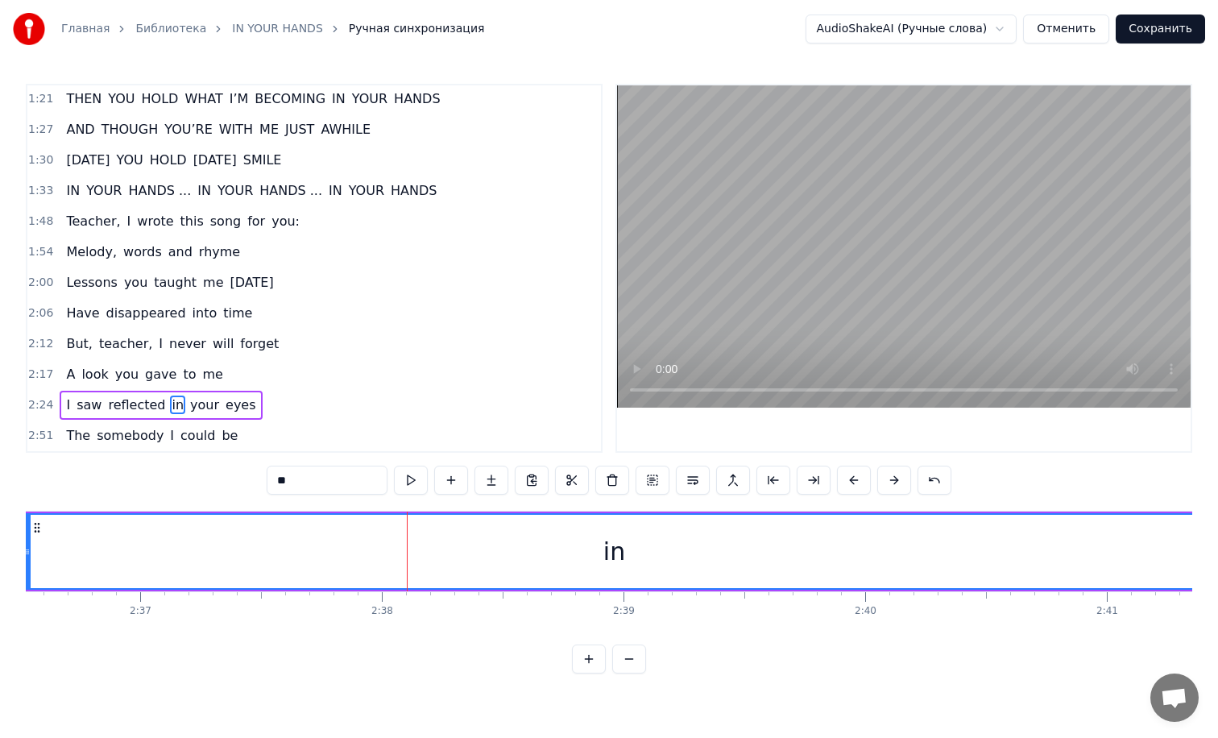
drag, startPoint x: 399, startPoint y: 549, endPoint x: 26, endPoint y: 574, distance: 373.8
click at [27, 575] on div at bounding box center [27, 551] width 6 height 73
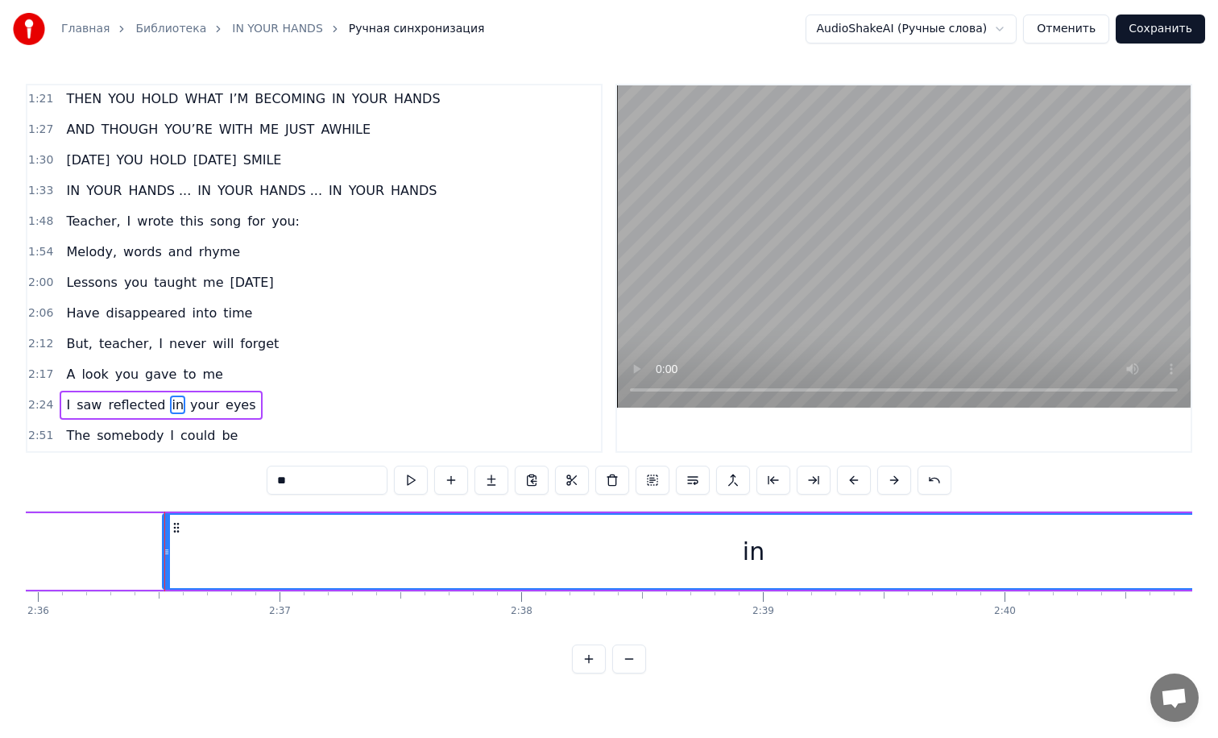
click at [170, 526] on icon at bounding box center [176, 527] width 13 height 13
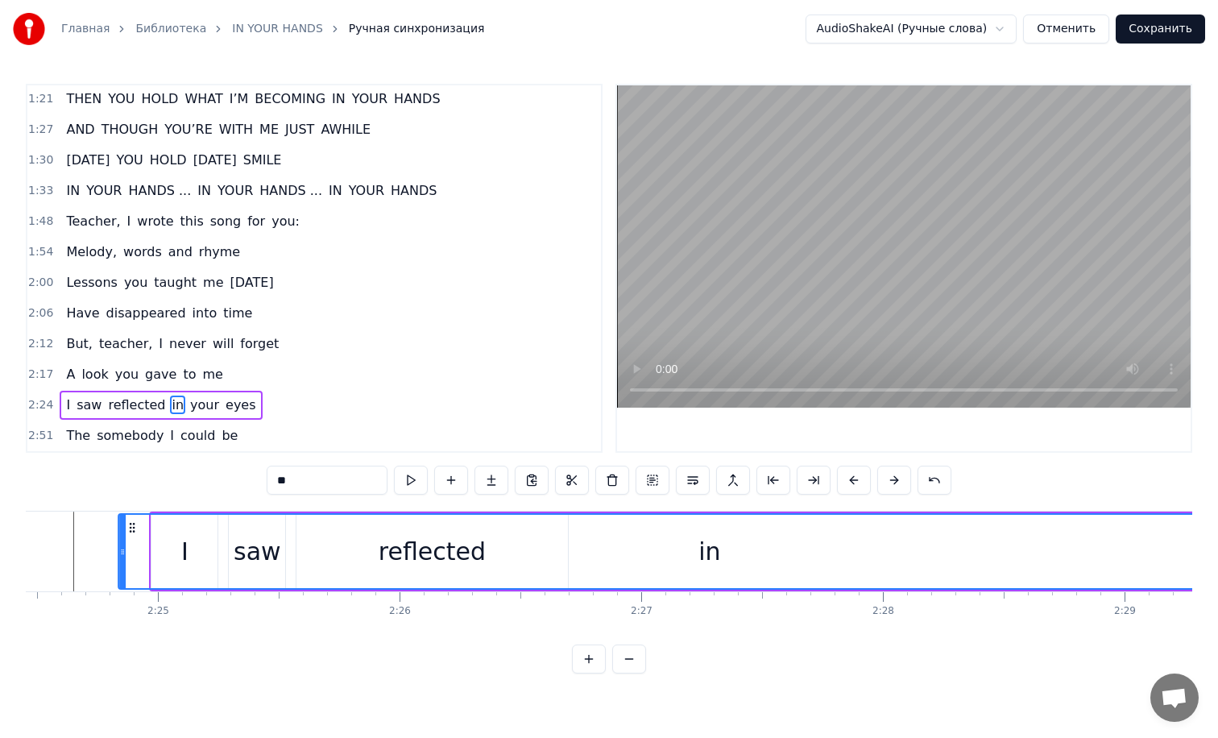
scroll to position [0, 34888]
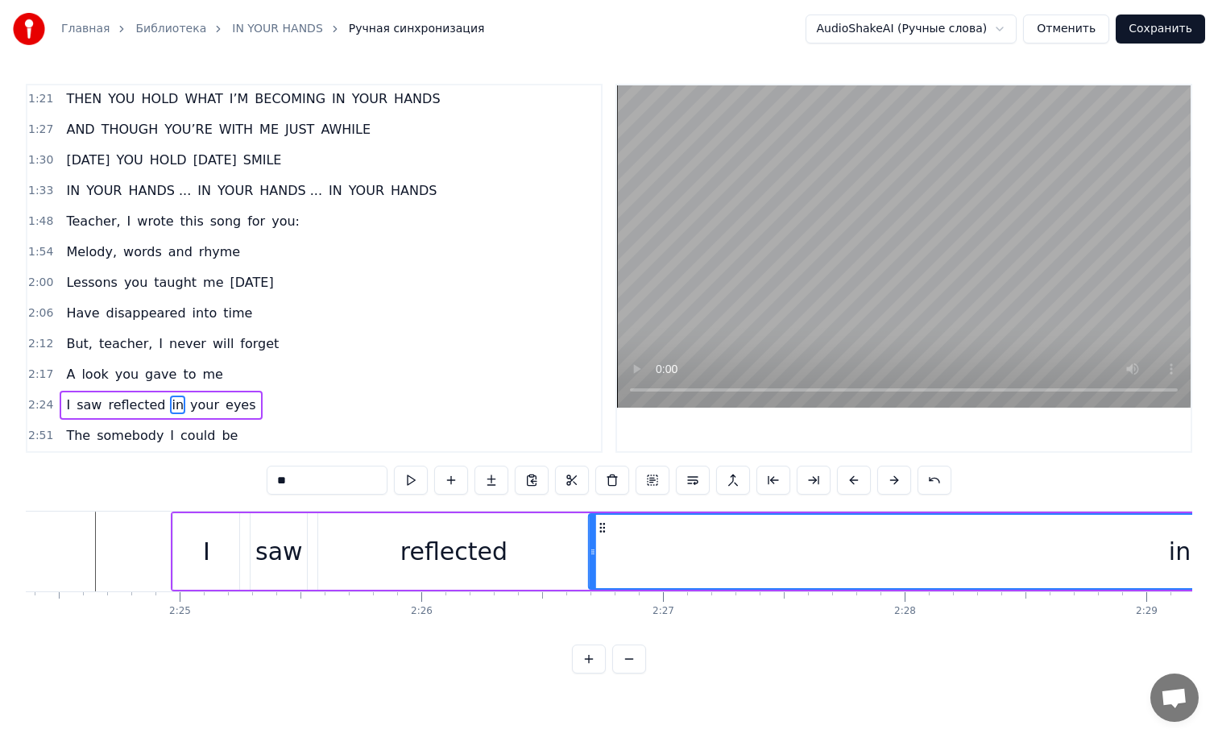
drag, startPoint x: 118, startPoint y: 526, endPoint x: 604, endPoint y: 553, distance: 487.3
click at [604, 553] on div "in" at bounding box center [1180, 551] width 1181 height 73
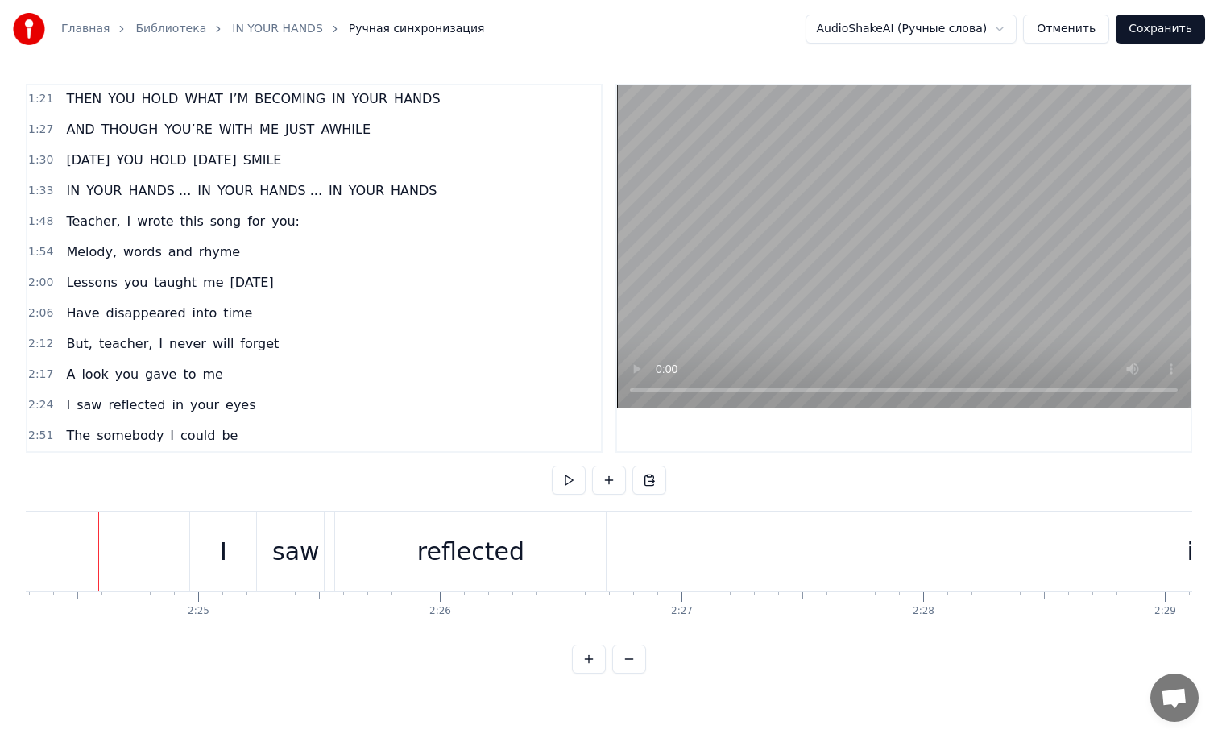
scroll to position [0, 34861]
click at [569, 474] on button at bounding box center [569, 480] width 34 height 29
click at [568, 474] on button at bounding box center [569, 480] width 34 height 29
click at [694, 554] on div "in" at bounding box center [1206, 552] width 1183 height 80
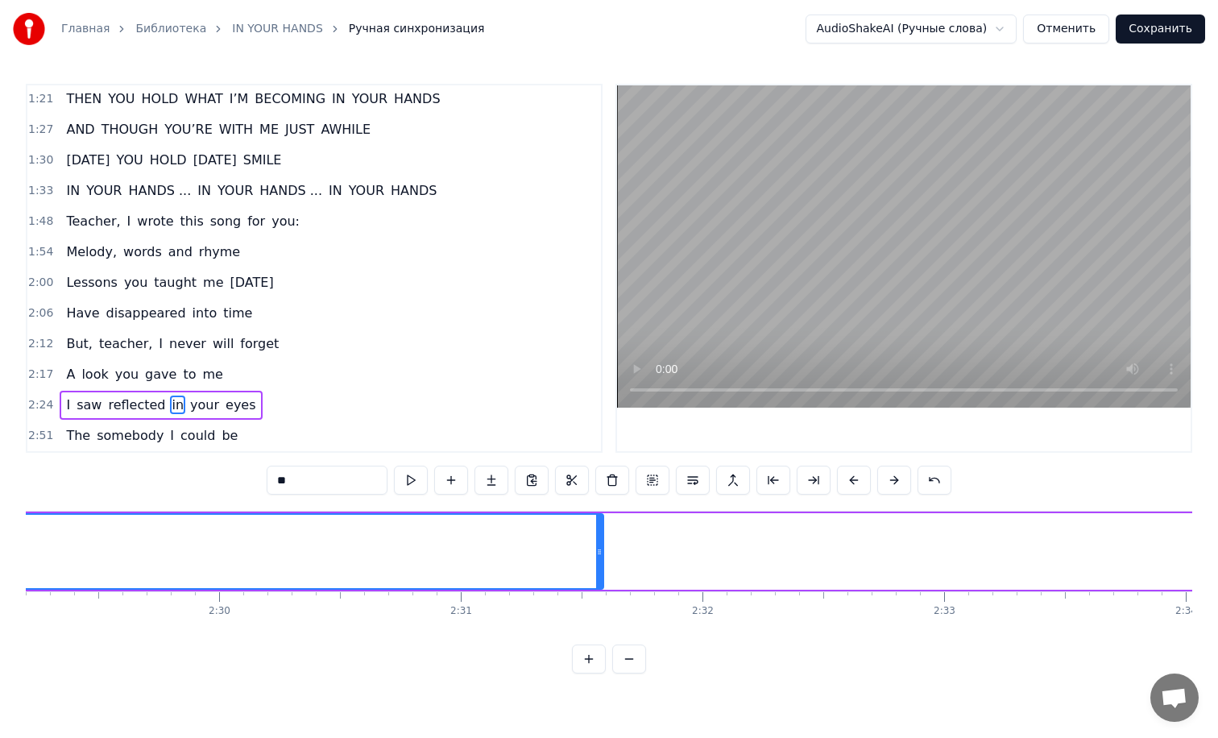
scroll to position [0, 36050]
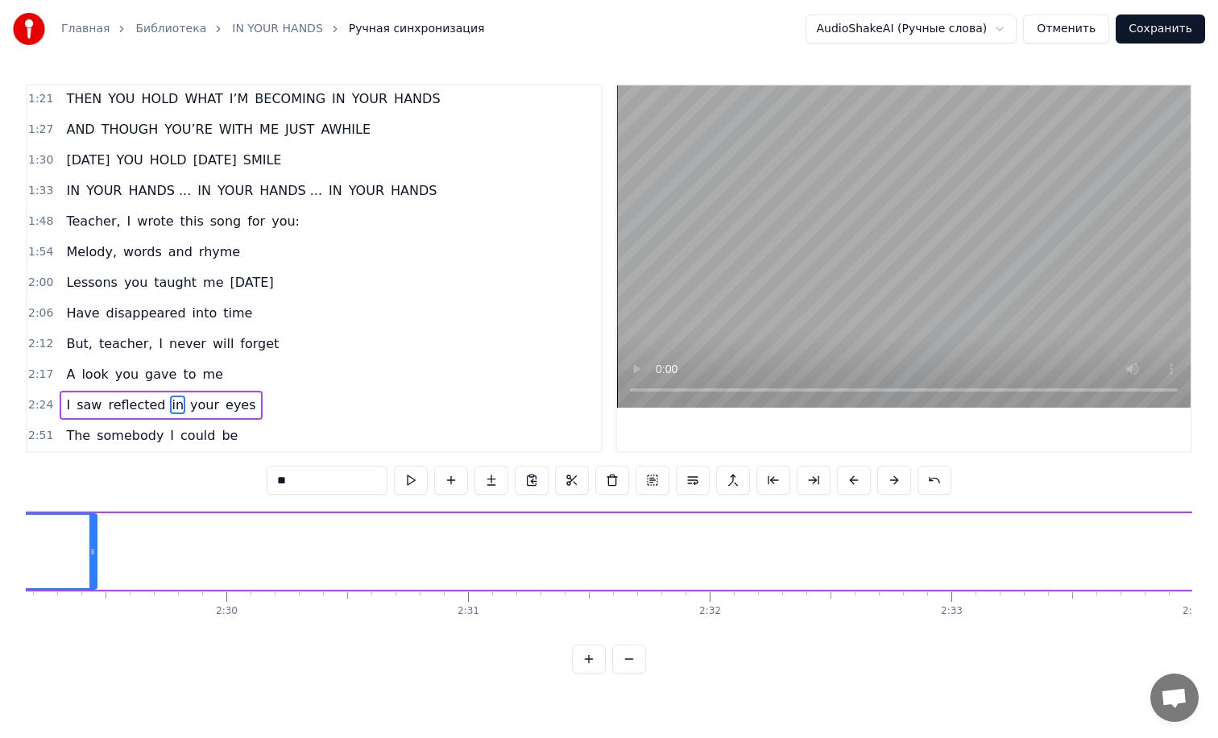
drag, startPoint x: 607, startPoint y: 536, endPoint x: 91, endPoint y: 549, distance: 515.7
click at [91, 549] on div at bounding box center [92, 551] width 6 height 73
drag, startPoint x: 108, startPoint y: 549, endPoint x: 77, endPoint y: 545, distance: 30.9
click at [77, 545] on icon at bounding box center [76, 551] width 6 height 13
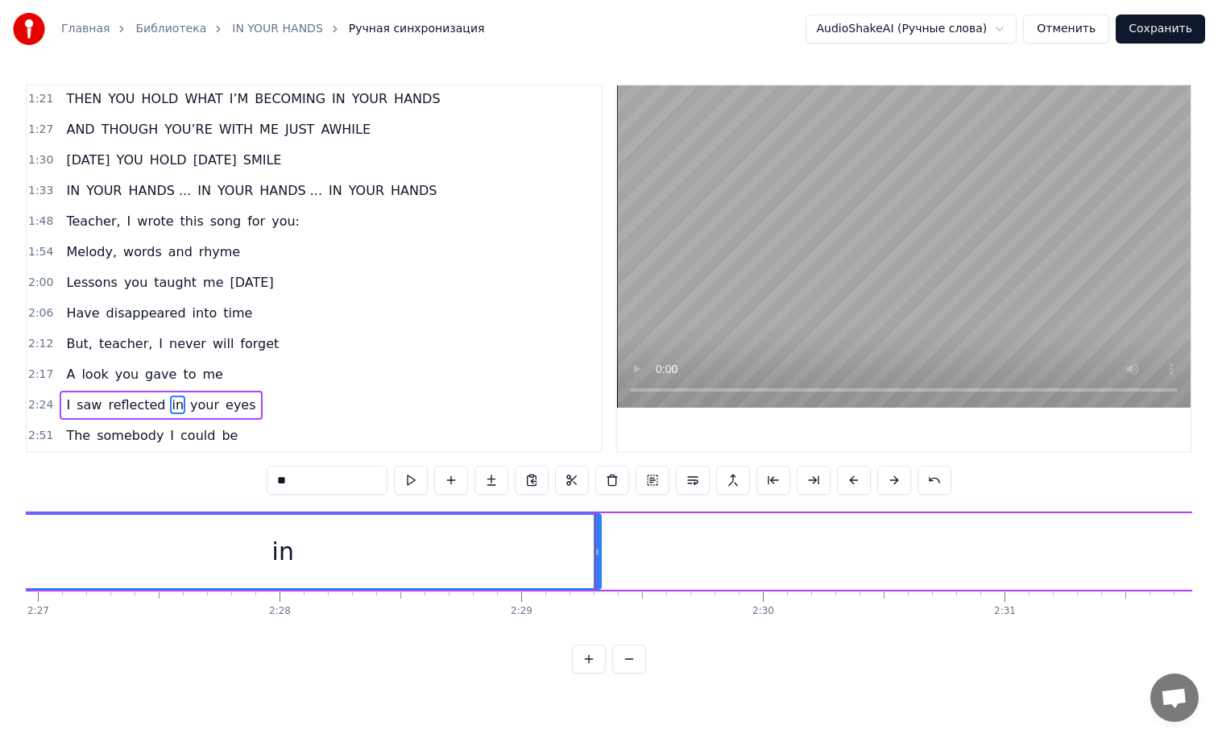
scroll to position [0, 35508]
drag, startPoint x: 602, startPoint y: 532, endPoint x: 253, endPoint y: 503, distance: 350.0
click at [255, 503] on div "0:28 Teacher, I wrote this song for you 0:34 To thank you for every smile 0:40 …" at bounding box center [609, 379] width 1166 height 590
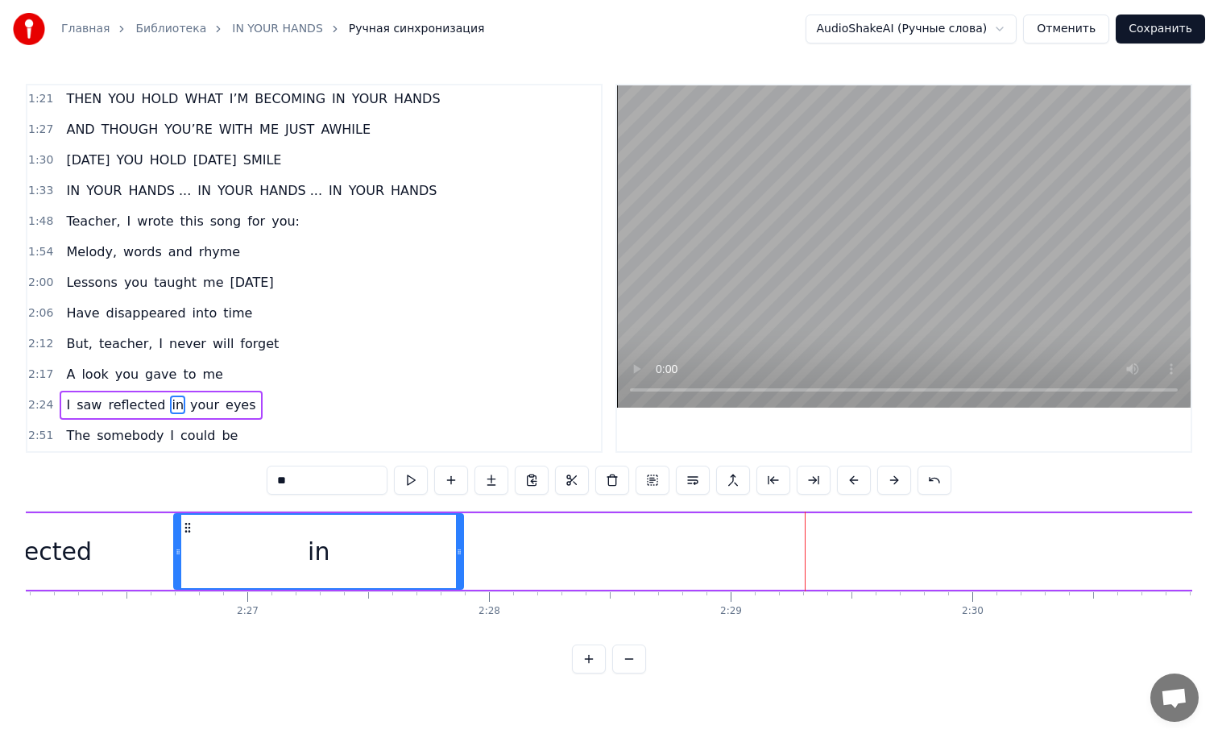
scroll to position [0, 35272]
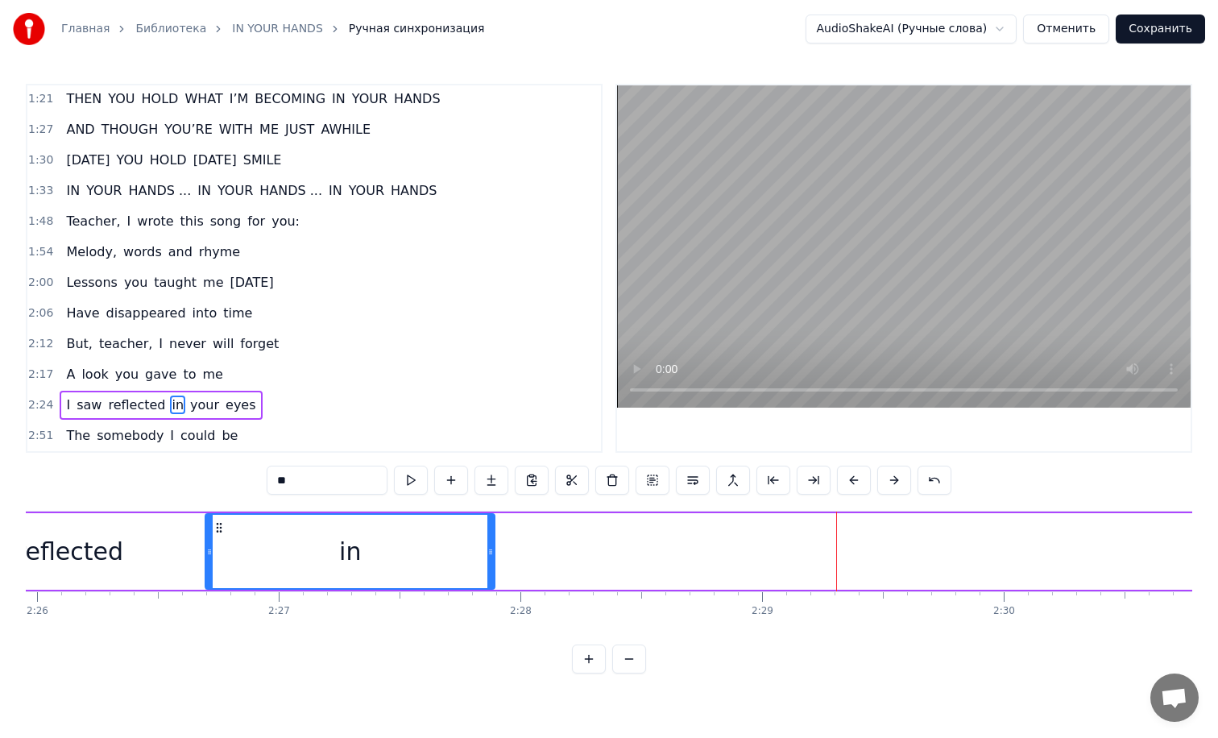
click at [165, 540] on div "reflected" at bounding box center [69, 551] width 271 height 77
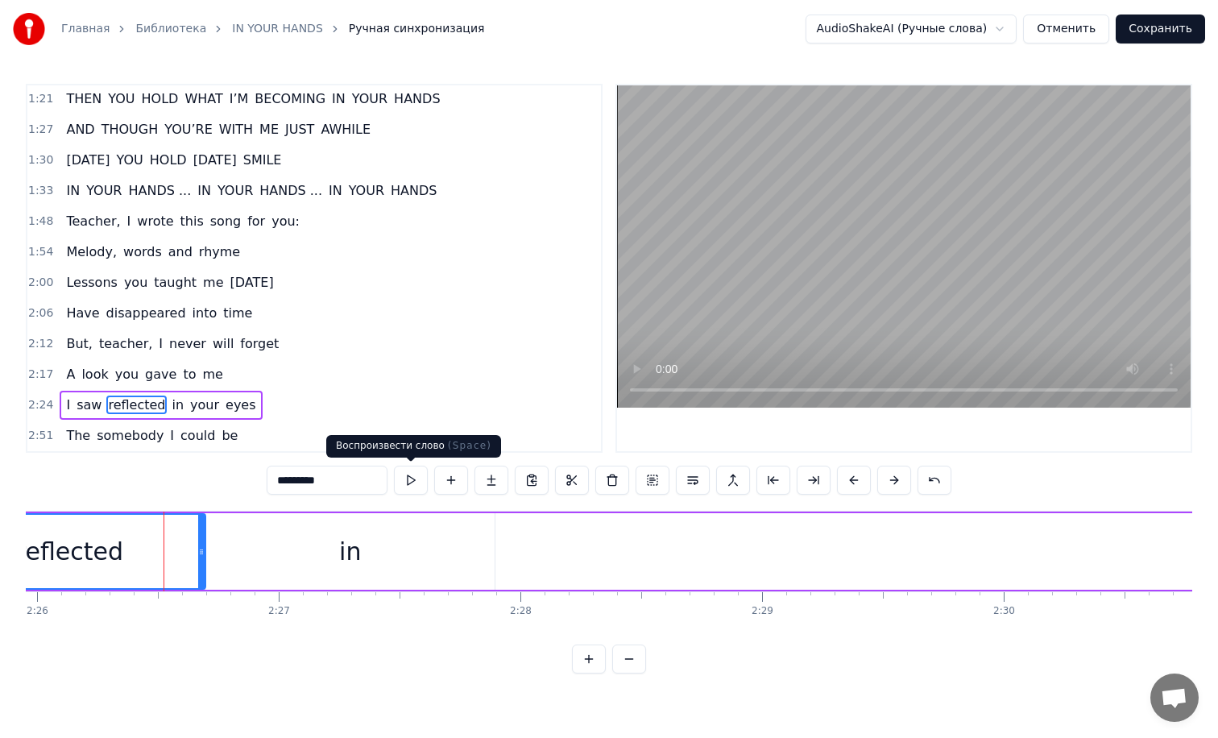
click at [415, 487] on button at bounding box center [411, 480] width 34 height 29
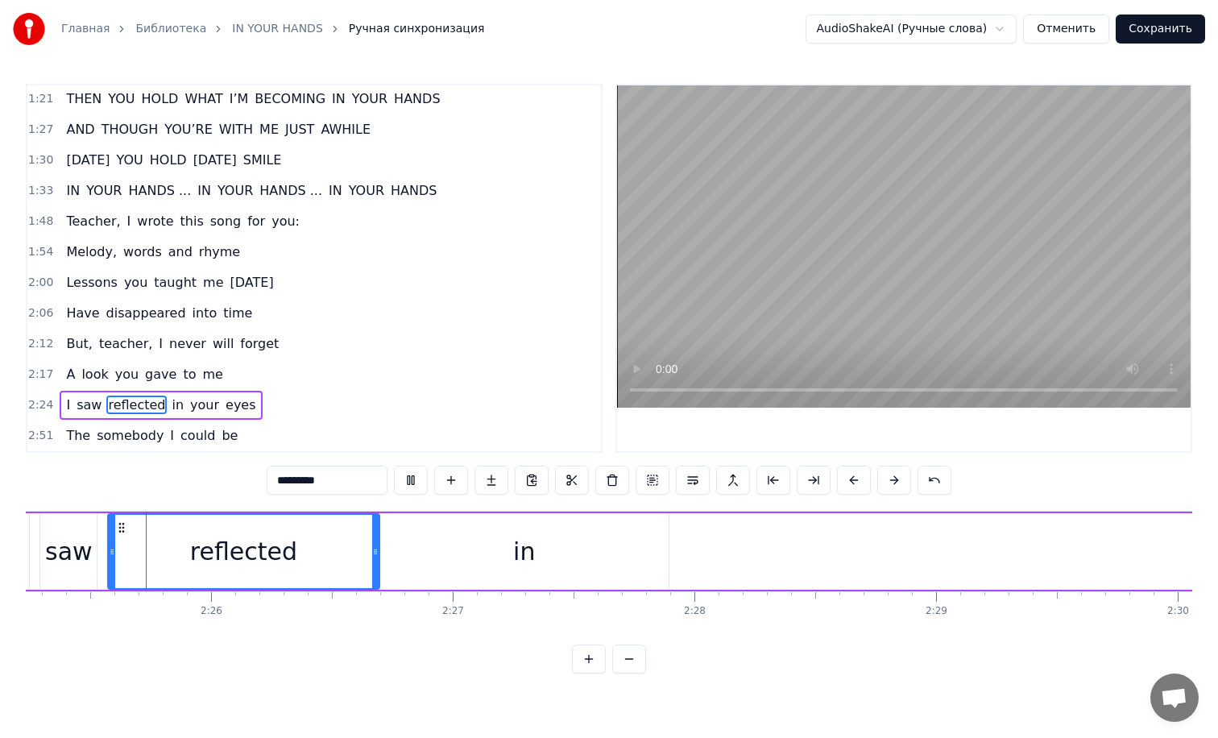
scroll to position [0, 35097]
click at [434, 528] on div "in" at bounding box center [524, 551] width 289 height 77
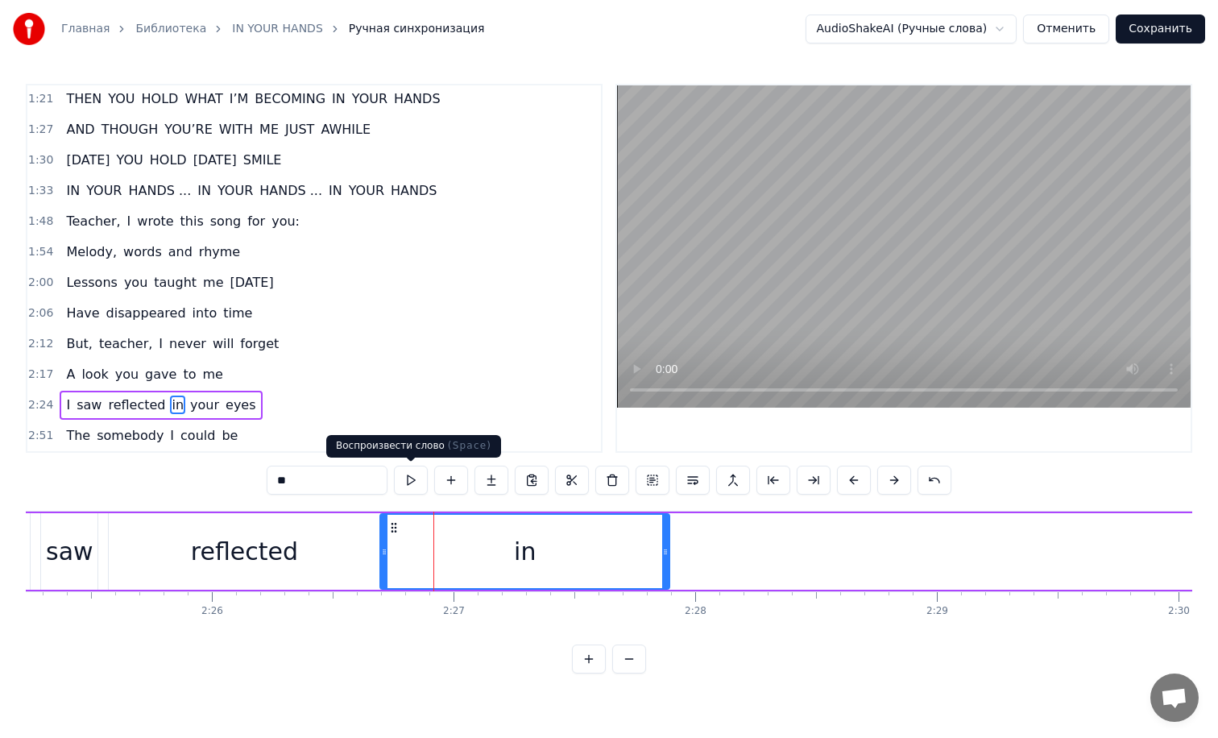
click at [416, 483] on button at bounding box center [411, 480] width 34 height 29
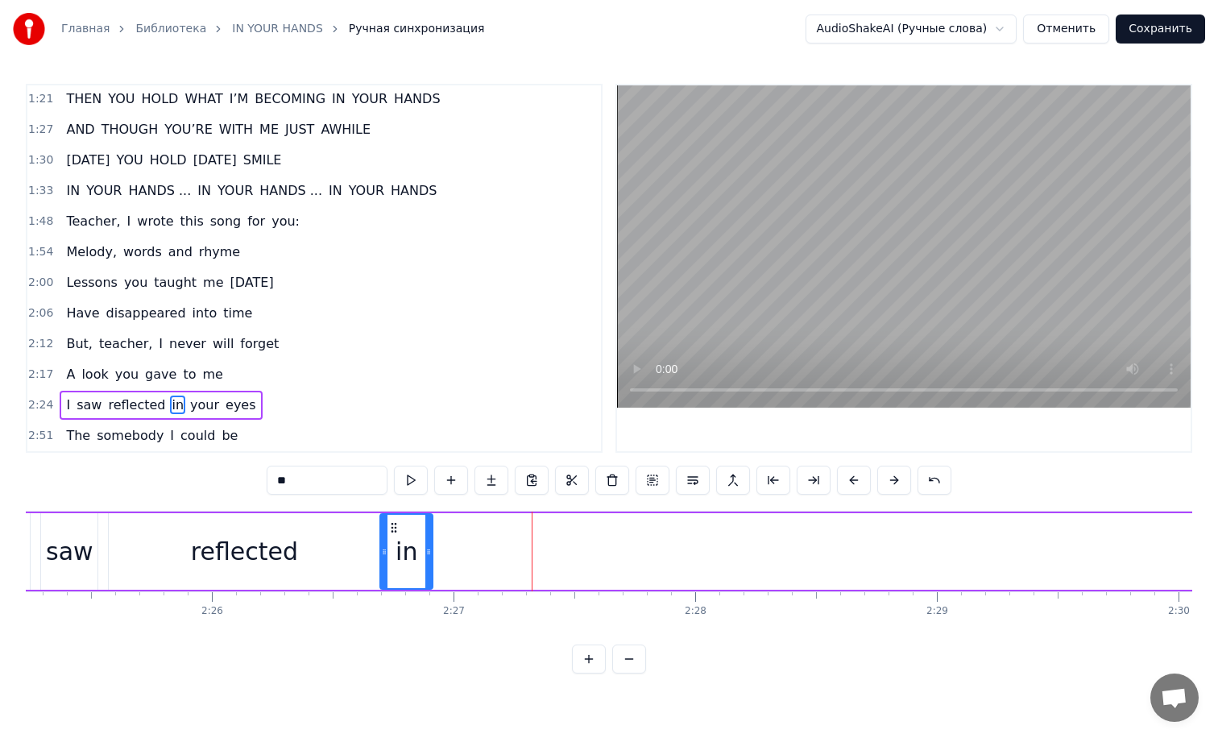
drag, startPoint x: 665, startPoint y: 540, endPoint x: 424, endPoint y: 533, distance: 240.9
click at [425, 533] on div at bounding box center [428, 551] width 6 height 73
click at [342, 533] on div "reflected" at bounding box center [244, 551] width 271 height 77
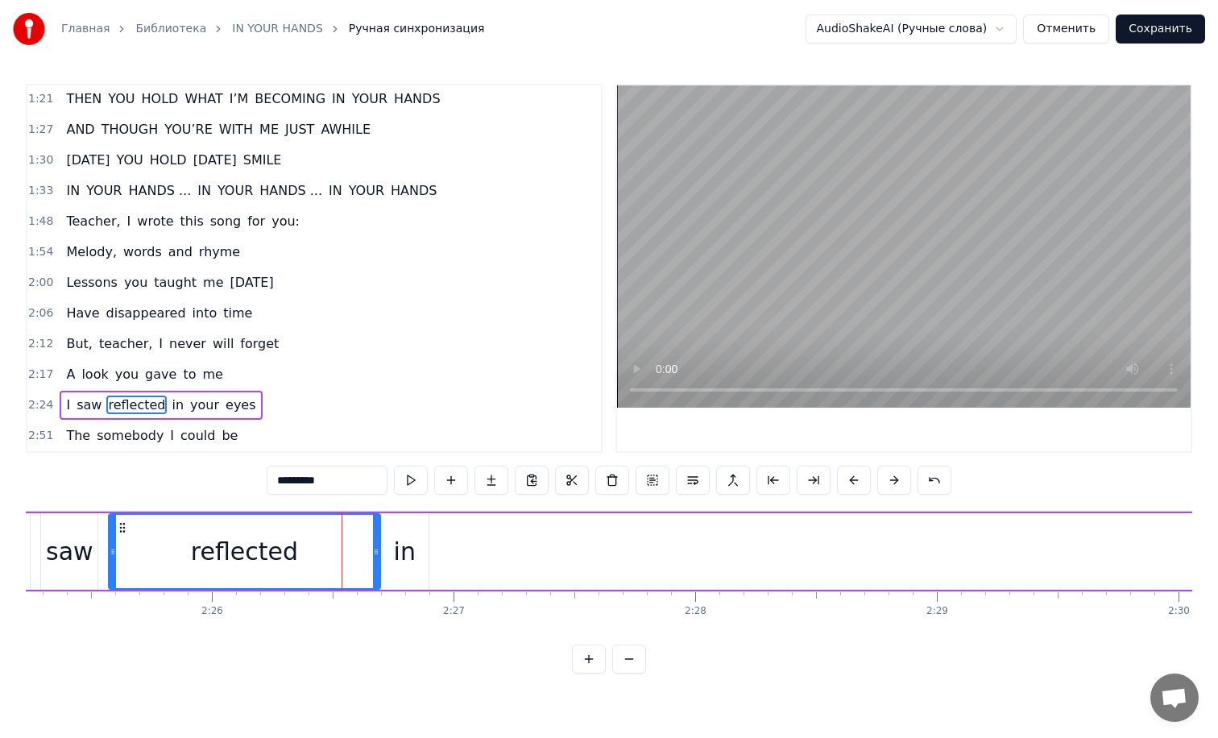
click at [409, 479] on button at bounding box center [411, 480] width 34 height 29
click at [408, 479] on button at bounding box center [411, 480] width 34 height 29
click at [404, 525] on div "in" at bounding box center [404, 551] width 48 height 77
type input "**"
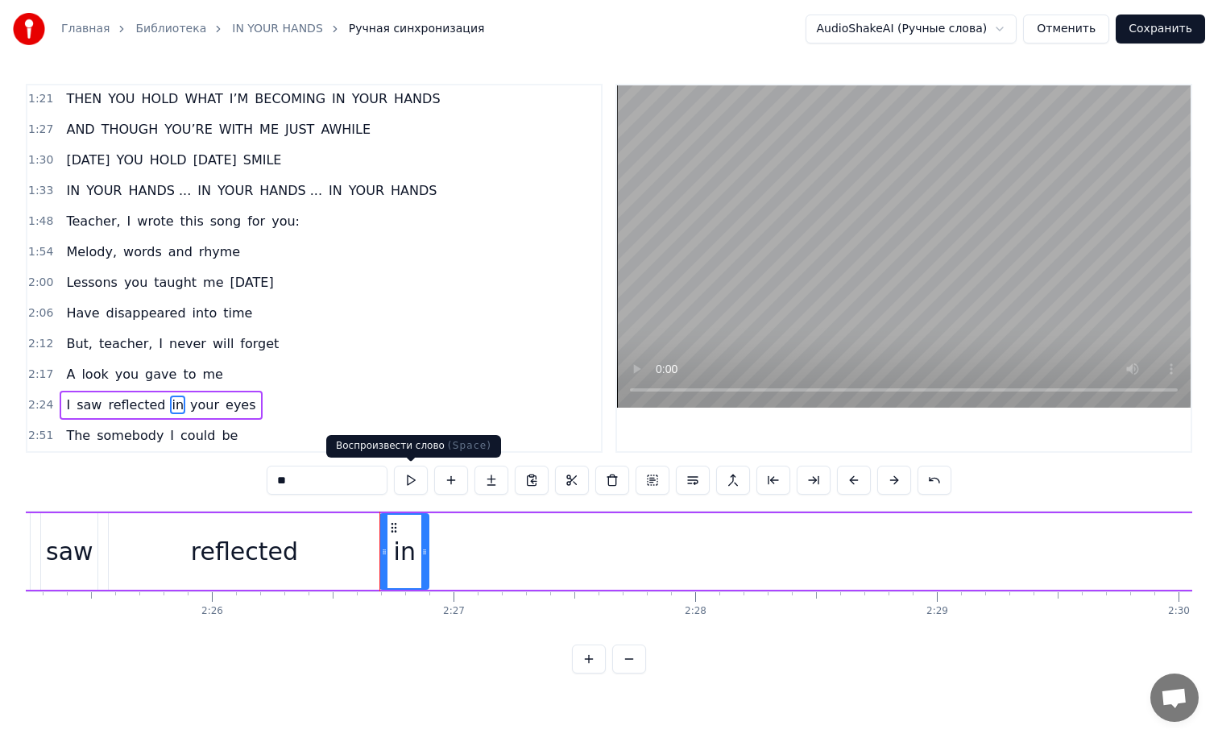
click at [404, 482] on button at bounding box center [411, 480] width 34 height 29
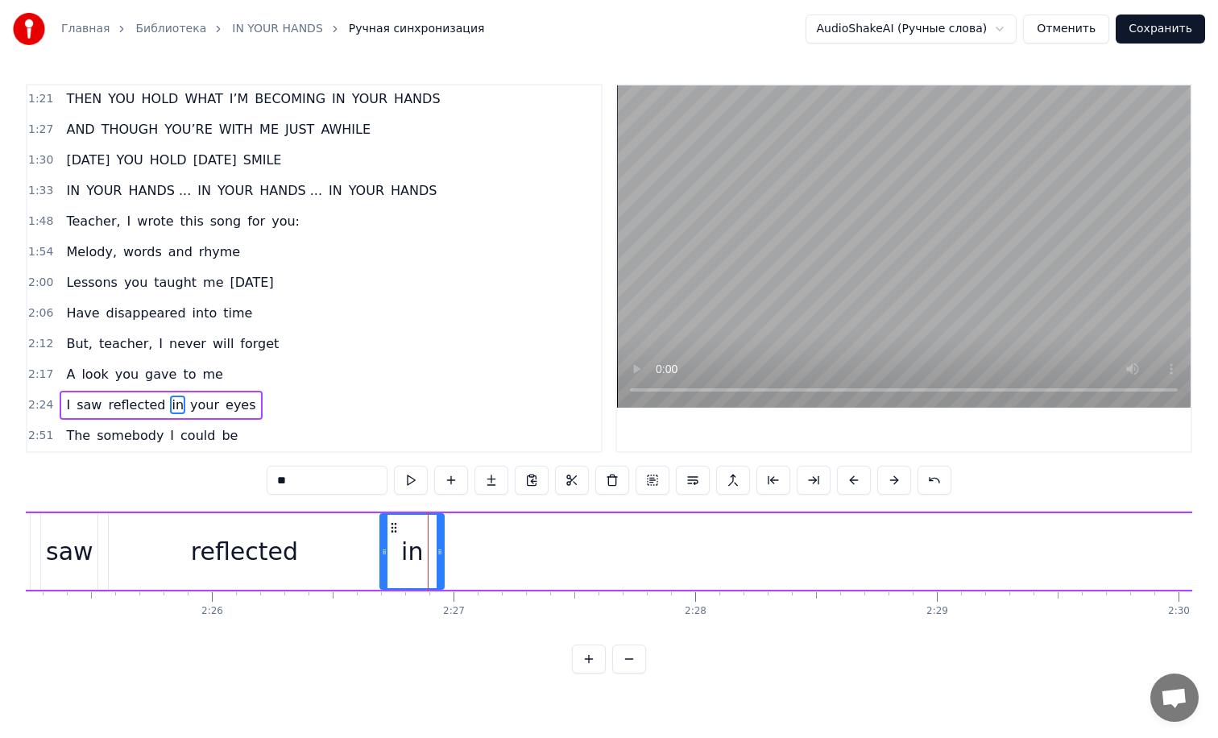
drag, startPoint x: 425, startPoint y: 524, endPoint x: 441, endPoint y: 528, distance: 15.8
click at [441, 528] on div at bounding box center [440, 551] width 6 height 73
click at [403, 480] on button at bounding box center [411, 480] width 34 height 29
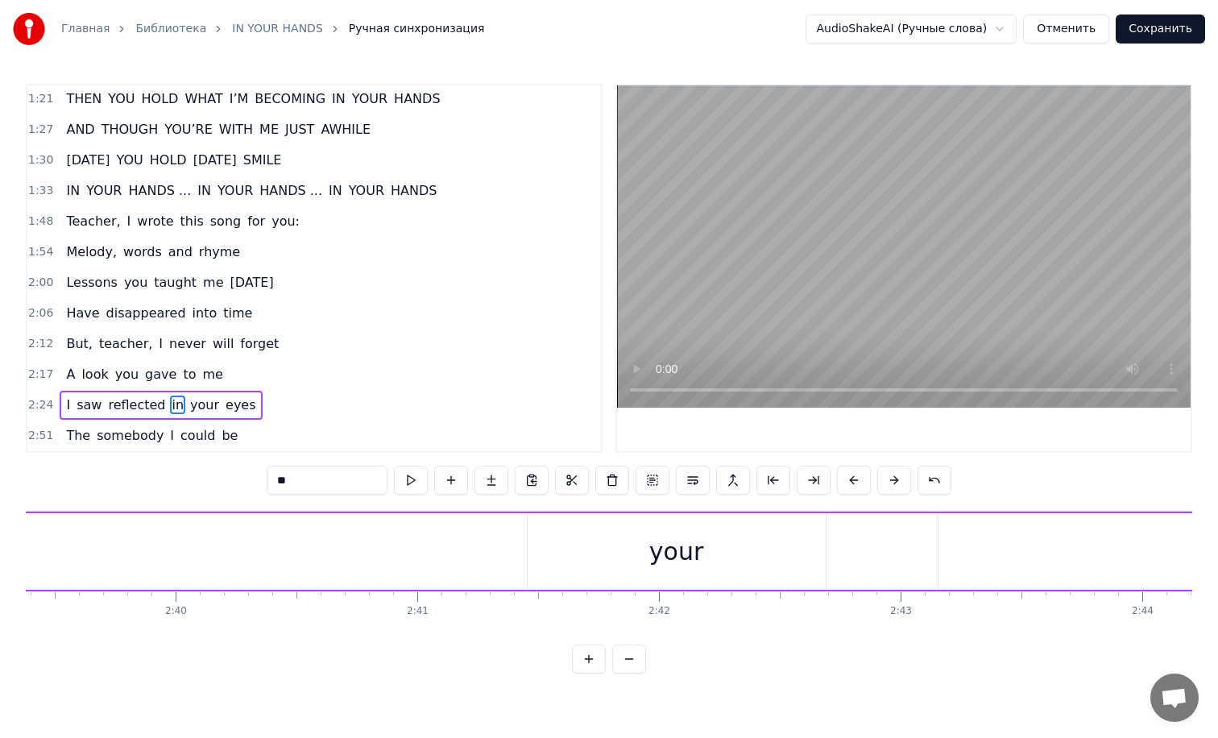
scroll to position [0, 38543]
drag, startPoint x: 611, startPoint y: 557, endPoint x: 491, endPoint y: 553, distance: 120.1
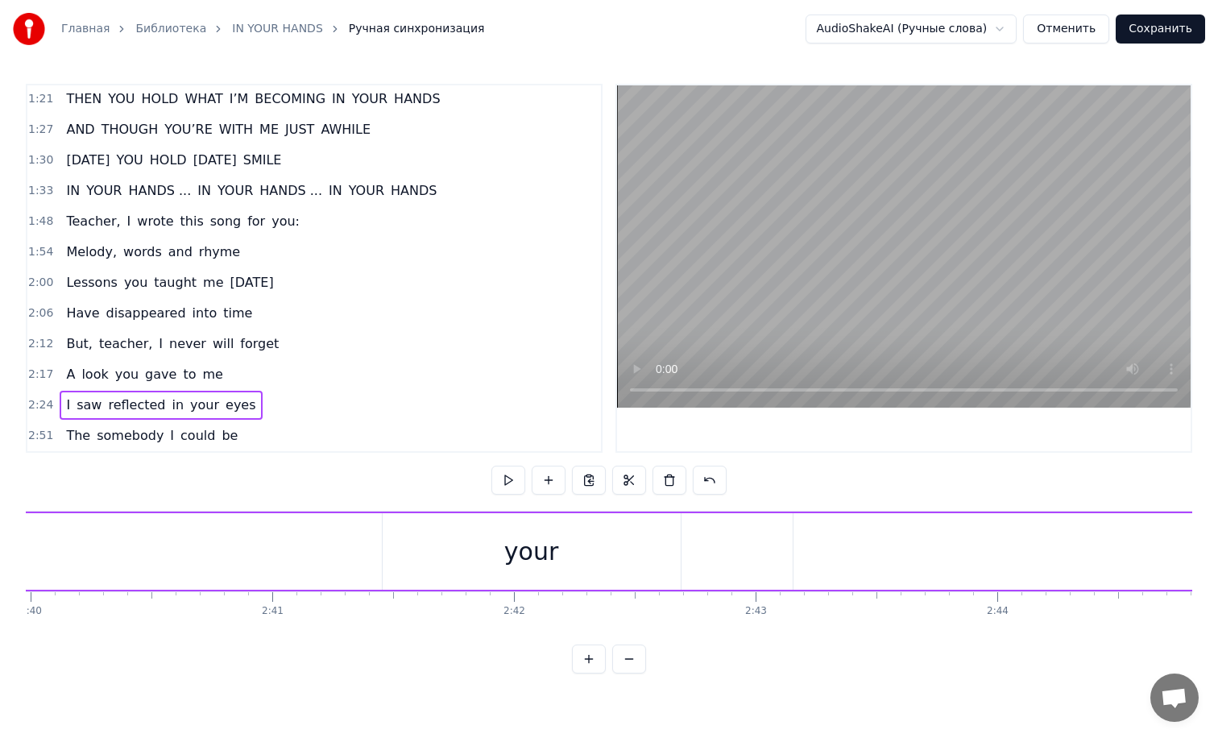
scroll to position [0, 38671]
click at [561, 544] on div "your" at bounding box center [523, 551] width 298 height 77
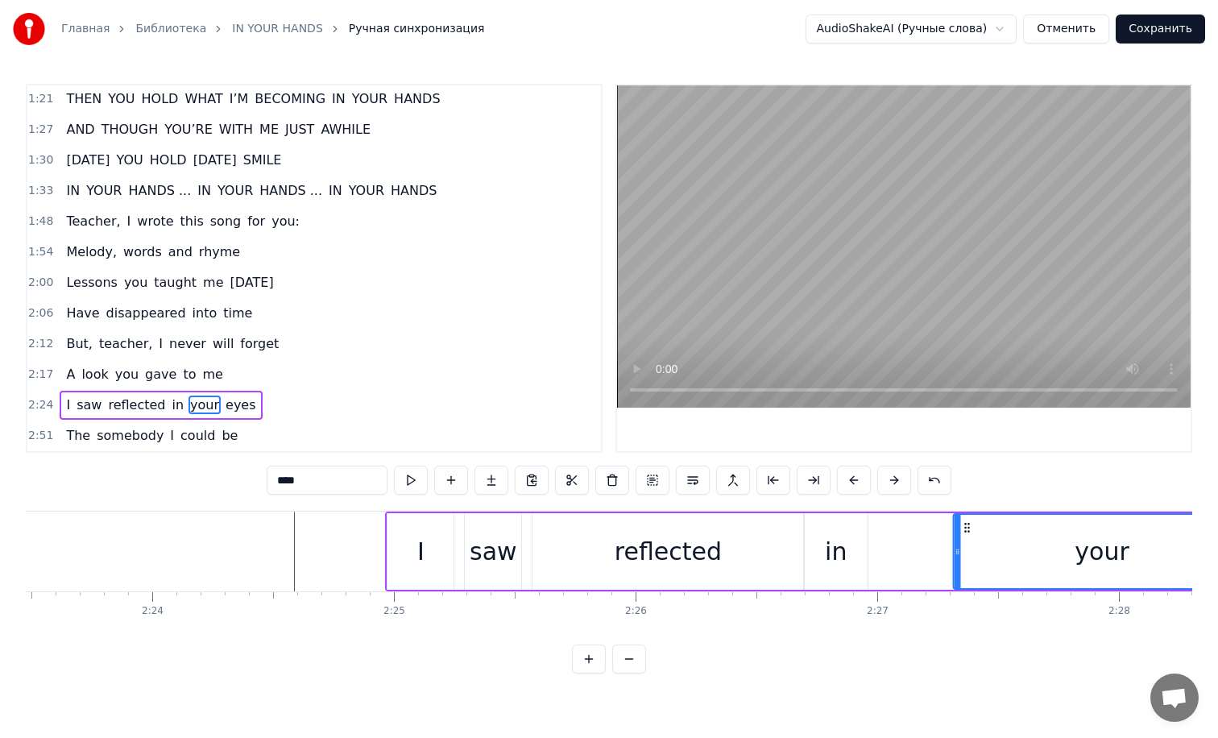
scroll to position [0, 34678]
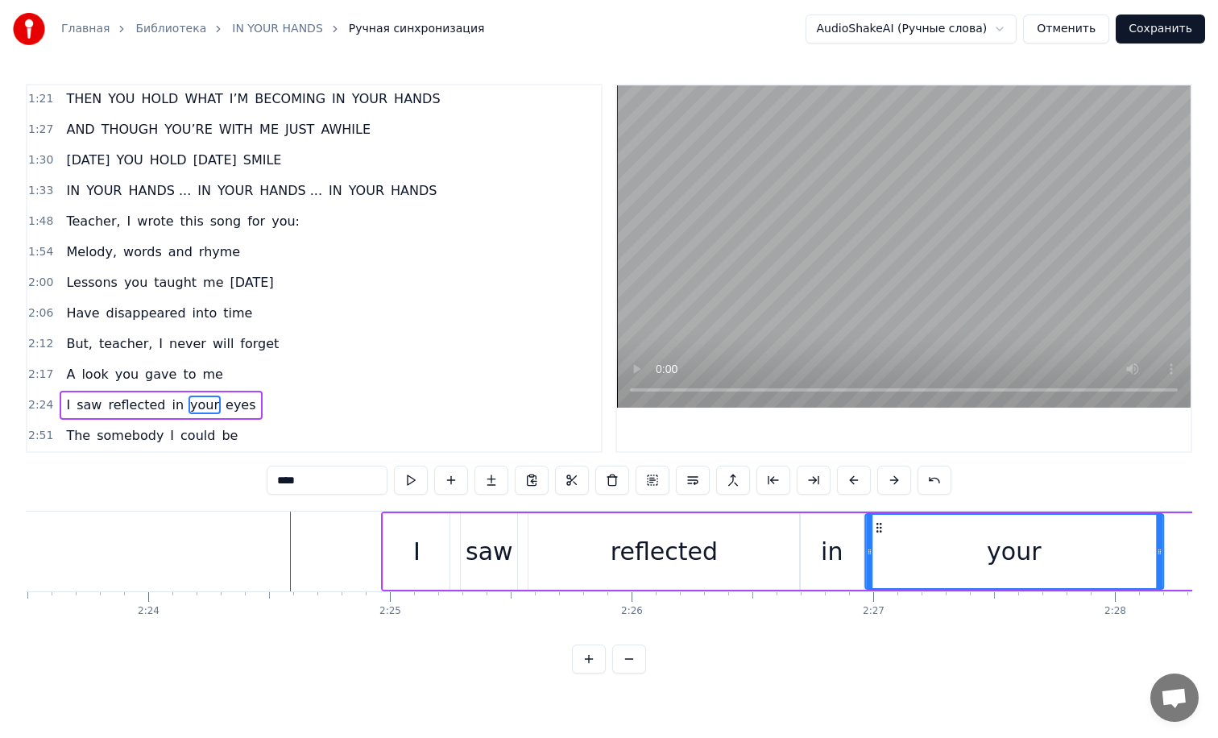
drag, startPoint x: 386, startPoint y: 524, endPoint x: 878, endPoint y: 424, distance: 502.4
click at [878, 424] on div "0:28 Teacher, I wrote this song for you 0:34 To thank you for every smile 0:40 …" at bounding box center [609, 379] width 1166 height 590
click at [593, 550] on div "reflected" at bounding box center [663, 551] width 271 height 77
type input "*********"
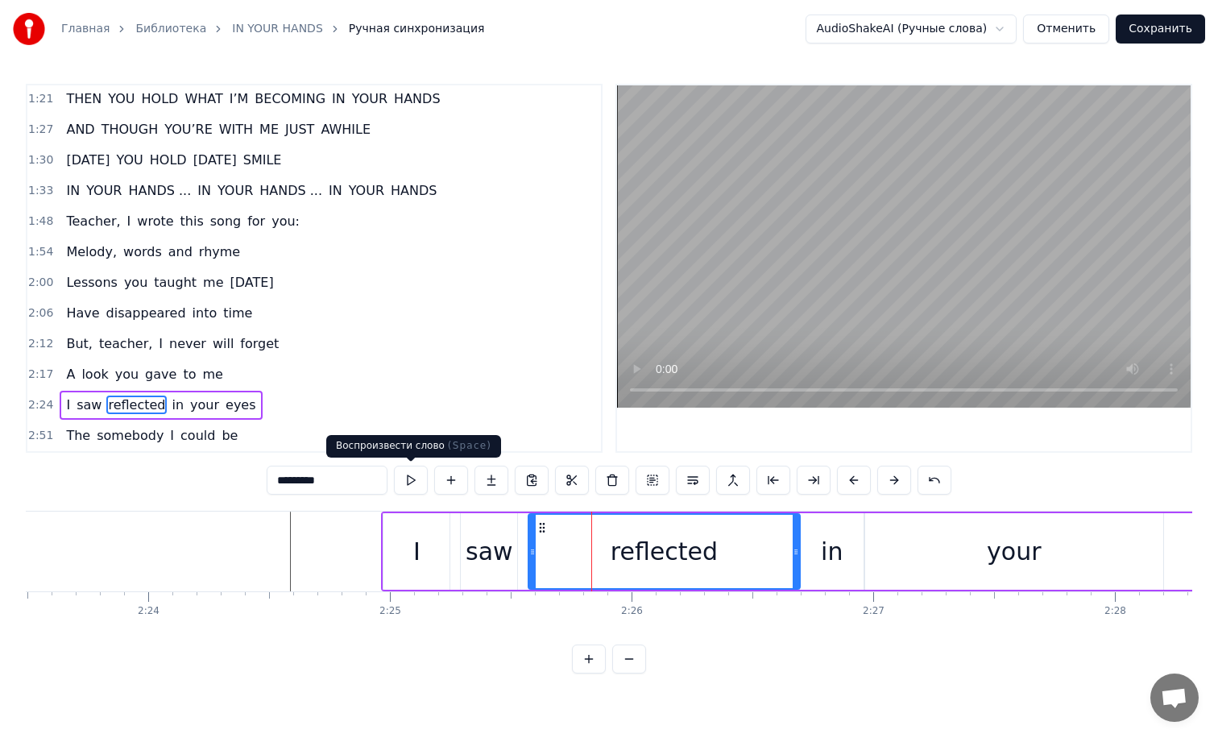
click at [408, 483] on button at bounding box center [411, 480] width 34 height 29
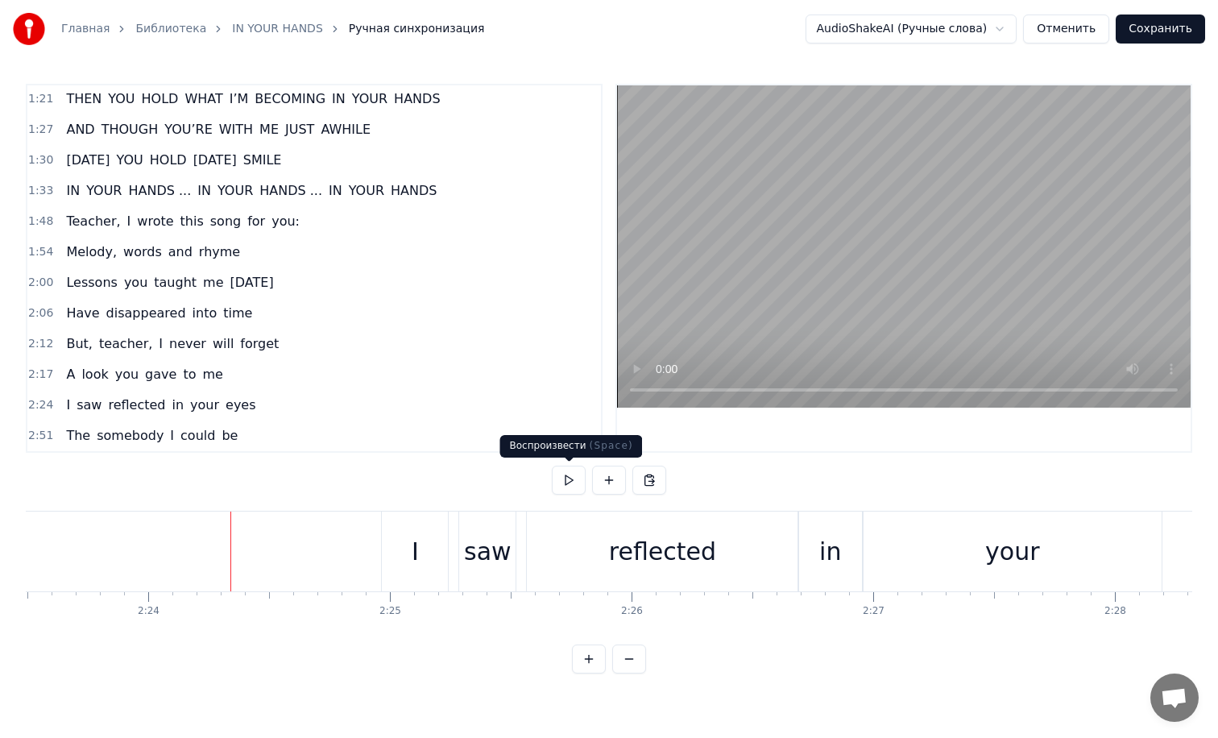
click at [555, 477] on button at bounding box center [569, 480] width 34 height 29
click at [909, 533] on div "your" at bounding box center [1013, 552] width 298 height 80
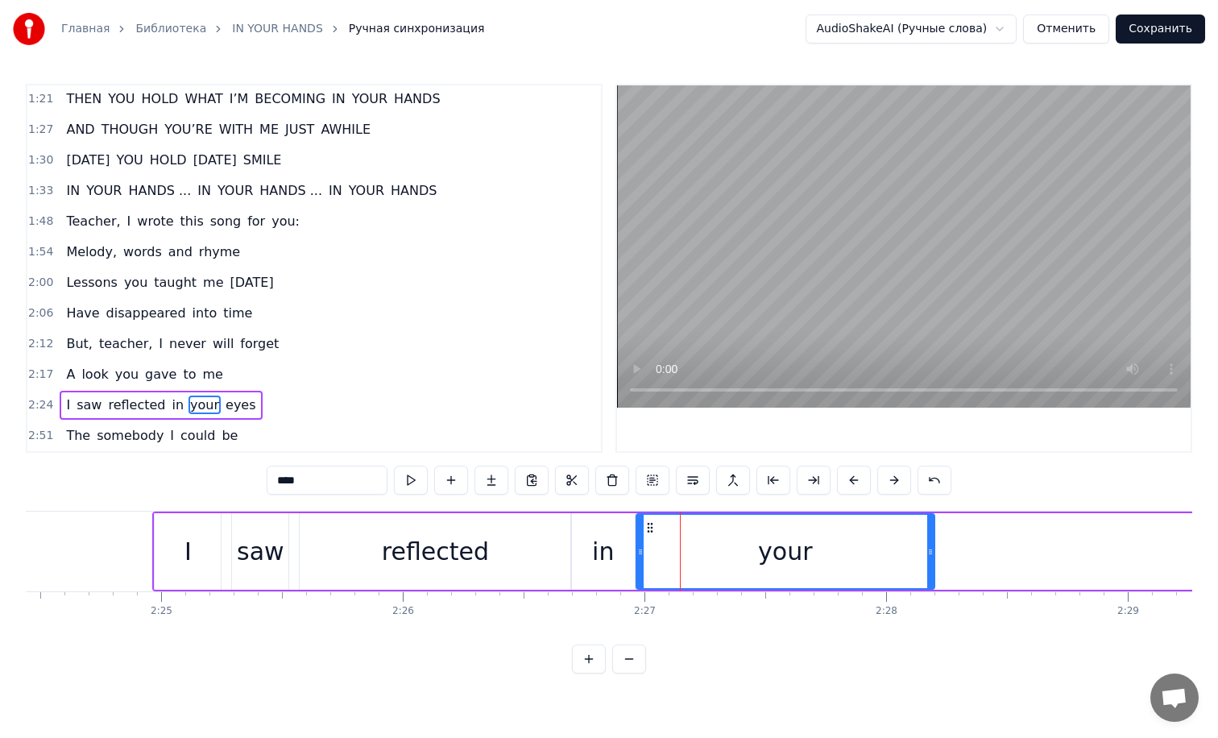
scroll to position [0, 34926]
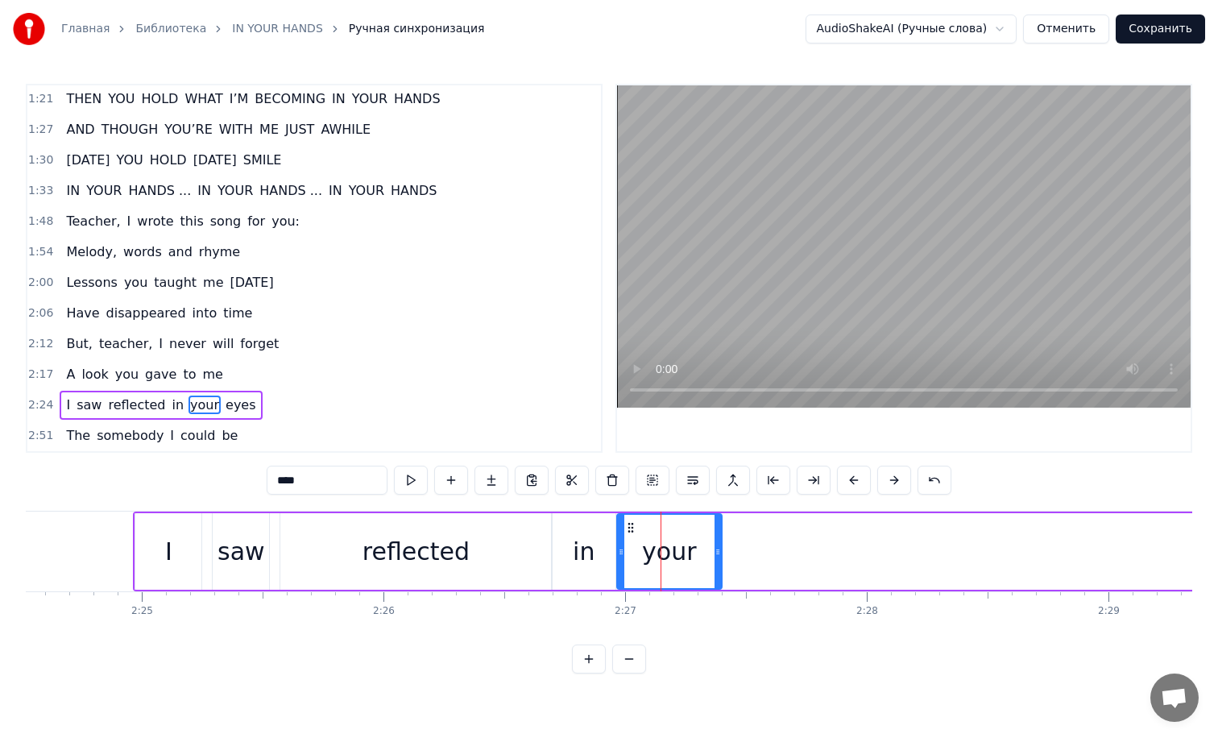
drag, startPoint x: 910, startPoint y: 531, endPoint x: 717, endPoint y: 534, distance: 193.4
click at [717, 534] on div at bounding box center [718, 551] width 6 height 73
click at [609, 532] on div "in" at bounding box center [584, 551] width 64 height 77
type input "**"
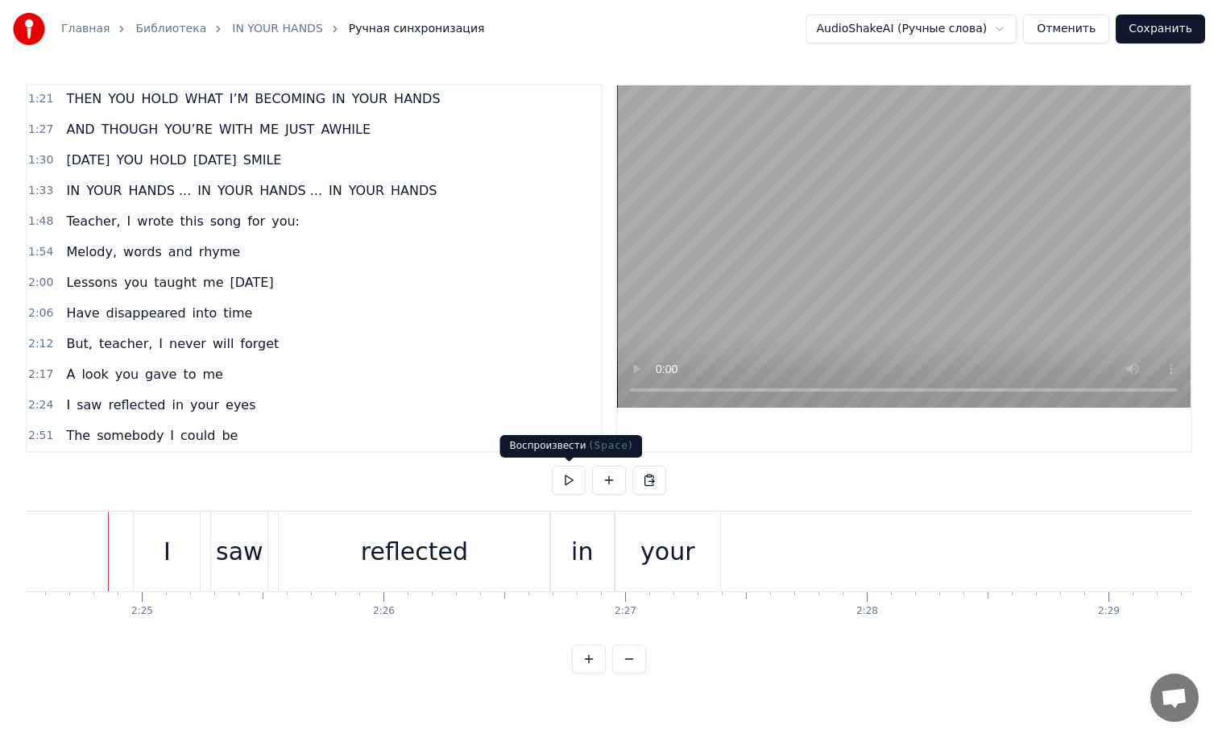
click at [557, 486] on button at bounding box center [569, 480] width 34 height 29
click at [671, 535] on div "your" at bounding box center [667, 551] width 54 height 36
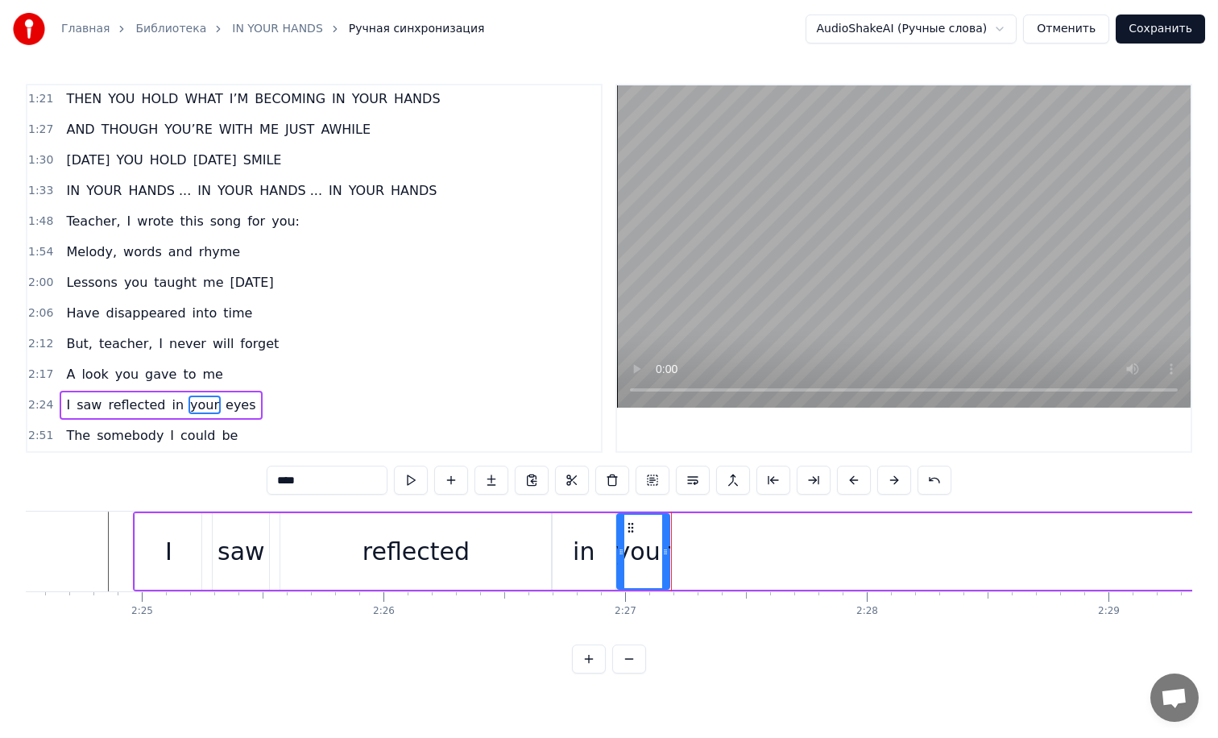
drag, startPoint x: 719, startPoint y: 537, endPoint x: 667, endPoint y: 537, distance: 52.4
click at [667, 537] on div at bounding box center [665, 551] width 6 height 73
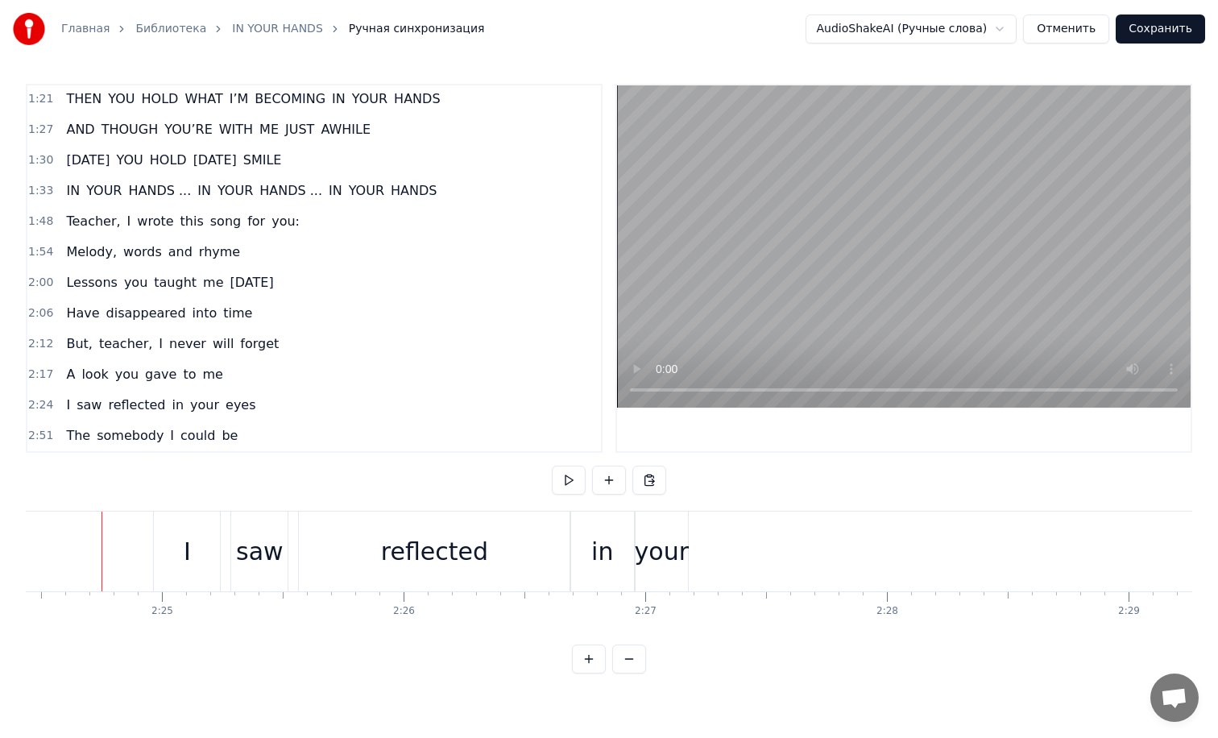
scroll to position [0, 34901]
click at [566, 478] on button at bounding box center [569, 480] width 34 height 29
click at [694, 547] on div "eyes" at bounding box center [657, 552] width 2062 height 80
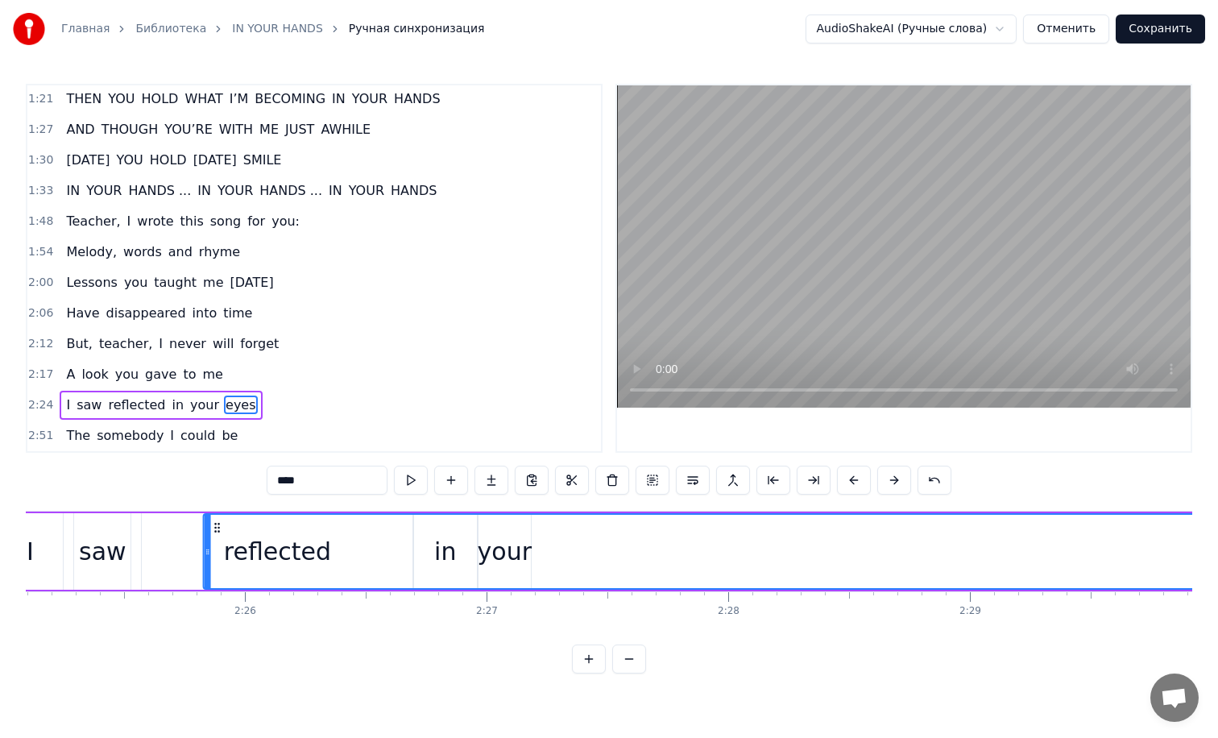
scroll to position [0, 35057]
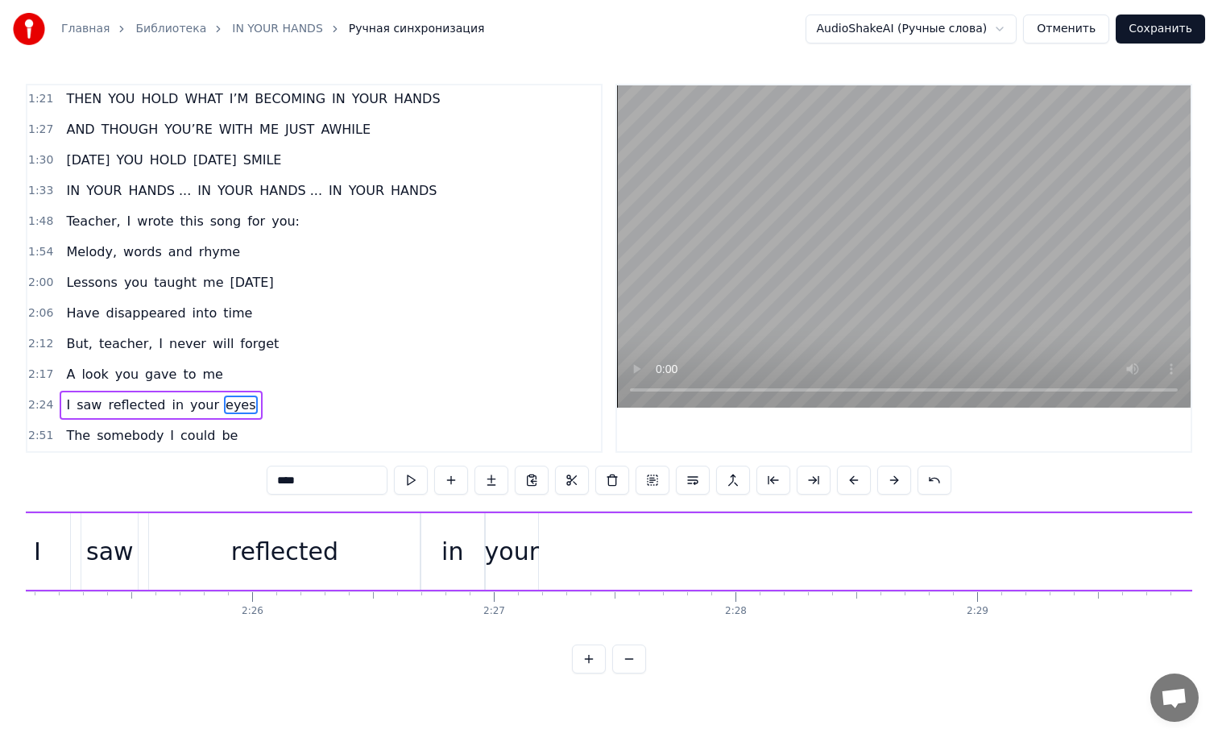
drag, startPoint x: 459, startPoint y: 526, endPoint x: 557, endPoint y: 527, distance: 97.5
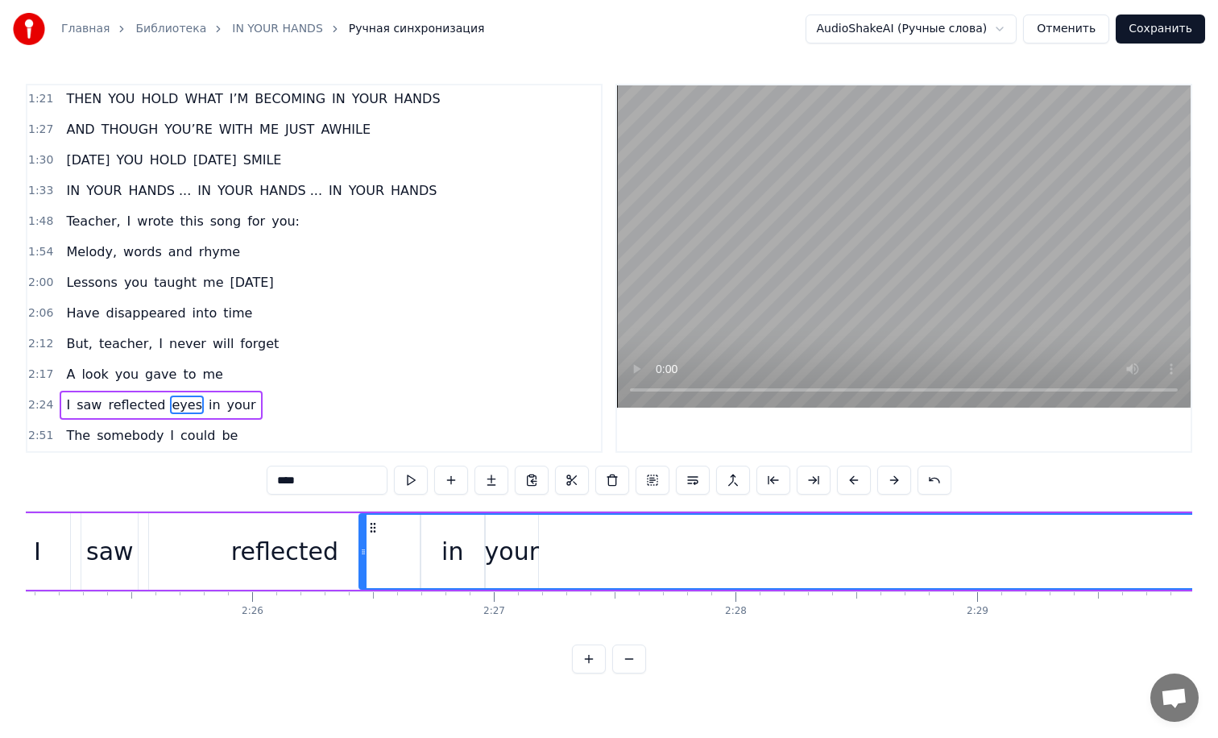
scroll to position [0, 35072]
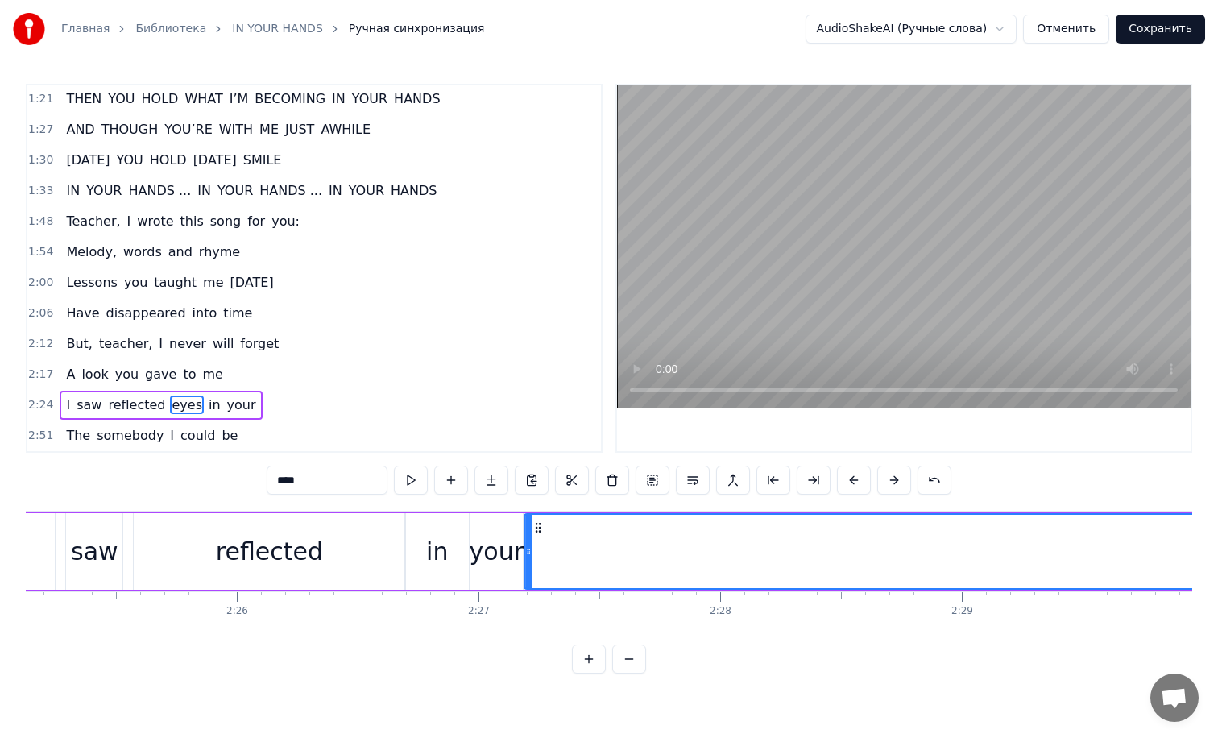
drag, startPoint x: 358, startPoint y: 524, endPoint x: 539, endPoint y: 535, distance: 180.7
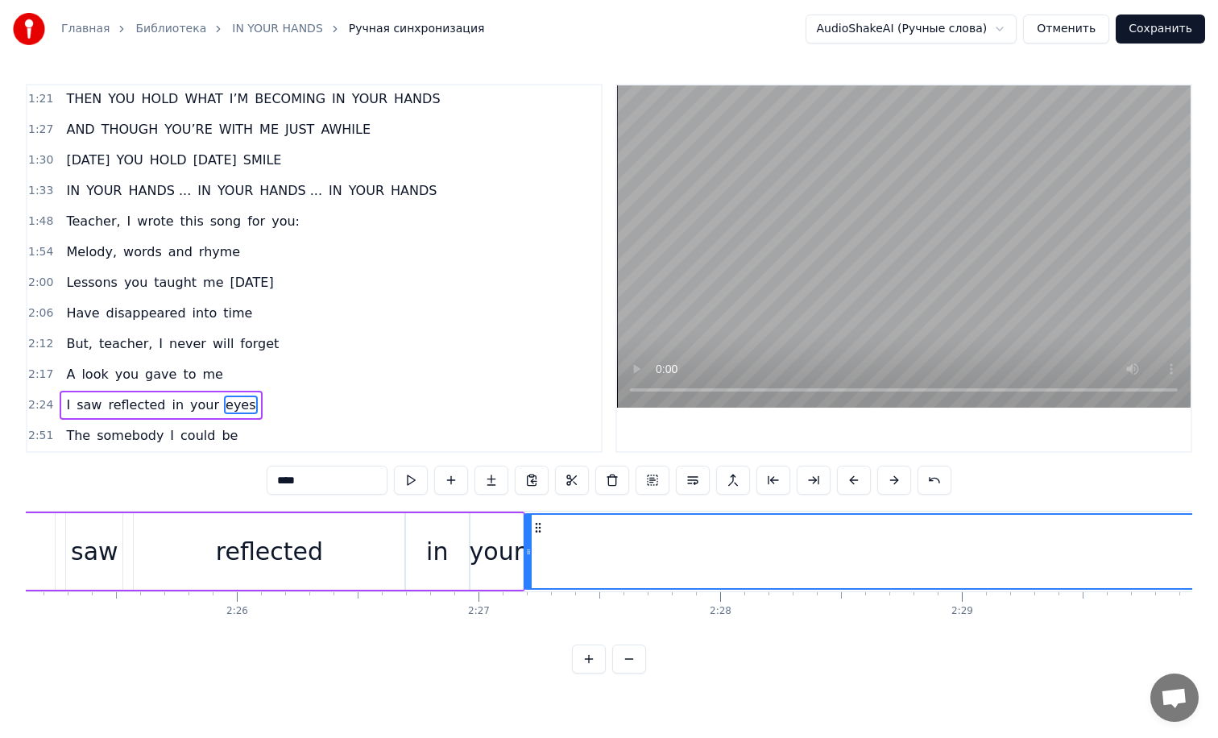
click at [391, 519] on div "reflected" at bounding box center [269, 551] width 271 height 77
type input "*********"
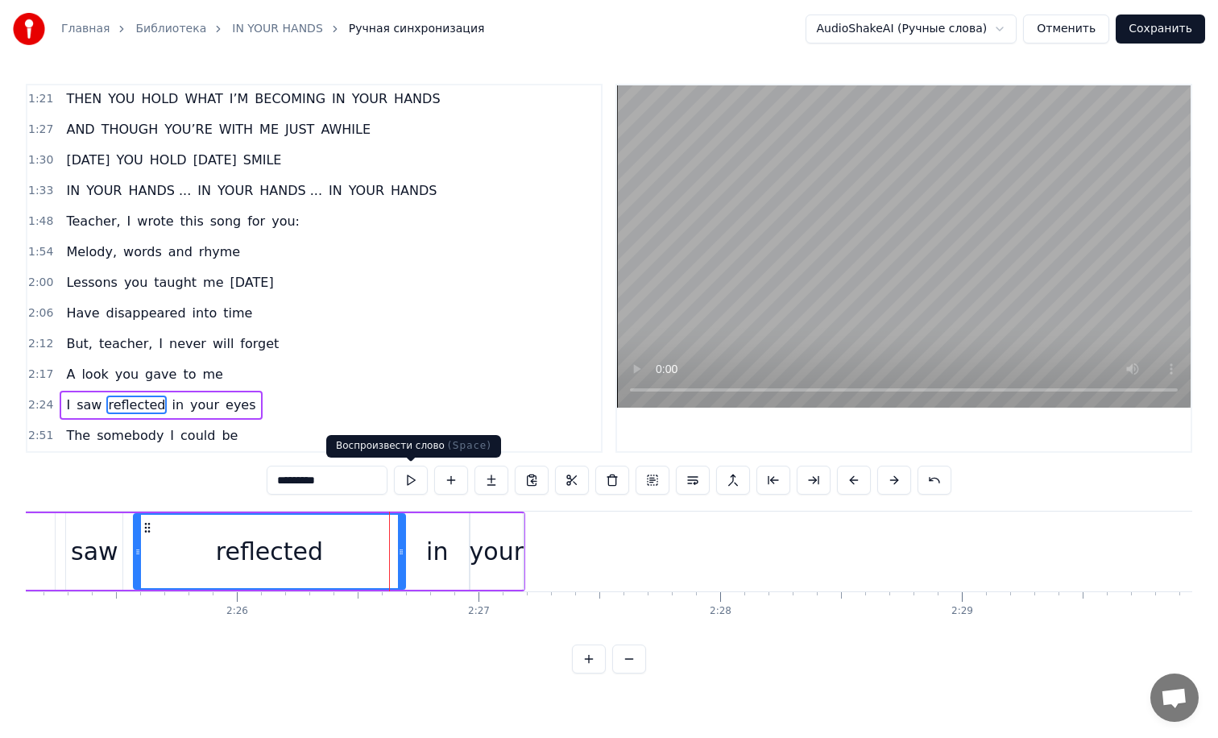
click at [414, 491] on button at bounding box center [411, 480] width 34 height 29
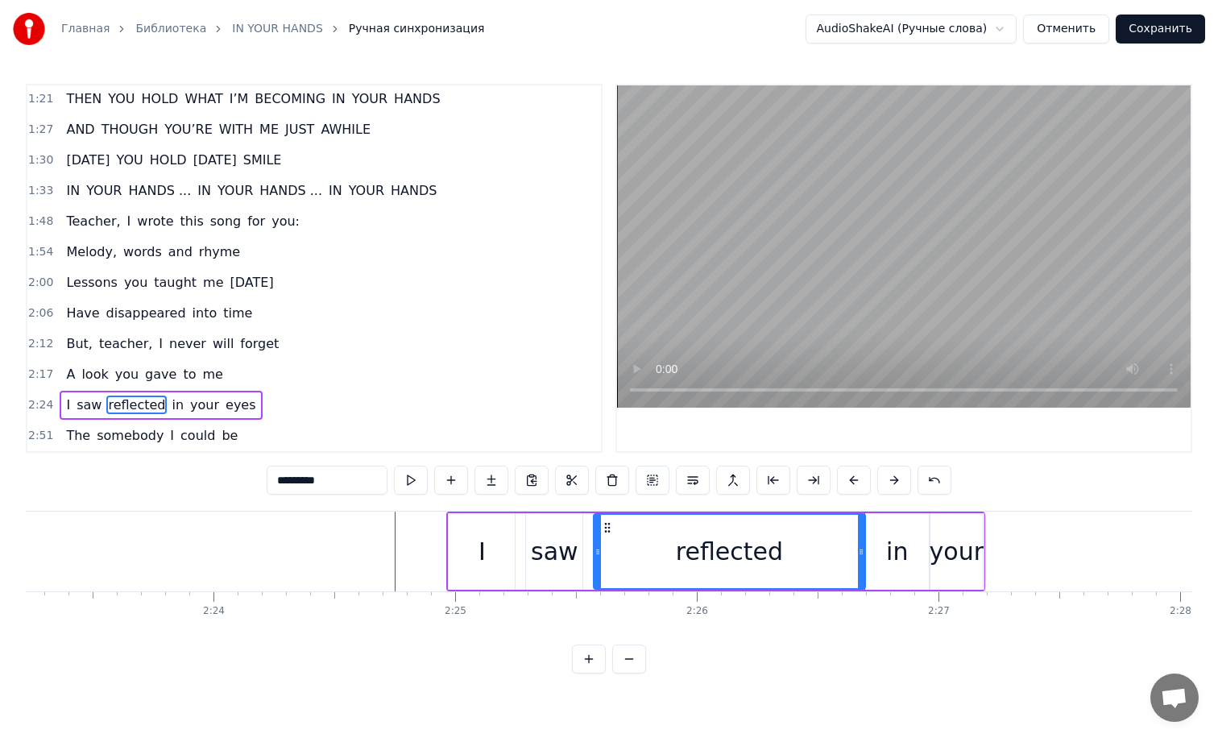
scroll to position [0, 34500]
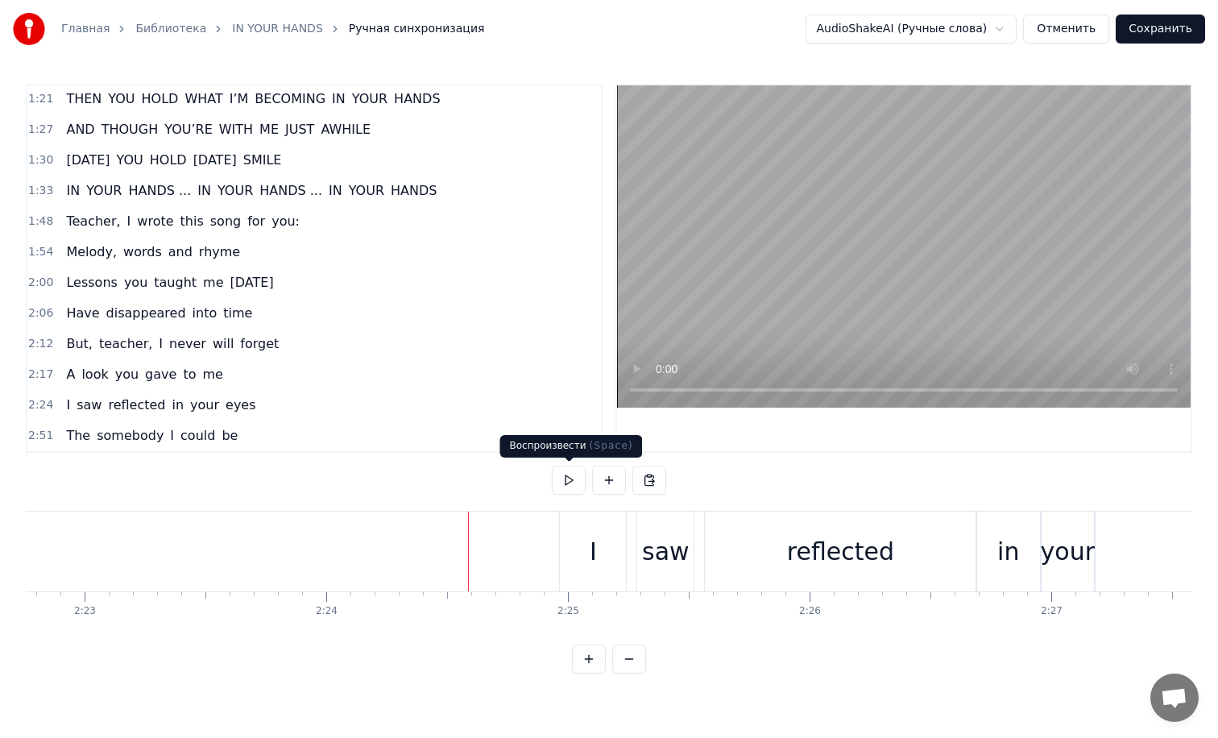
click at [568, 477] on button at bounding box center [569, 480] width 34 height 29
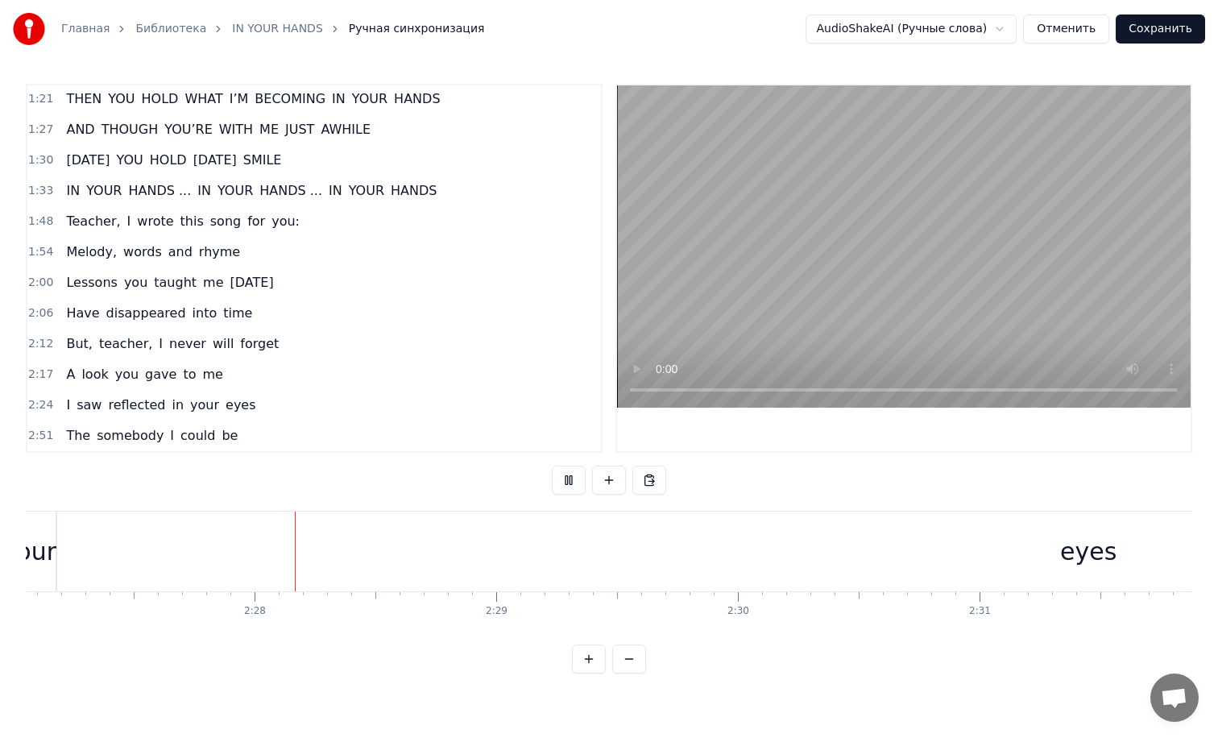
scroll to position [0, 35549]
click at [568, 477] on button at bounding box center [569, 480] width 34 height 29
click at [458, 540] on div "eyes" at bounding box center [1078, 552] width 2062 height 80
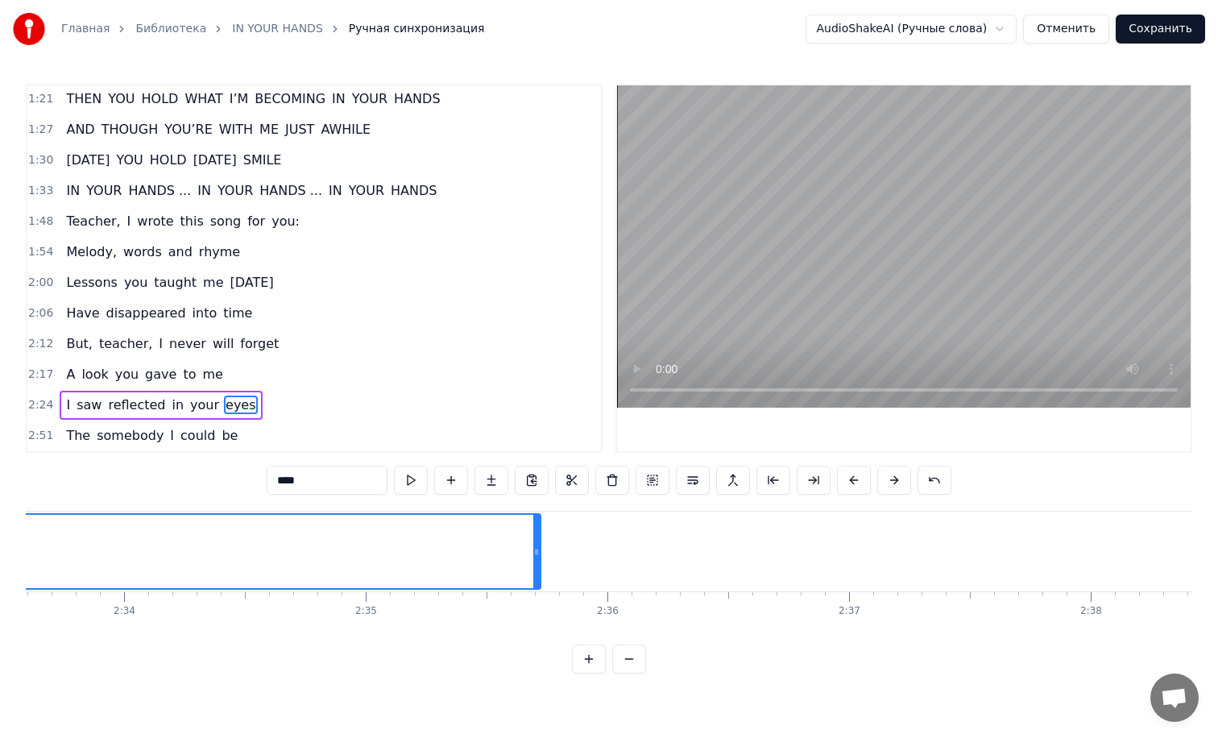
scroll to position [0, 37052]
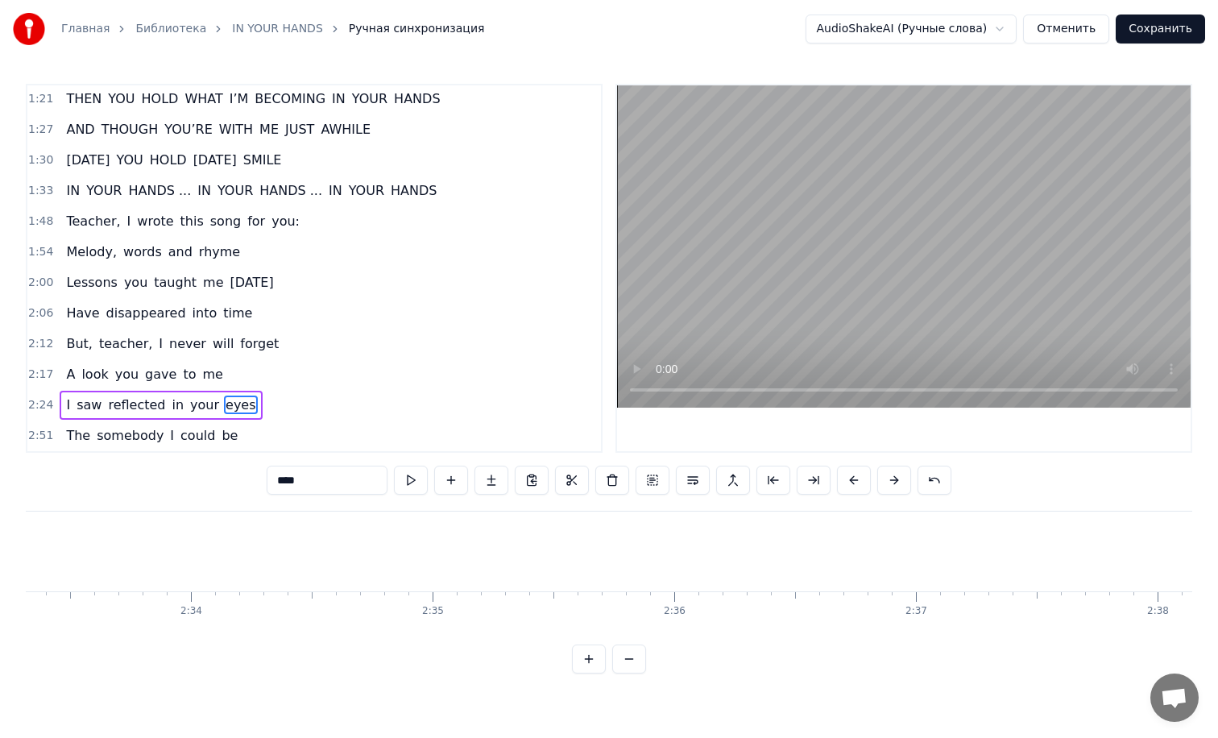
drag, startPoint x: 604, startPoint y: 539, endPoint x: 0, endPoint y: 563, distance: 604.7
click at [0, 563] on div "Главная Библиотека IN YOUR HANDS Ручная синхронизация AudioShakeAI (Ручные слов…" at bounding box center [609, 336] width 1218 height 673
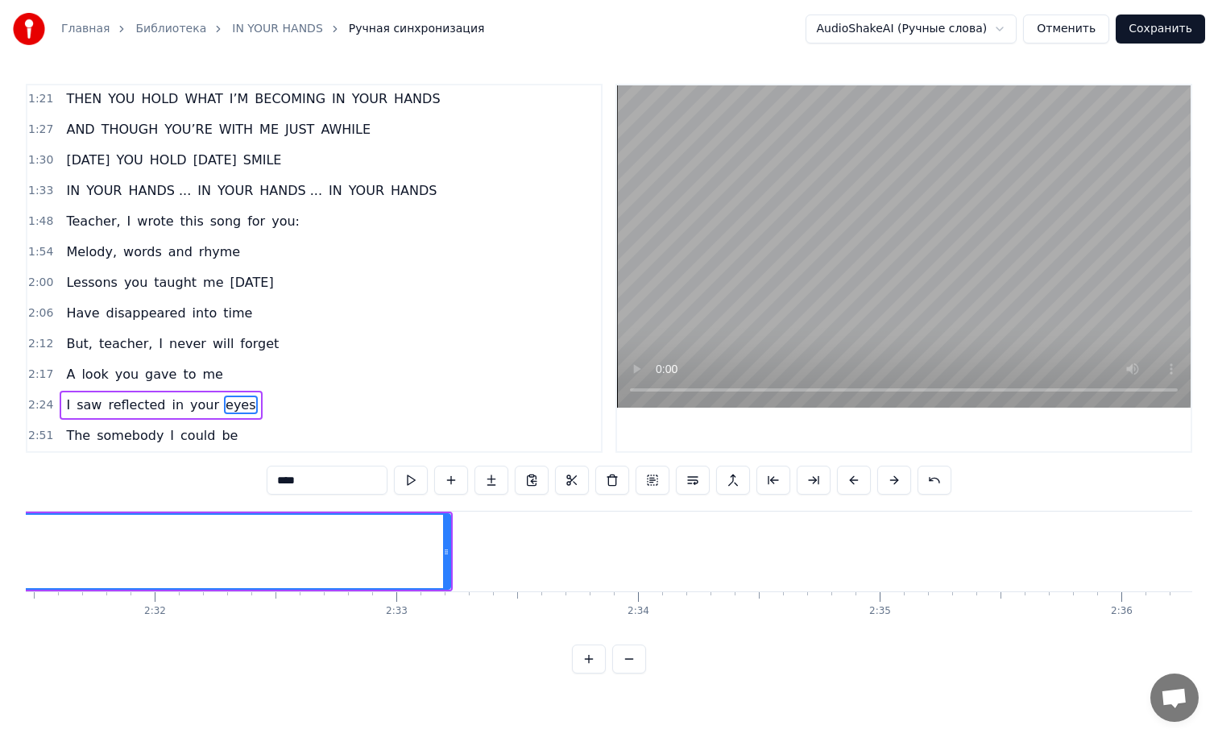
scroll to position [0, 36568]
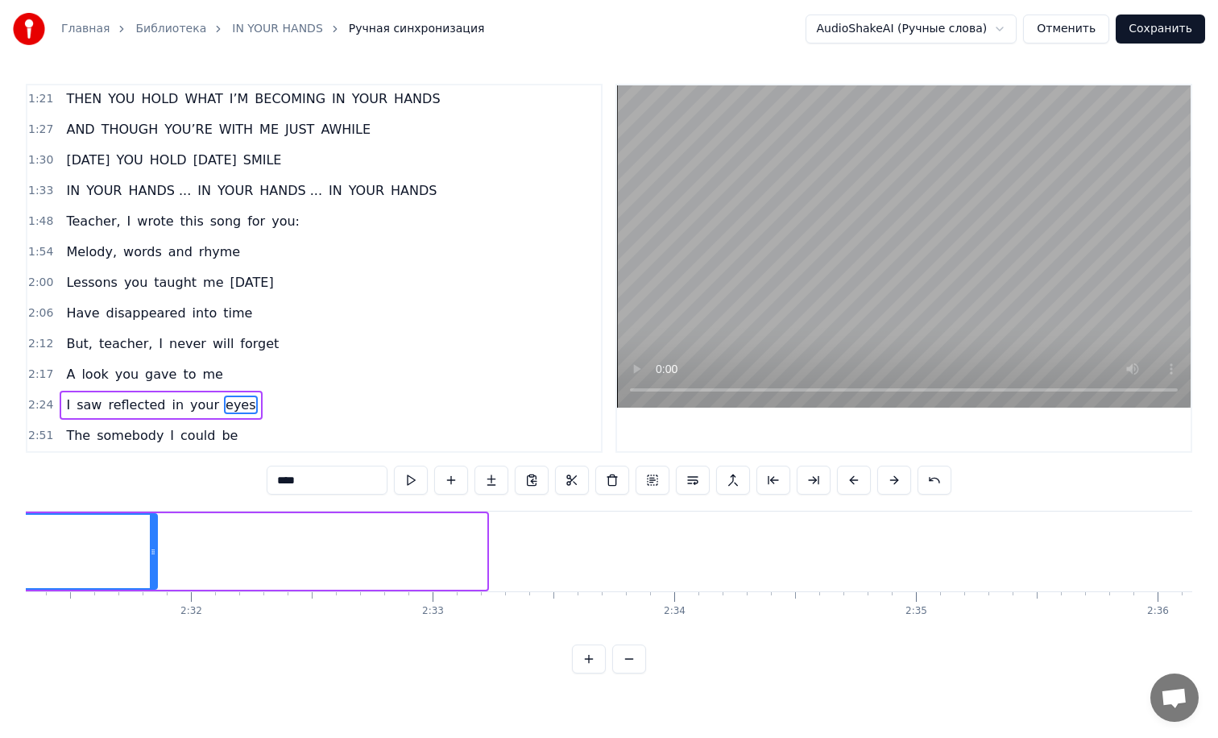
drag, startPoint x: 480, startPoint y: 531, endPoint x: 97, endPoint y: 513, distance: 383.1
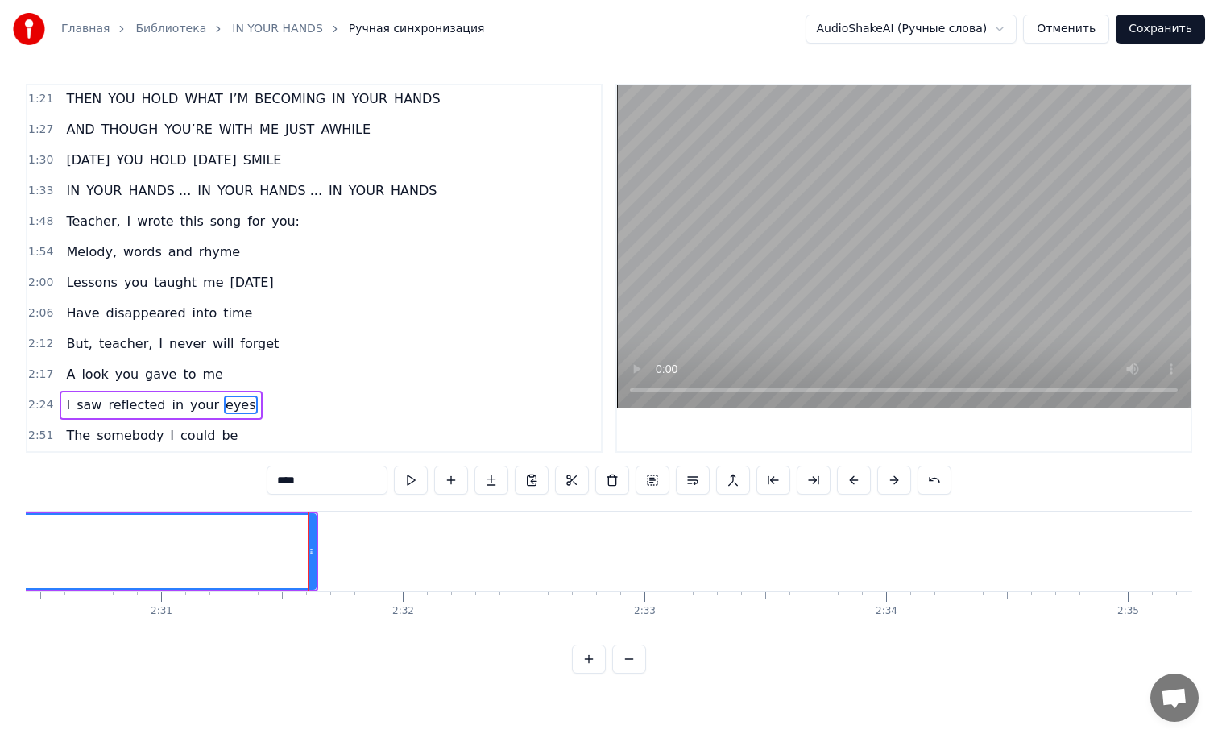
scroll to position [0, 36307]
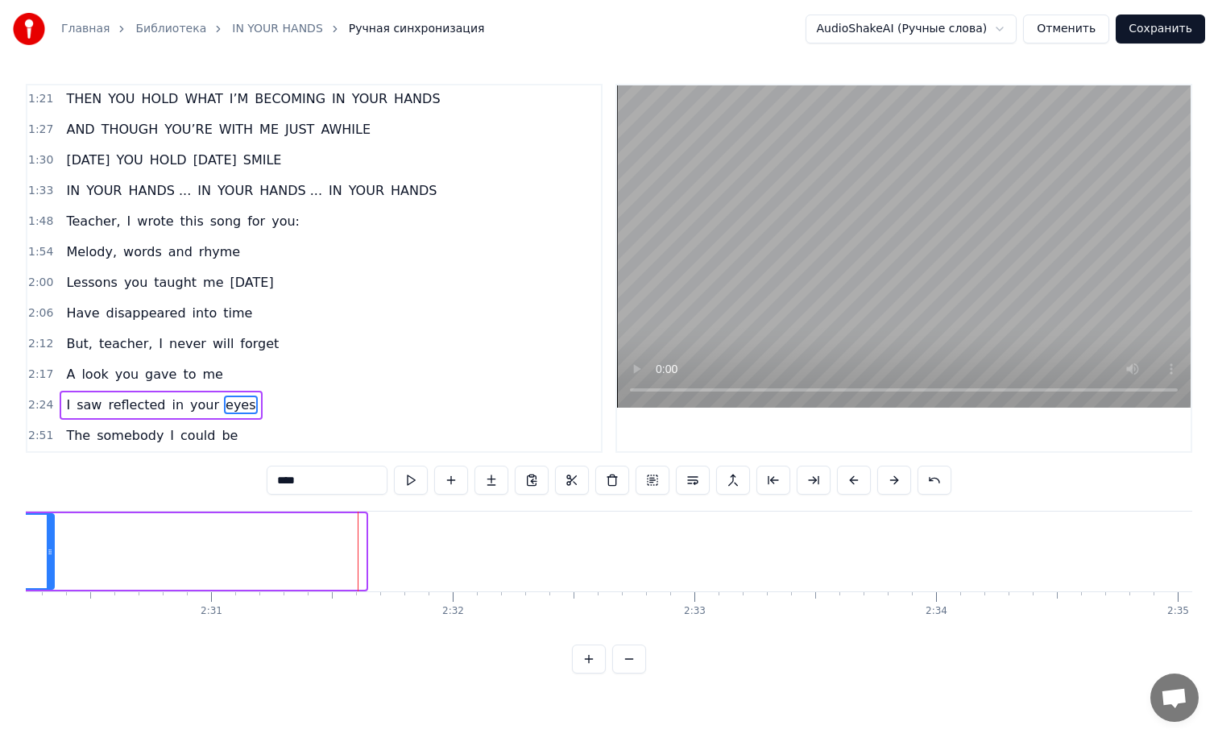
drag, startPoint x: 360, startPoint y: 530, endPoint x: 44, endPoint y: 532, distance: 316.6
click at [47, 532] on div at bounding box center [50, 551] width 6 height 73
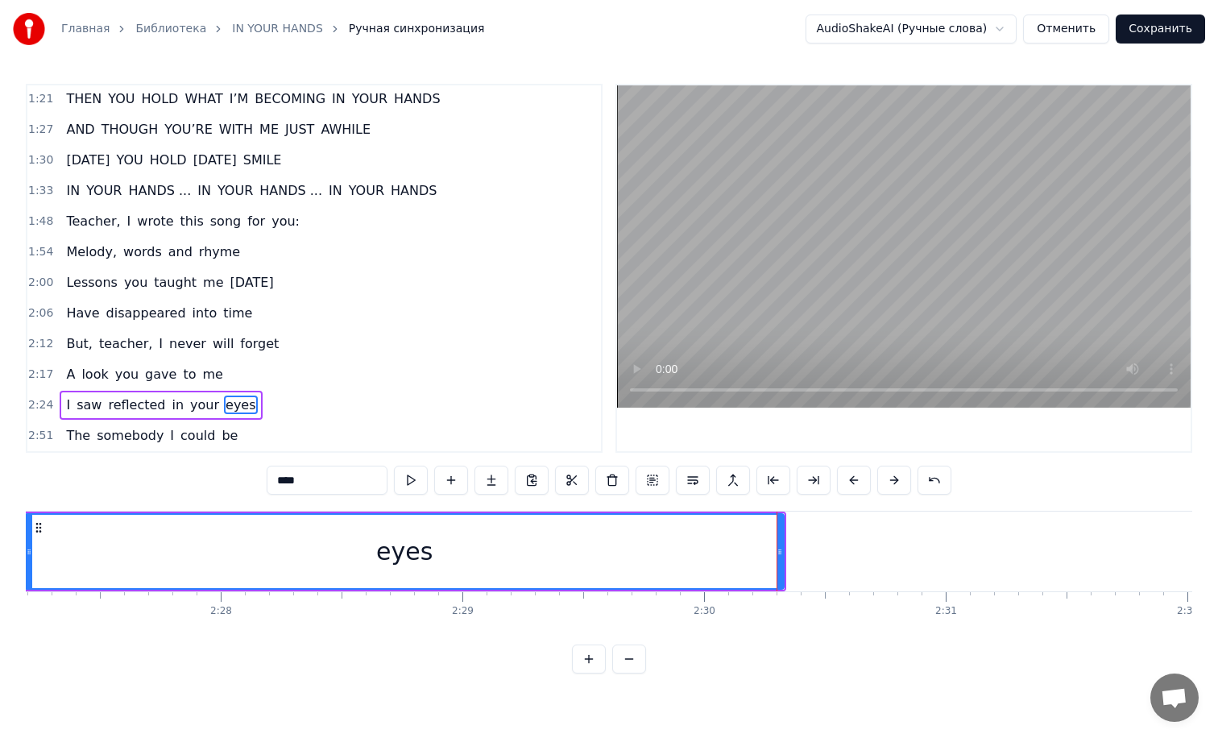
scroll to position [0, 35586]
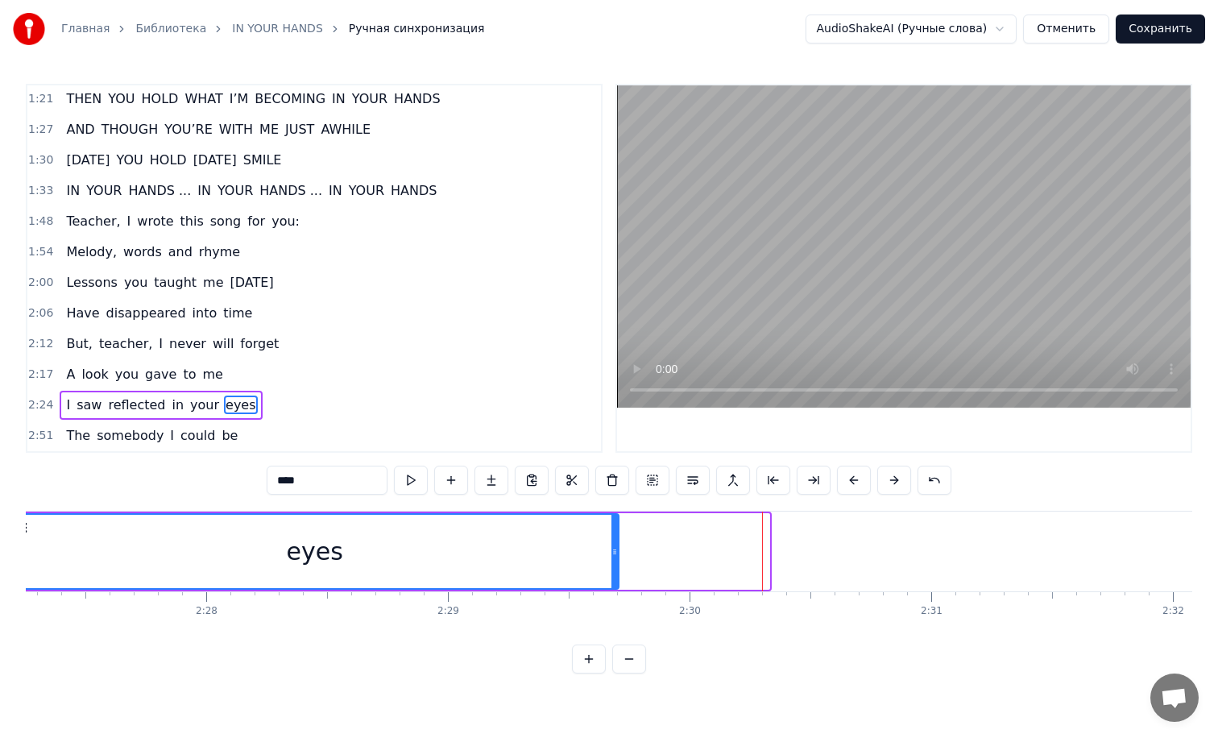
drag, startPoint x: 764, startPoint y: 528, endPoint x: 517, endPoint y: 532, distance: 247.4
click at [611, 532] on div at bounding box center [614, 551] width 6 height 73
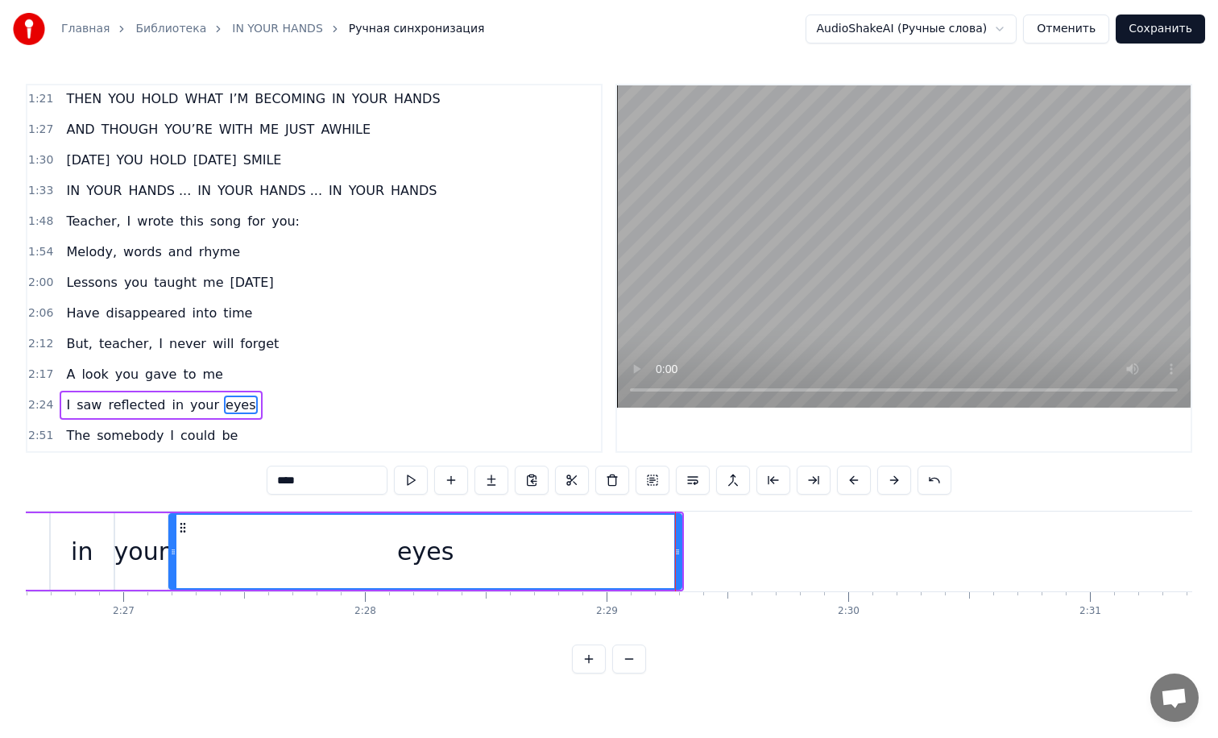
scroll to position [0, 35419]
click at [230, 540] on div "eyes" at bounding box center [434, 551] width 511 height 73
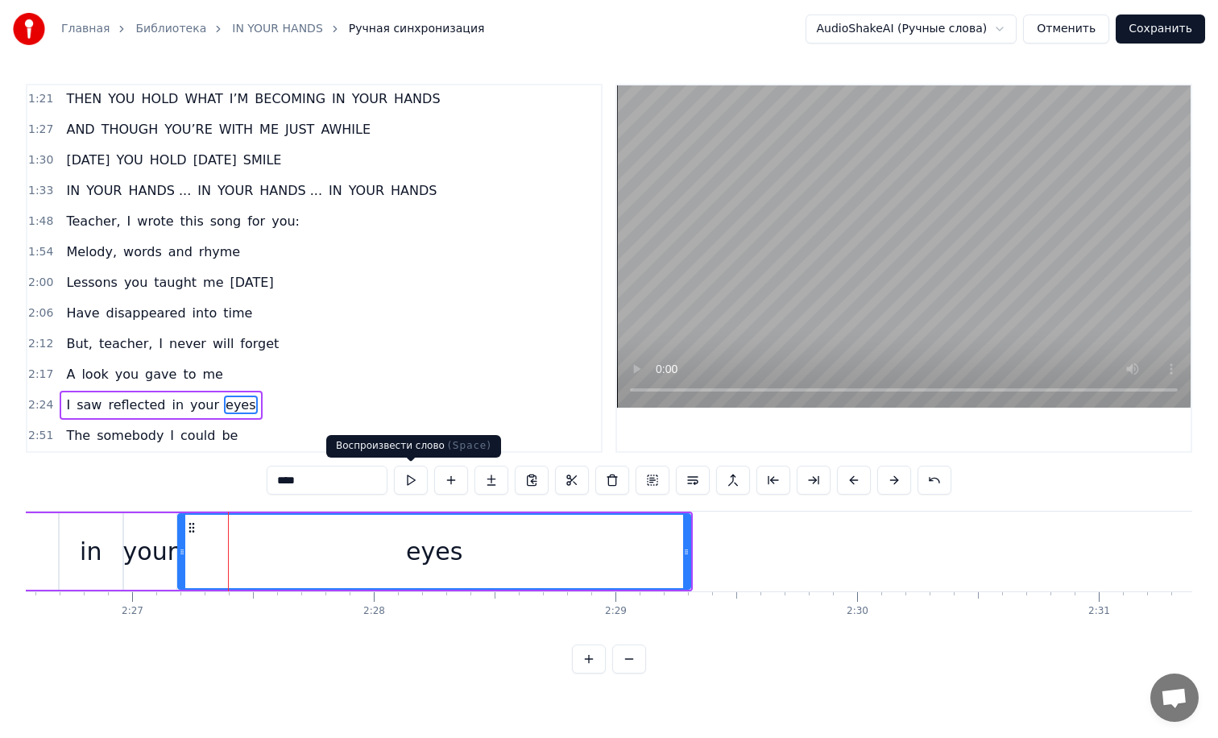
click at [404, 482] on button at bounding box center [411, 480] width 34 height 29
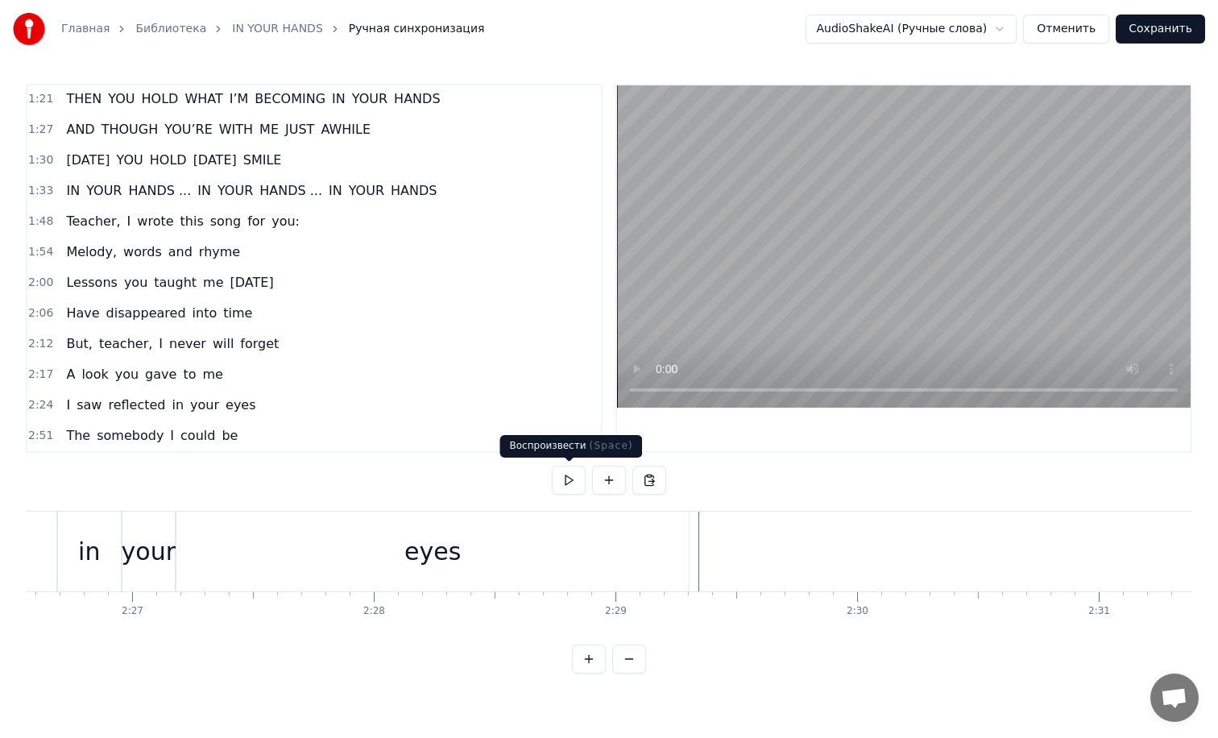
click at [578, 482] on button at bounding box center [569, 480] width 34 height 29
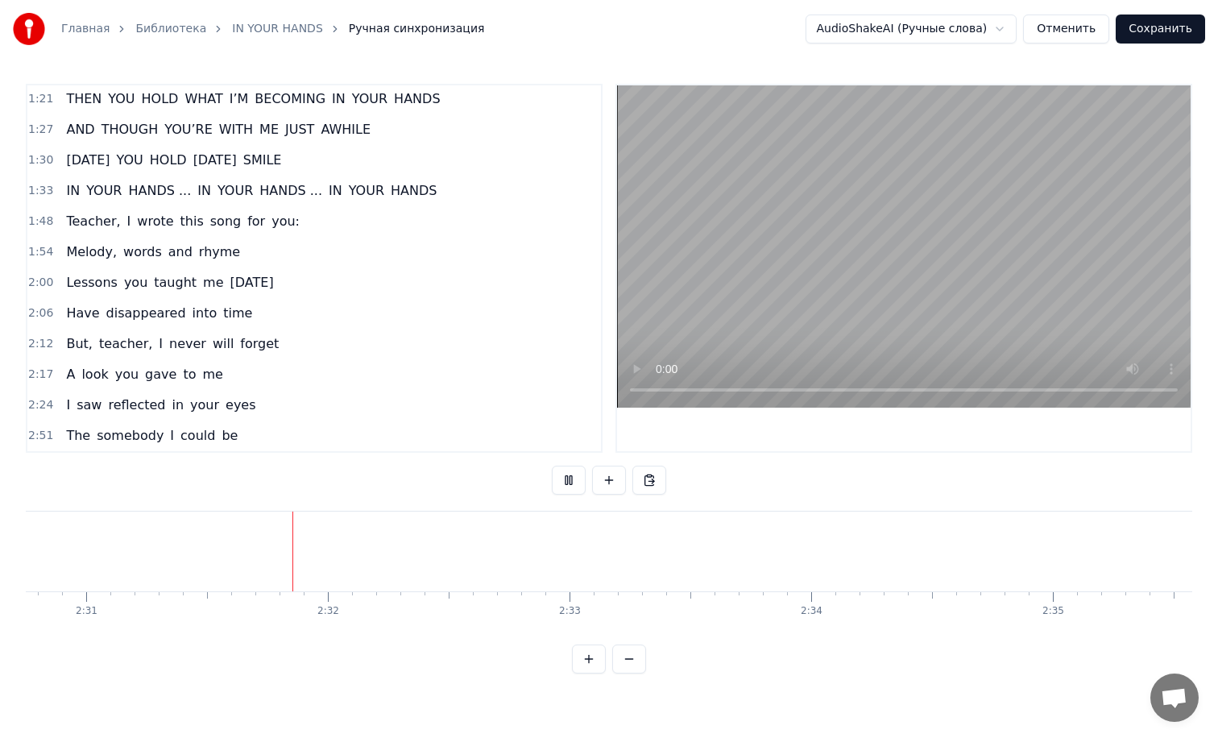
scroll to position [0, 36438]
click at [578, 482] on button at bounding box center [569, 480] width 34 height 29
click at [683, 636] on div "0:28 Teacher, I wrote this song for you 0:34 To thank you for every smile 0:40 …" at bounding box center [609, 379] width 1166 height 590
click at [634, 653] on button at bounding box center [629, 658] width 34 height 29
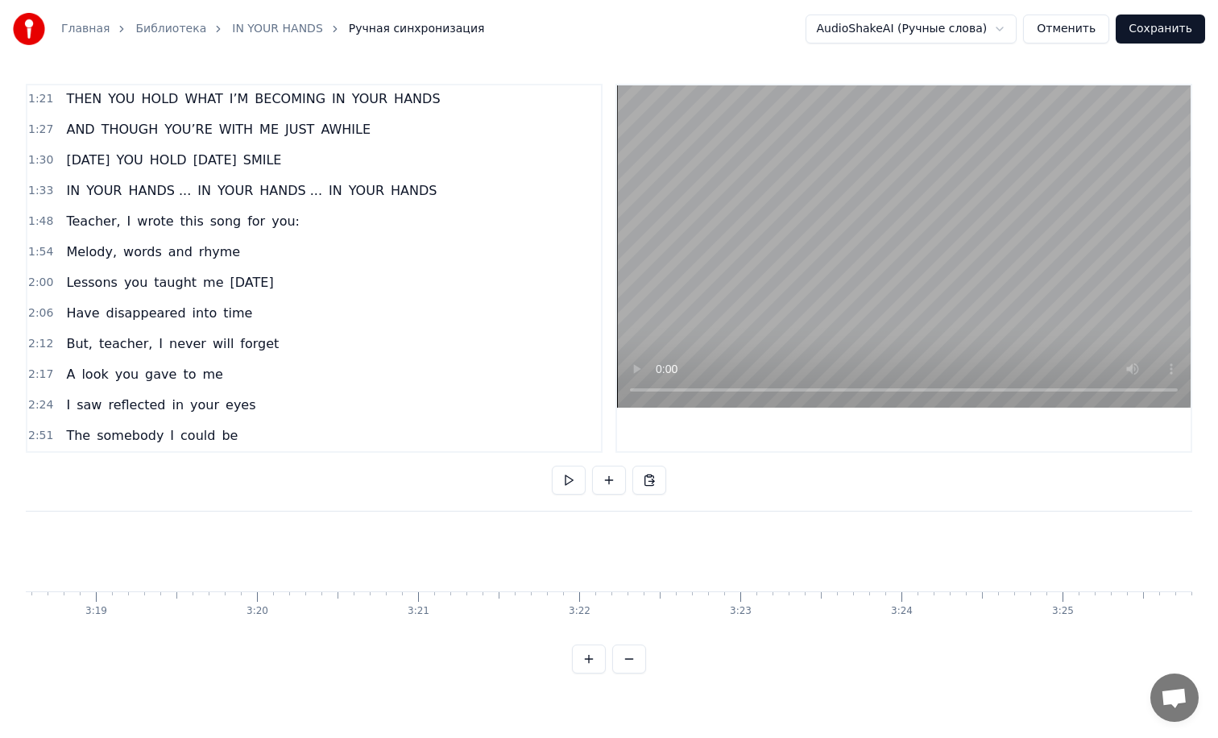
click at [634, 653] on button at bounding box center [629, 658] width 34 height 29
click at [634, 653] on div at bounding box center [609, 658] width 74 height 29
click at [633, 653] on div at bounding box center [609, 658] width 74 height 29
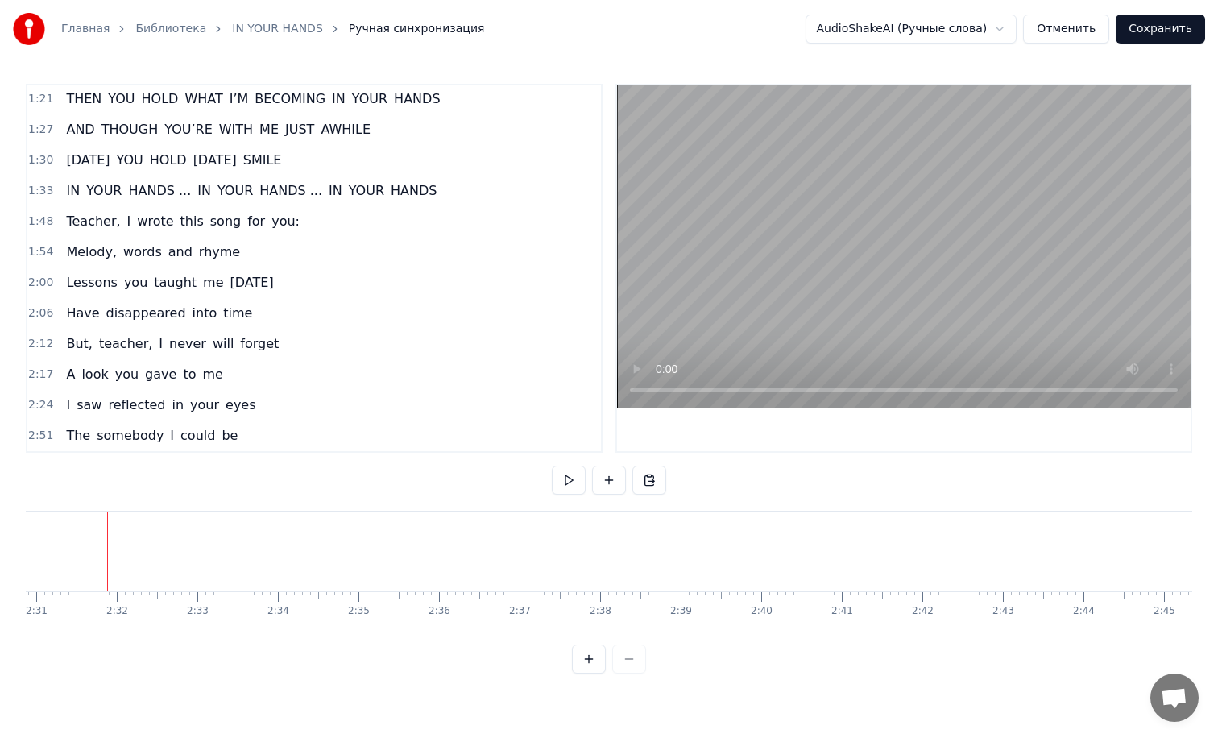
click at [633, 653] on div at bounding box center [609, 658] width 74 height 29
click at [632, 653] on div at bounding box center [609, 658] width 74 height 29
drag, startPoint x: 548, startPoint y: 570, endPoint x: 351, endPoint y: 571, distance: 196.6
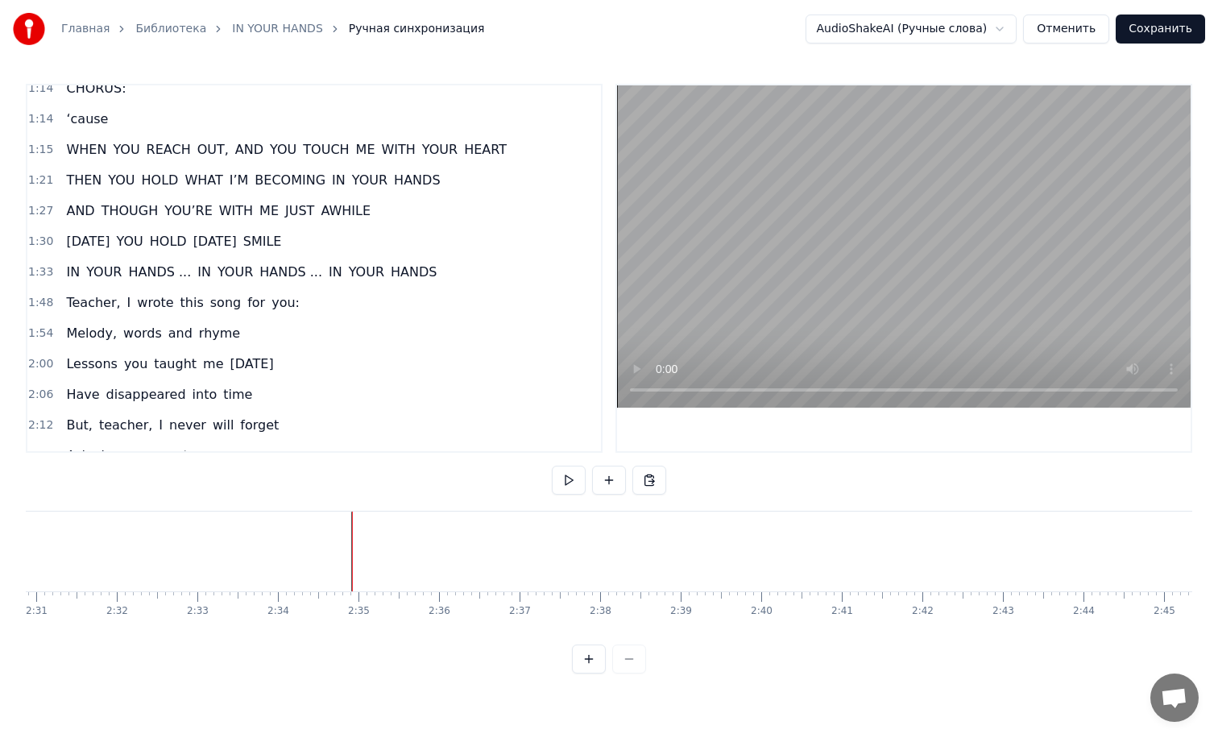
scroll to position [338, 0]
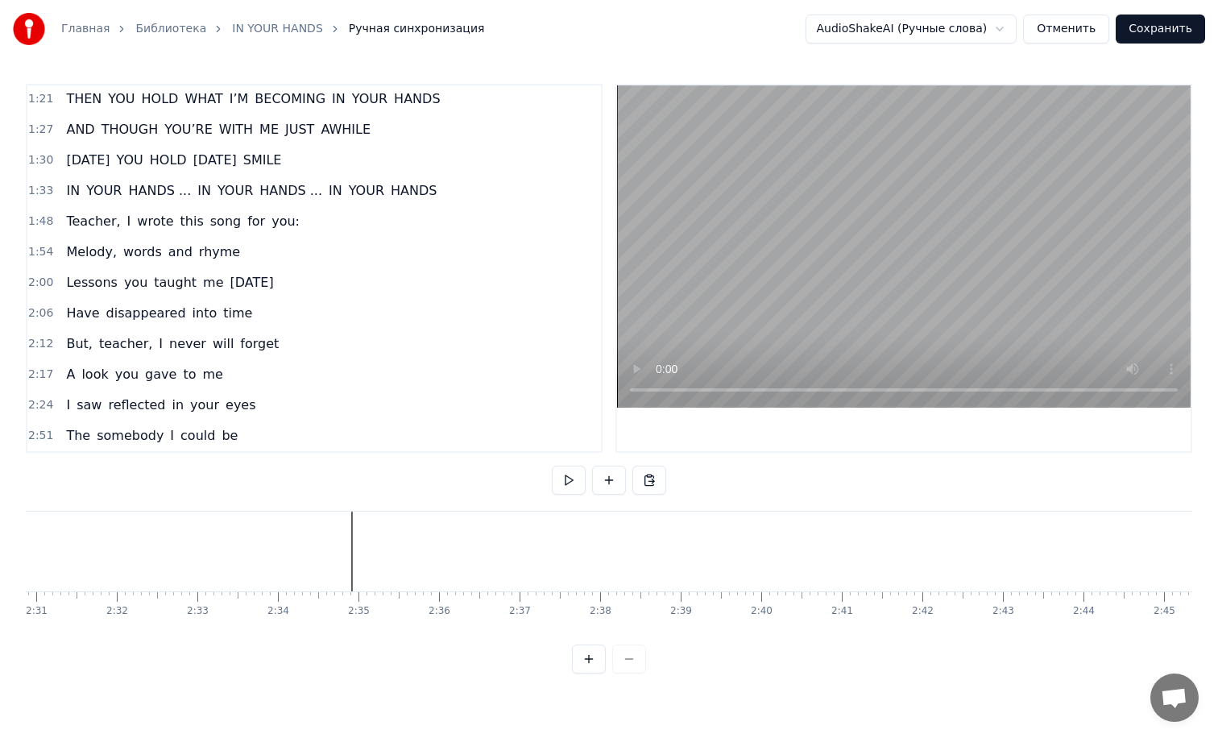
drag, startPoint x: 108, startPoint y: 557, endPoint x: 33, endPoint y: 545, distance: 75.8
click at [2, 555] on div "Главная Библиотека IN YOUR HANDS Ручная синхронизация AudioShakeAI (Ручные слов…" at bounding box center [609, 336] width 1218 height 673
drag, startPoint x: 122, startPoint y: 540, endPoint x: 64, endPoint y: 521, distance: 61.7
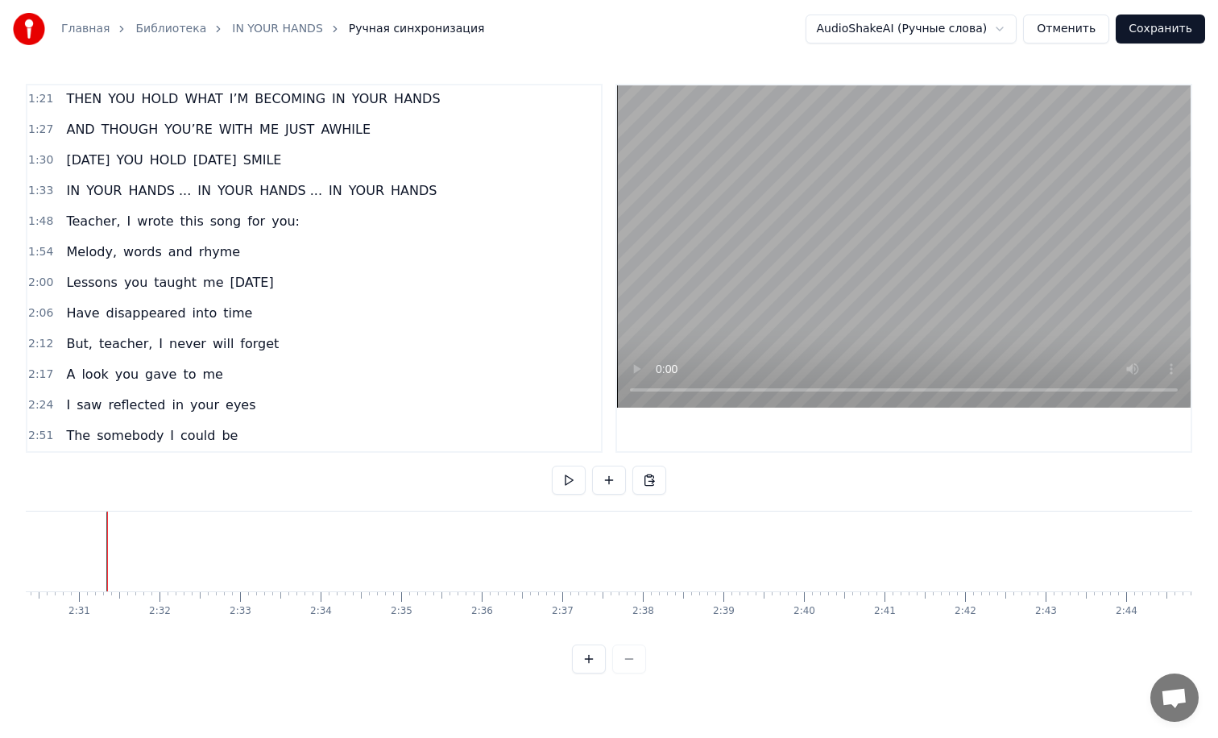
drag, startPoint x: 64, startPoint y: 521, endPoint x: 0, endPoint y: 524, distance: 63.7
click at [0, 524] on div "Главная Библиотека IN YOUR HANDS Ручная синхронизация AudioShakeAI (Ручные слов…" at bounding box center [609, 336] width 1218 height 673
click at [574, 471] on button at bounding box center [569, 480] width 34 height 29
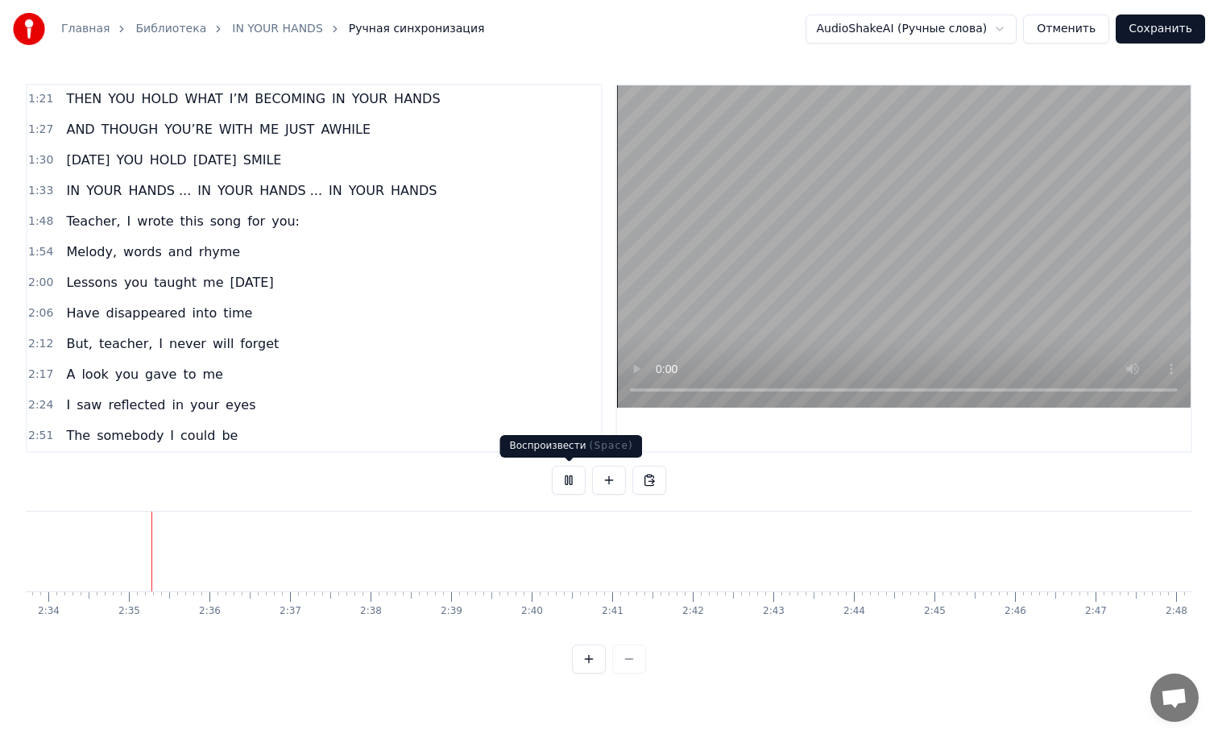
click at [571, 483] on button at bounding box center [569, 480] width 34 height 29
click at [713, 552] on div "The" at bounding box center [747, 552] width 649 height 80
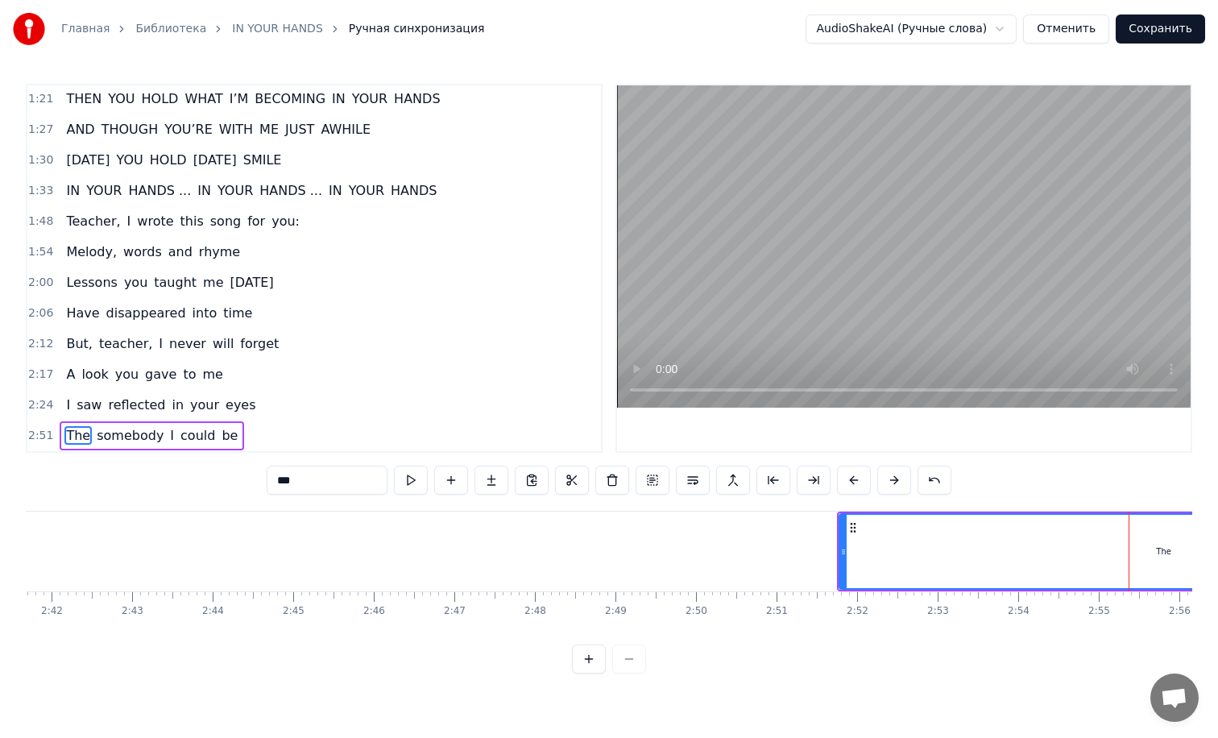
scroll to position [0, 12513]
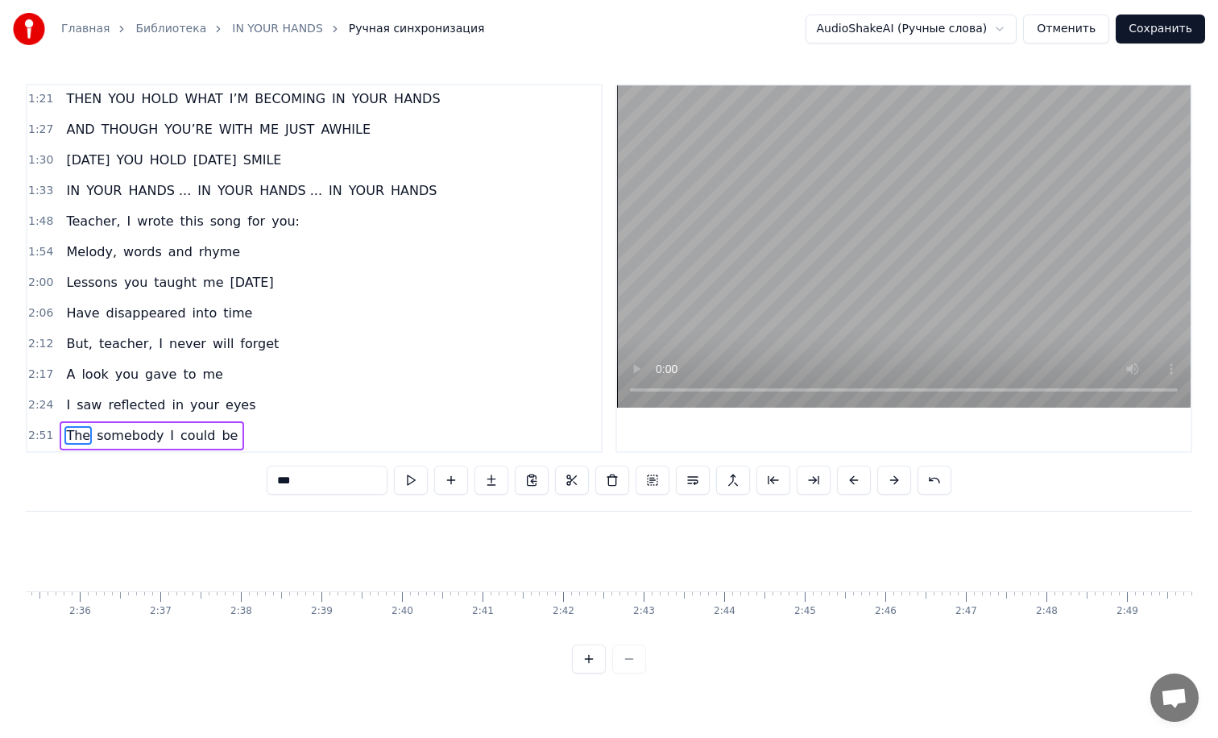
click at [1145, 16] on button "Сохранить" at bounding box center [1160, 29] width 89 height 29
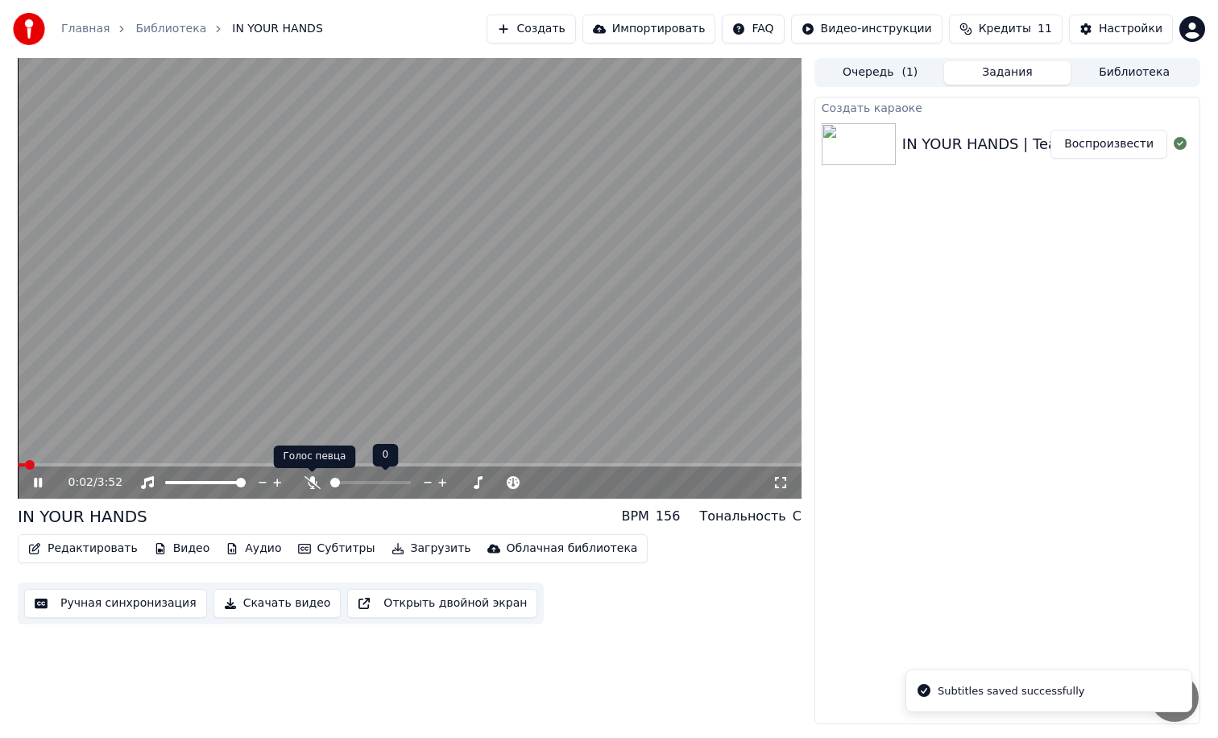
click at [313, 481] on icon at bounding box center [313, 482] width 16 height 13
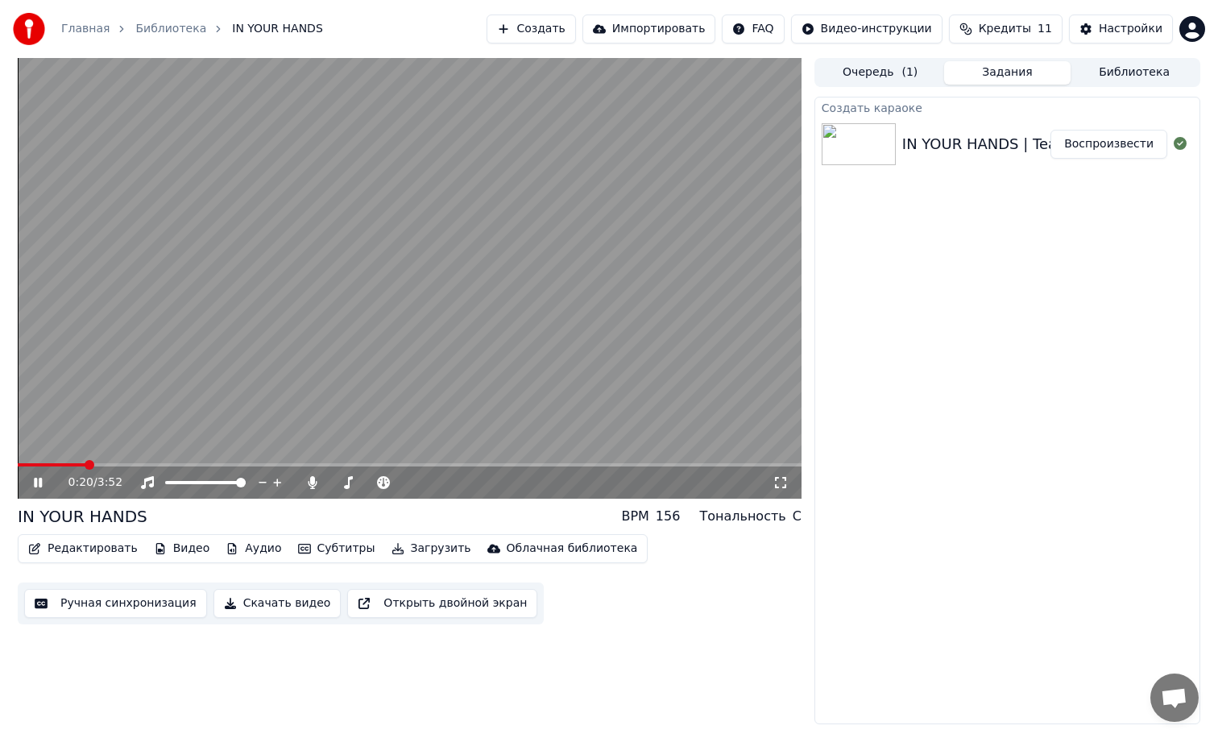
click at [85, 463] on span at bounding box center [410, 464] width 784 height 3
click at [214, 482] on span at bounding box center [190, 482] width 50 height 3
click at [192, 477] on div at bounding box center [220, 482] width 130 height 16
click at [187, 481] on span at bounding box center [176, 482] width 23 height 3
click at [176, 481] on span at bounding box center [170, 482] width 11 height 3
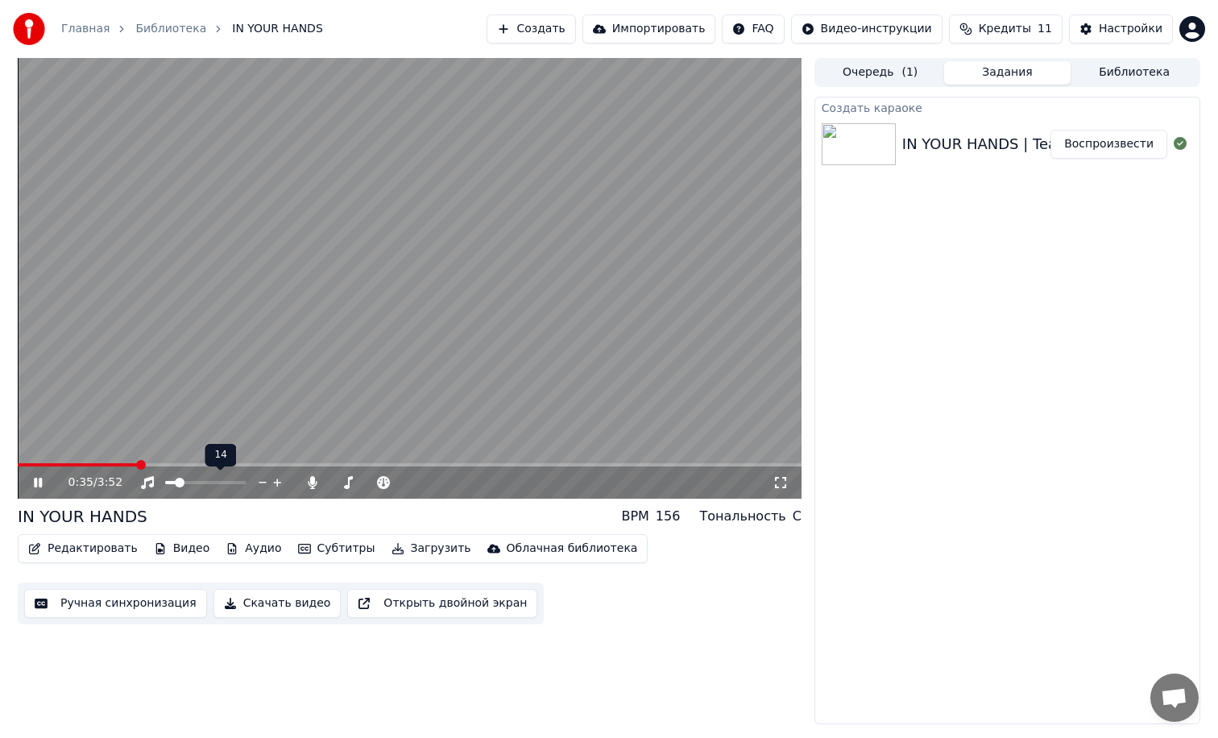
click at [168, 481] on span at bounding box center [170, 482] width 11 height 3
click at [165, 480] on span at bounding box center [170, 483] width 10 height 10
click at [246, 478] on span at bounding box center [241, 483] width 10 height 10
click at [305, 479] on icon at bounding box center [313, 482] width 16 height 13
click at [344, 487] on span at bounding box center [347, 483] width 10 height 10
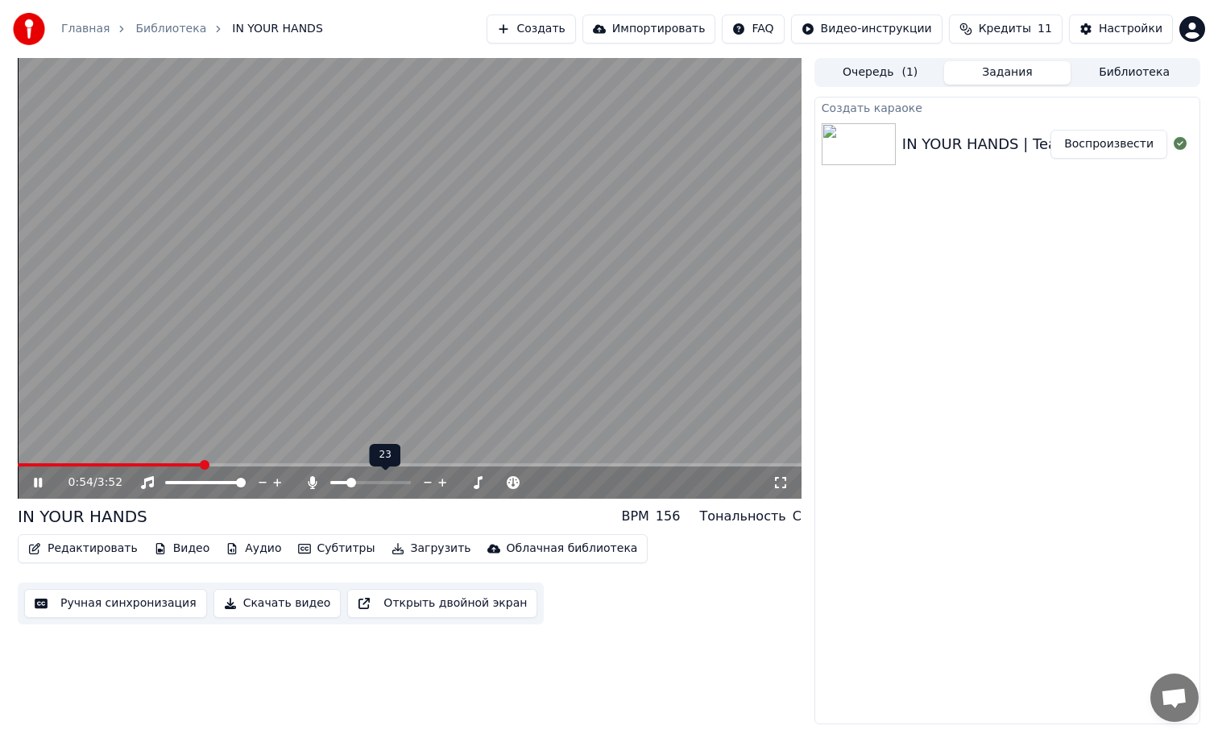
click at [349, 482] on span at bounding box center [351, 483] width 10 height 10
click at [438, 482] on span at bounding box center [406, 482] width 81 height 3
click at [416, 482] on span at bounding box center [393, 482] width 54 height 3
click at [406, 481] on span at bounding box center [386, 482] width 40 height 3
click at [346, 544] on button "Субтитры" at bounding box center [337, 548] width 90 height 23
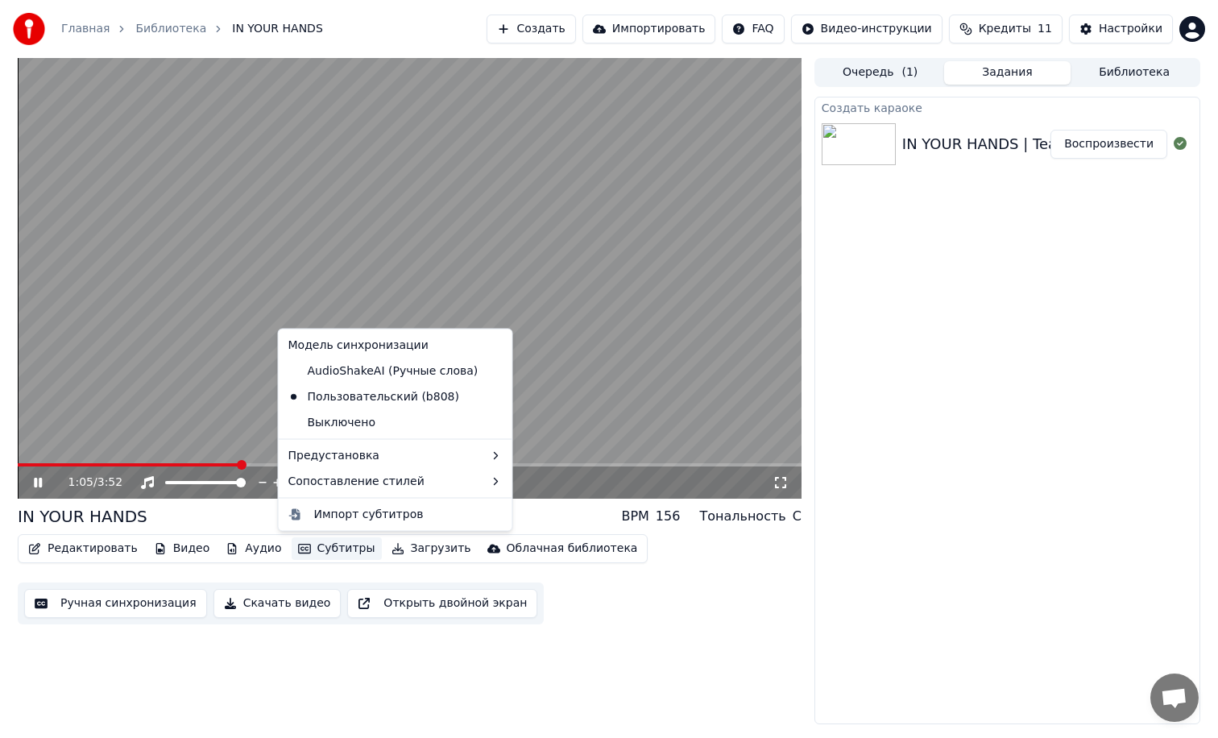
click at [344, 545] on button "Субтитры" at bounding box center [337, 548] width 90 height 23
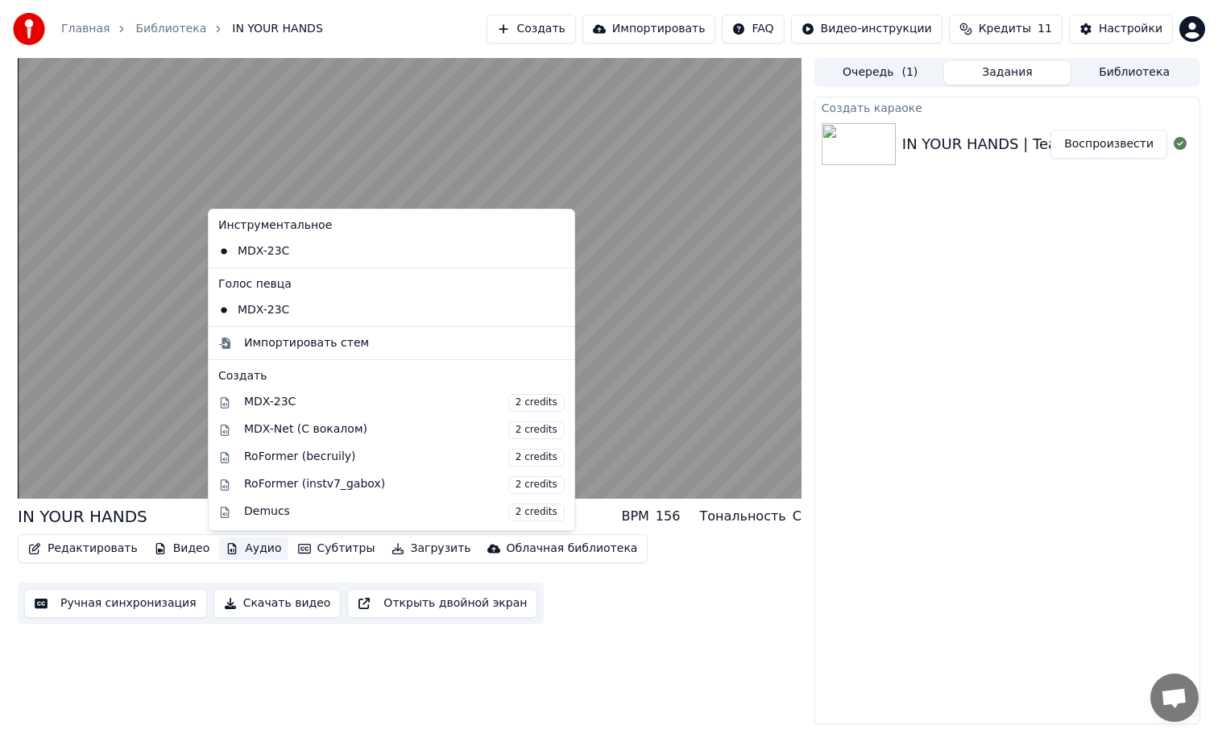
click at [259, 548] on button "Аудио" at bounding box center [253, 548] width 68 height 23
click at [258, 548] on button "Аудио" at bounding box center [253, 548] width 68 height 23
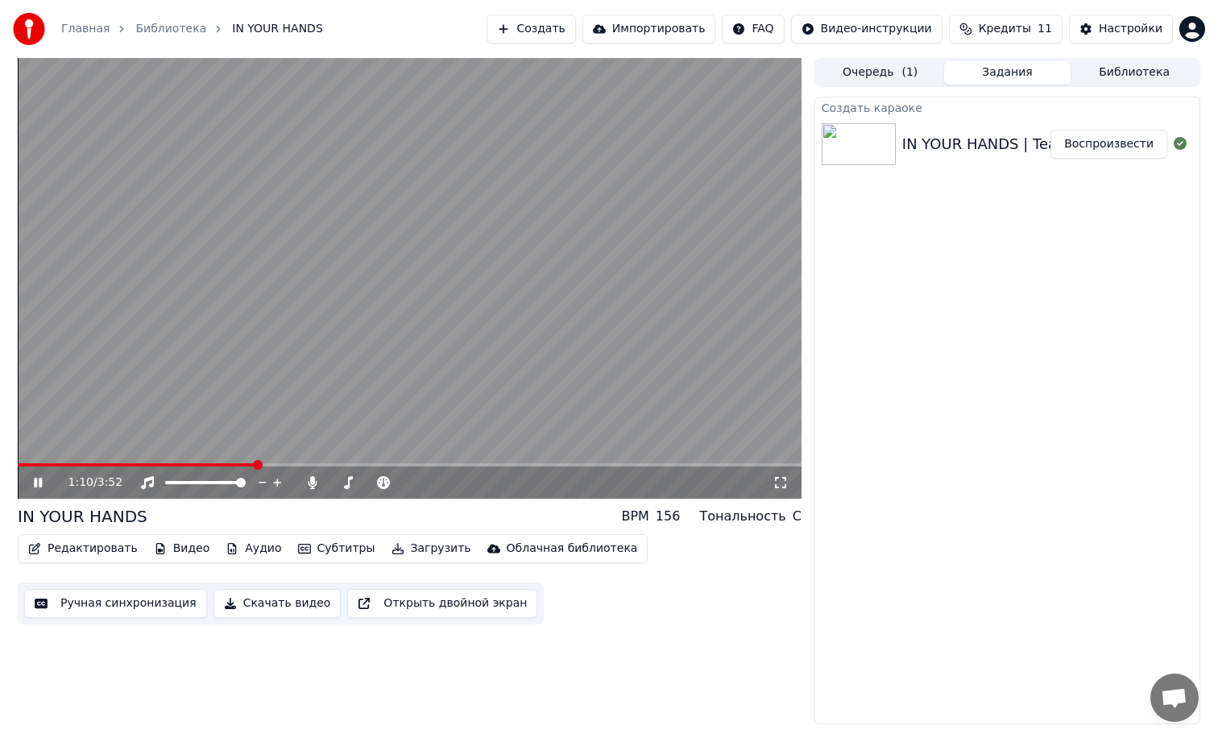
click at [46, 480] on icon at bounding box center [50, 482] width 38 height 13
click at [401, 459] on video at bounding box center [410, 278] width 784 height 441
click at [400, 463] on span at bounding box center [410, 464] width 784 height 3
click at [360, 462] on video at bounding box center [410, 278] width 784 height 441
click at [425, 461] on video at bounding box center [410, 278] width 784 height 441
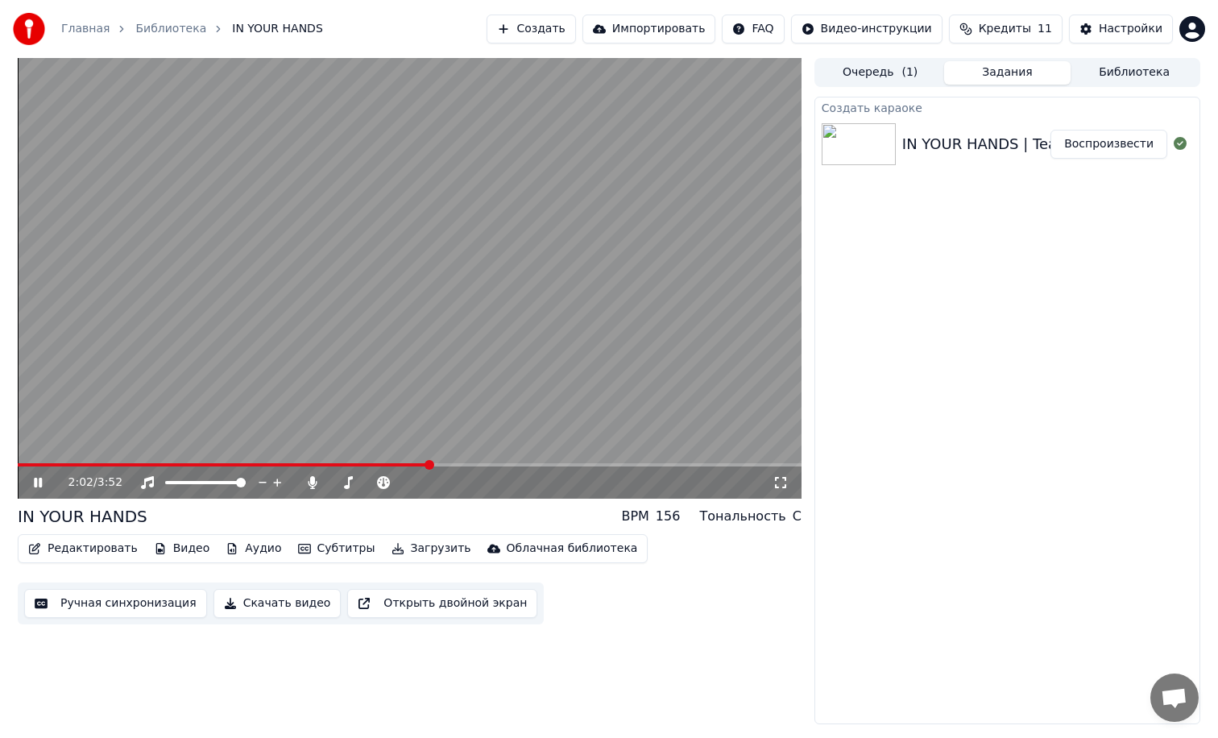
click at [429, 464] on span at bounding box center [410, 464] width 784 height 3
click at [441, 464] on span at bounding box center [410, 464] width 784 height 3
click at [467, 464] on span at bounding box center [410, 464] width 784 height 3
click at [489, 464] on span at bounding box center [410, 464] width 784 height 3
click at [507, 463] on span at bounding box center [410, 464] width 784 height 3
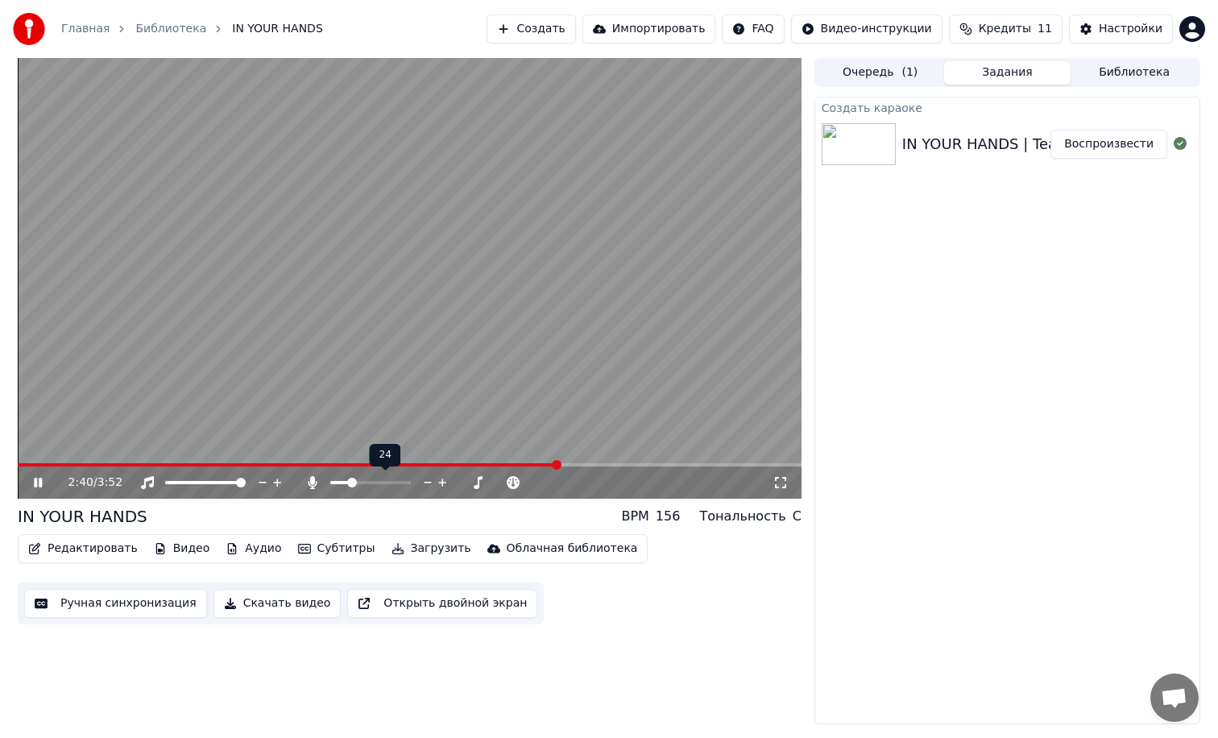
click at [354, 482] on span at bounding box center [352, 483] width 10 height 10
click at [356, 481] on span at bounding box center [352, 483] width 10 height 10
click at [351, 485] on span at bounding box center [353, 483] width 10 height 10
click at [40, 488] on icon at bounding box center [50, 482] width 38 height 13
click at [304, 606] on button "Скачать видео" at bounding box center [277, 603] width 128 height 29
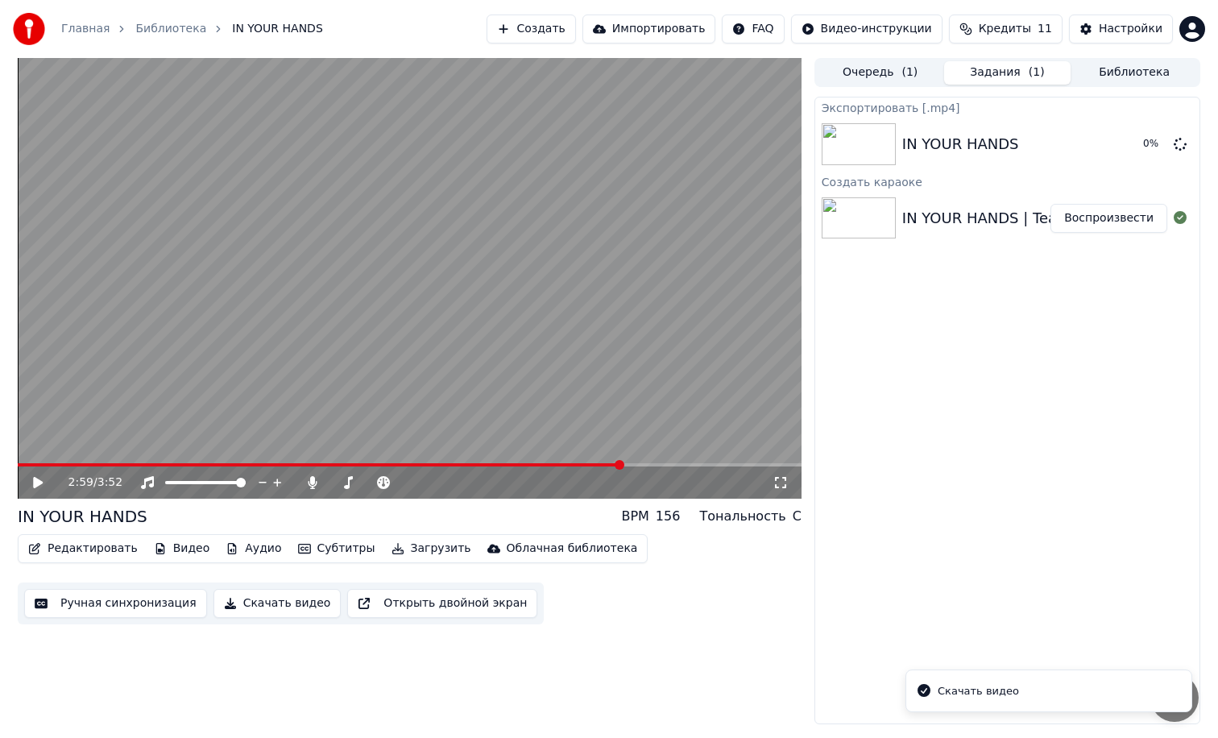
click at [1003, 683] on div "Скачать видео" at bounding box center [978, 691] width 81 height 16
